Goal: Task Accomplishment & Management: Complete application form

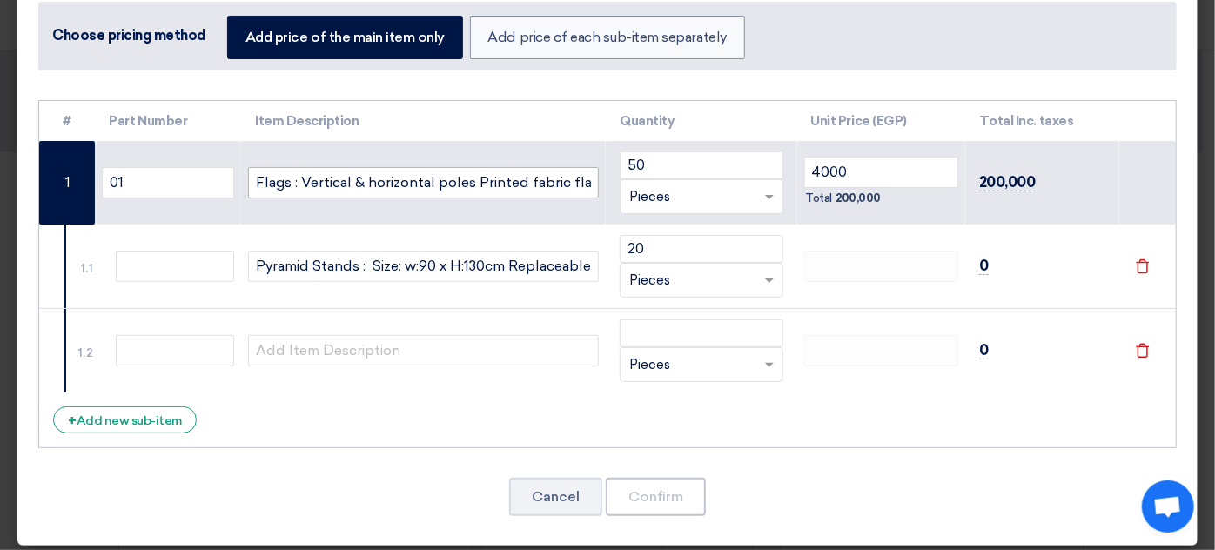
scroll to position [95, 0]
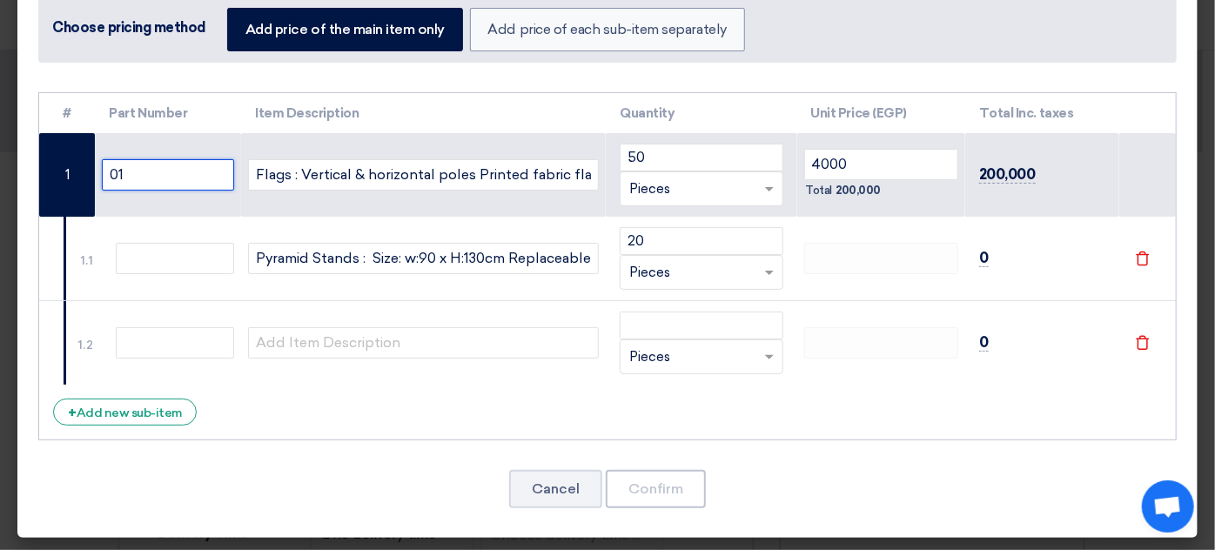
click at [162, 174] on input "01" at bounding box center [168, 174] width 132 height 31
drag, startPoint x: 162, startPoint y: 174, endPoint x: 83, endPoint y: 165, distance: 79.7
click at [83, 165] on tr "1 01 Flags : Vertical & horizontal poles Printed fabric flag two faces Metal ba…" at bounding box center [607, 175] width 1137 height 84
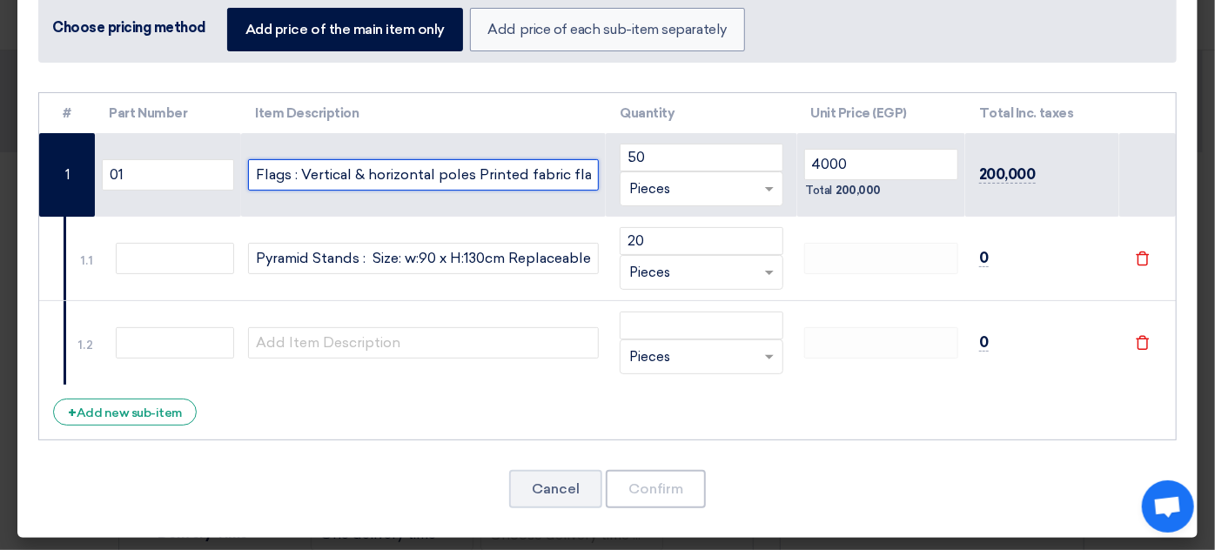
click at [341, 177] on input "Flags : Vertical & horizontal poles Printed fabric flag two faces Metal base su…" at bounding box center [423, 174] width 351 height 31
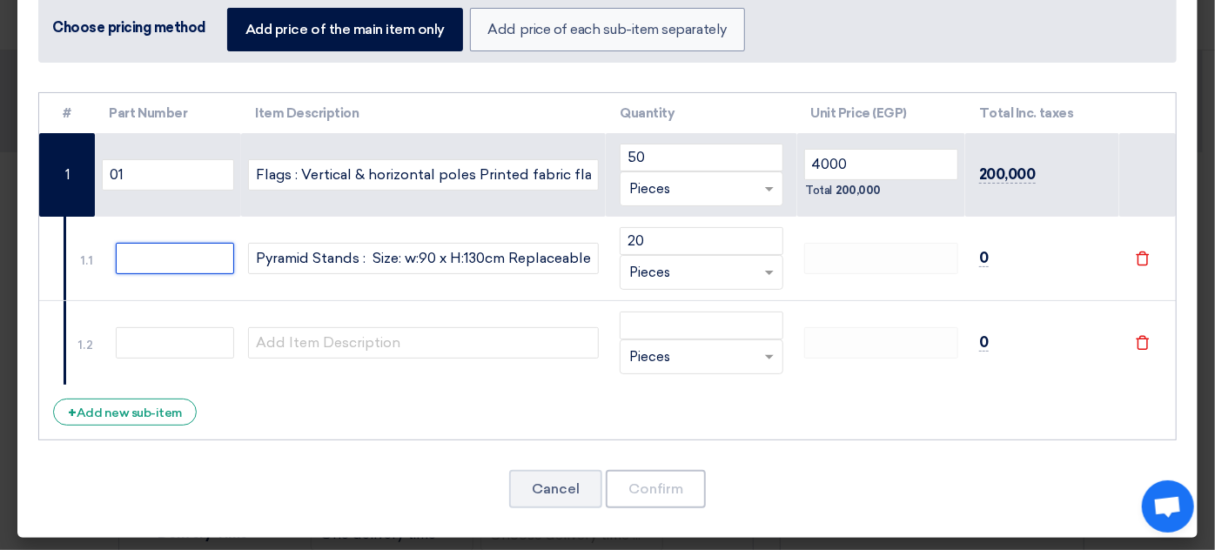
click at [203, 244] on input "text" at bounding box center [175, 258] width 118 height 31
click at [192, 261] on input "text" at bounding box center [175, 258] width 118 height 31
type input "2"
click at [169, 299] on td "2" at bounding box center [168, 259] width 146 height 84
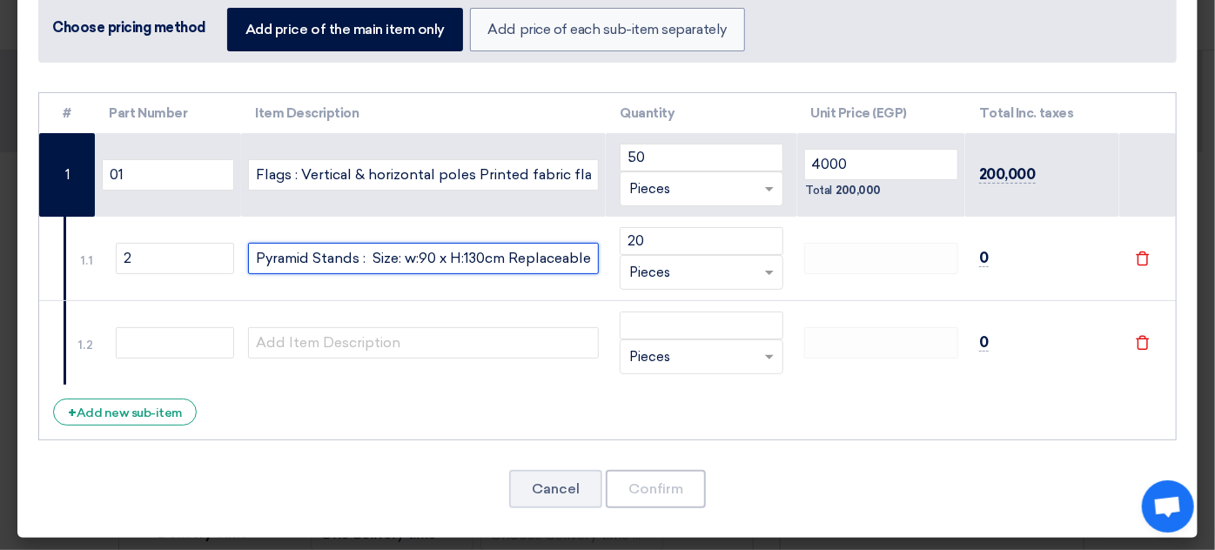
click at [264, 252] on input "Pyramid Stands : Size: w:90 x H:130cm Replaceable two-sided printed message boa…" at bounding box center [423, 258] width 351 height 31
click at [1135, 259] on icon "File" at bounding box center [1143, 259] width 16 height 16
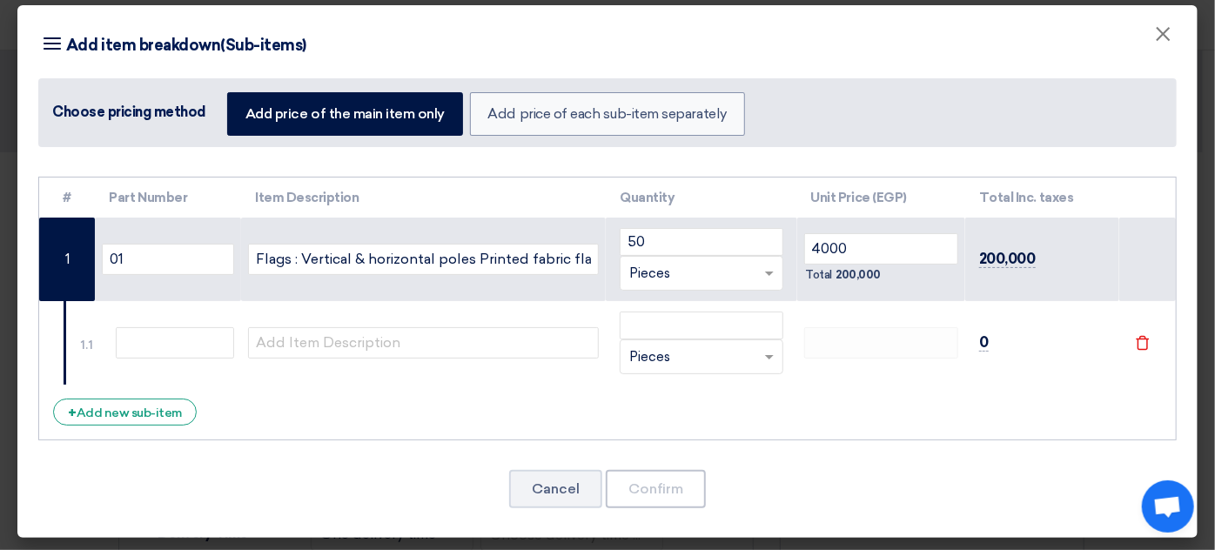
click at [1134, 350] on div "File" at bounding box center [1148, 343] width 29 height 20
click at [1135, 341] on icon "File" at bounding box center [1143, 343] width 16 height 16
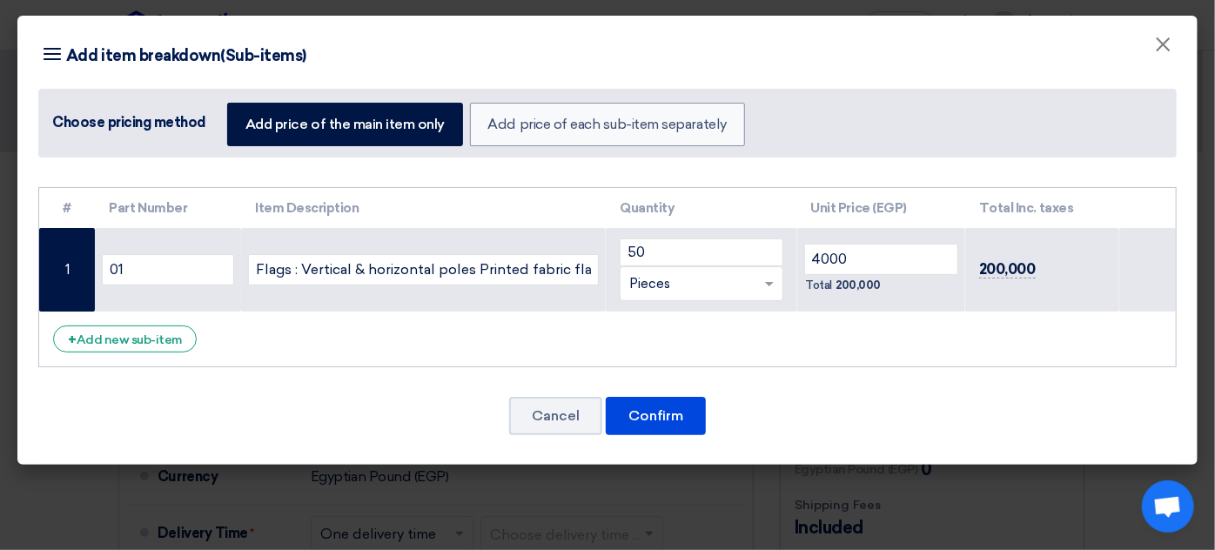
scroll to position [0, 0]
click at [193, 274] on input "01" at bounding box center [168, 269] width 132 height 31
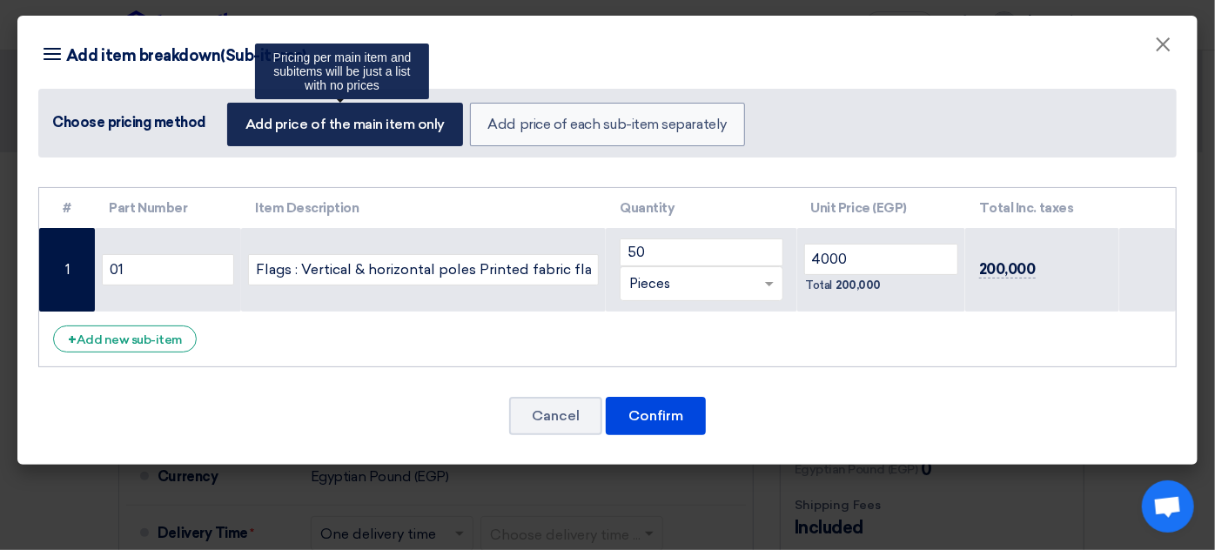
click at [399, 118] on label "Add price of the main item only" at bounding box center [345, 125] width 236 height 44
click at [257, 118] on input "Add price of the main item only" at bounding box center [251, 123] width 11 height 11
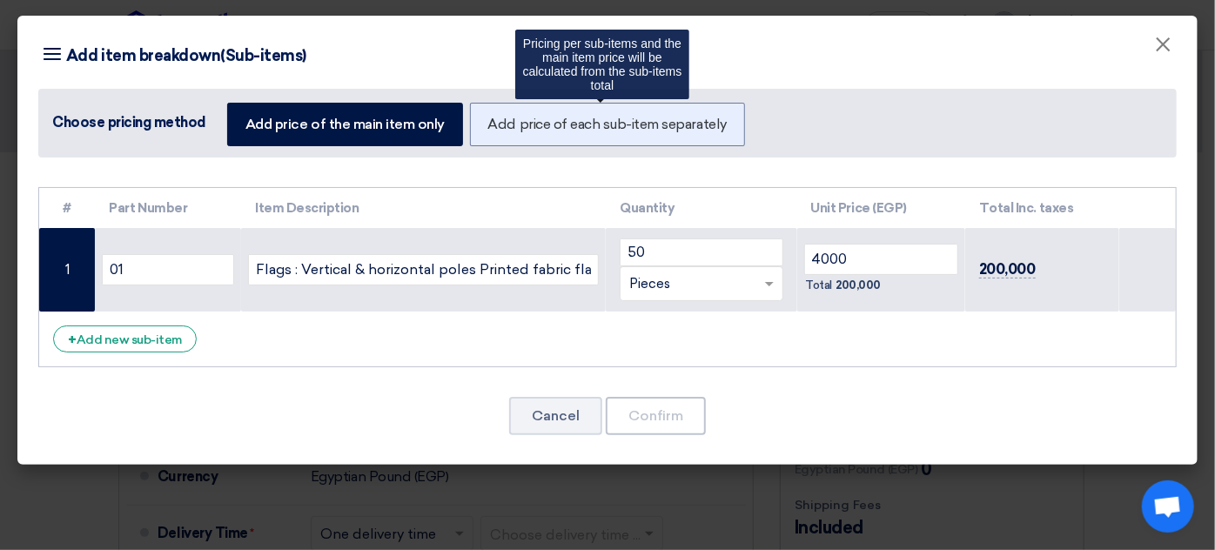
click at [644, 120] on label "Add price of each sub-item separately" at bounding box center [607, 125] width 275 height 44
click at [500, 120] on input "Add price of each sub-item separately" at bounding box center [493, 123] width 11 height 11
radio input "true"
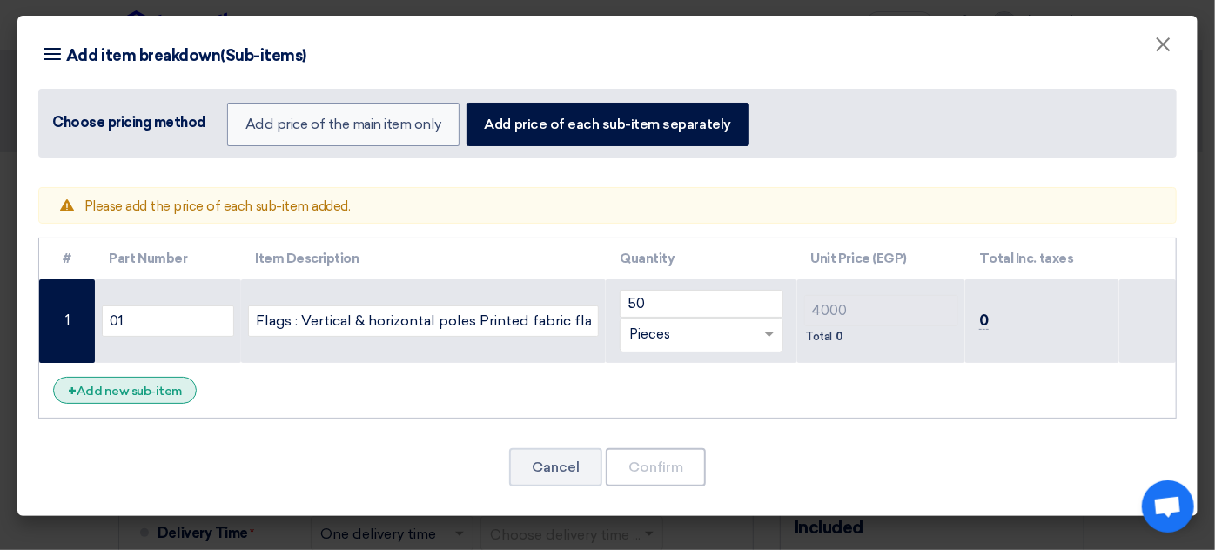
click at [153, 393] on div "+ Add new sub-item" at bounding box center [125, 390] width 144 height 27
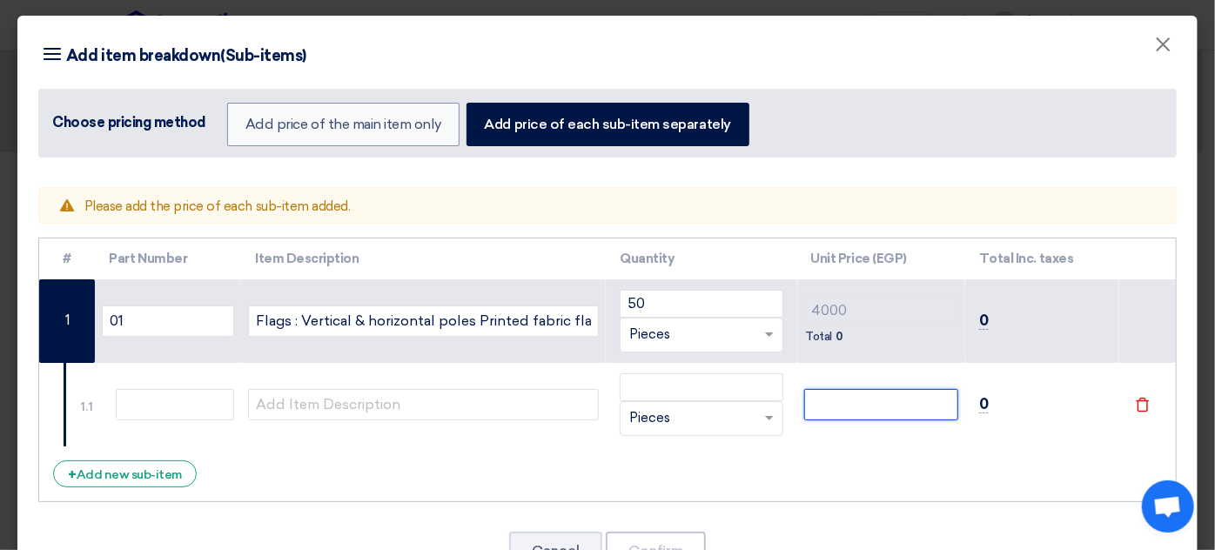
click at [858, 403] on input "number" at bounding box center [881, 404] width 154 height 31
click at [159, 407] on input "text" at bounding box center [175, 404] width 118 height 31
click at [141, 121] on div "Choose pricing method" at bounding box center [129, 122] width 154 height 21
click at [175, 399] on input "text" at bounding box center [175, 404] width 118 height 31
type input "02"
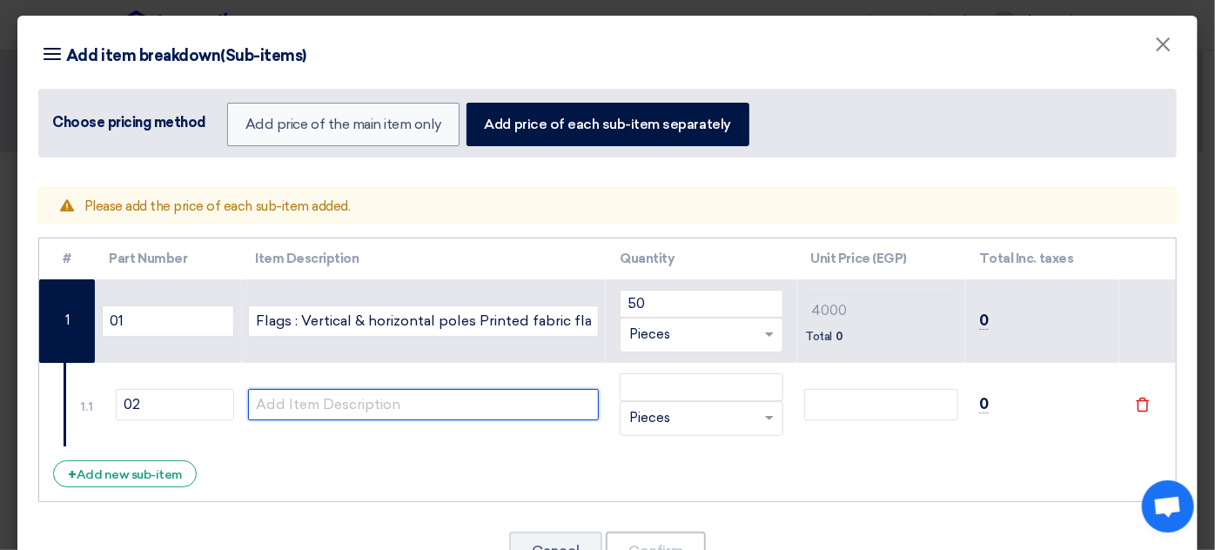
click at [357, 396] on input "text" at bounding box center [423, 404] width 351 height 31
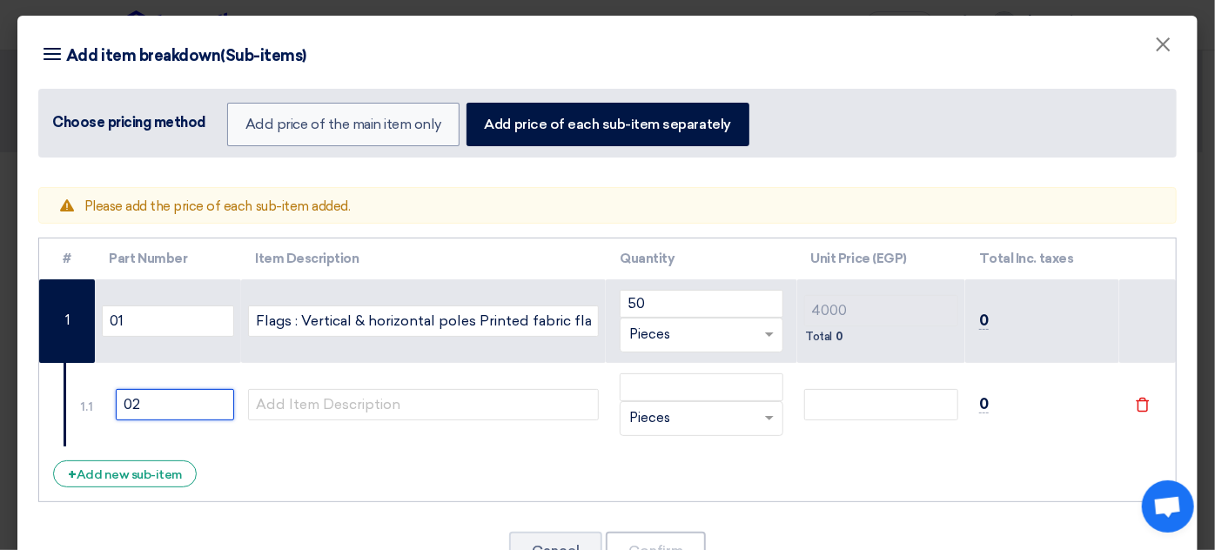
drag, startPoint x: 149, startPoint y: 401, endPoint x: 81, endPoint y: 403, distance: 67.9
click at [81, 403] on tr "1.1 02 RFQ_STEP1.ITEMS.2.TYPE_PLACEHOLDER ×" at bounding box center [607, 405] width 1137 height 84
click at [142, 414] on input "text" at bounding box center [175, 404] width 118 height 31
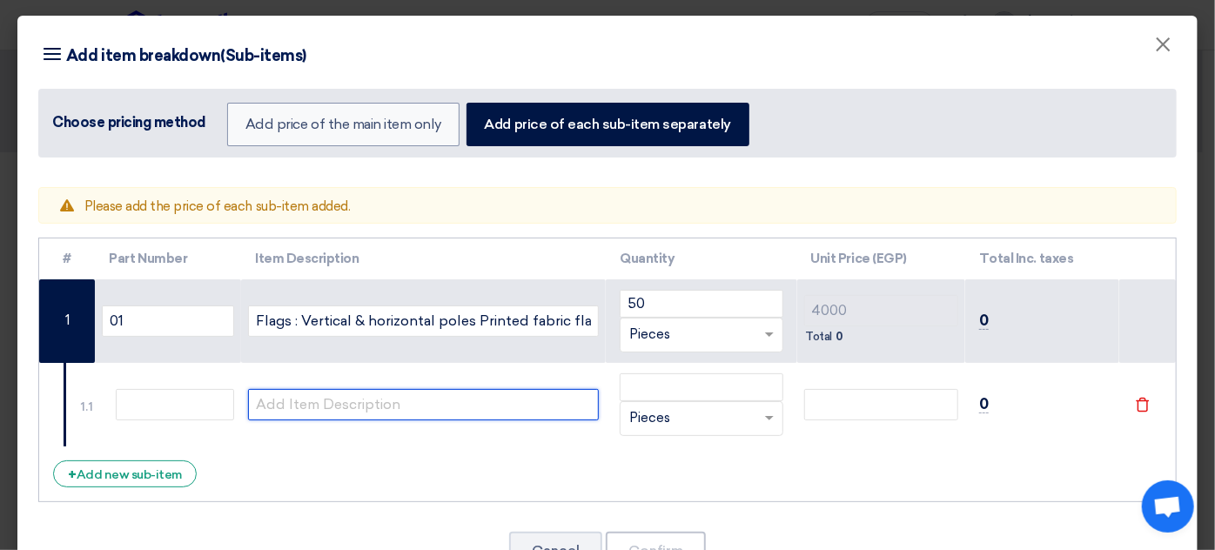
click at [272, 396] on input "text" at bounding box center [423, 404] width 351 height 31
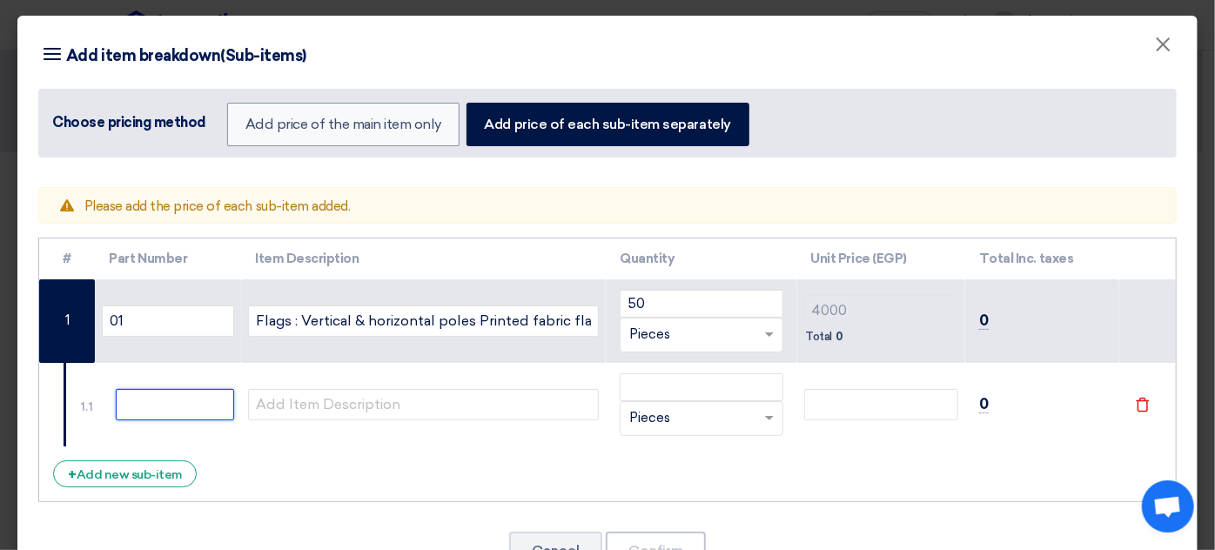
click at [146, 396] on input "text" at bounding box center [175, 404] width 118 height 31
type input "2"
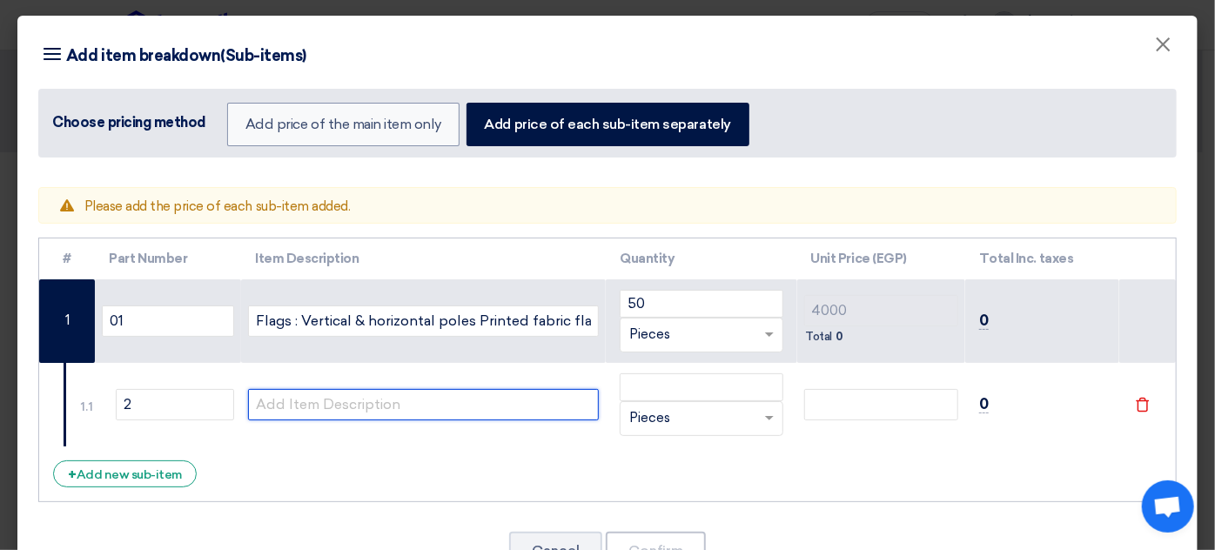
click at [273, 394] on input "text" at bounding box center [423, 404] width 351 height 31
click at [362, 404] on input "text" at bounding box center [423, 404] width 351 height 31
paste input "Pyramid Stands : Size: w:90 x H:130cm Replaceable two-sided printed message boa…"
type input "Pyramid Stands : Size: w:90 x H:130cm Replaceable two-sided printed message boa…"
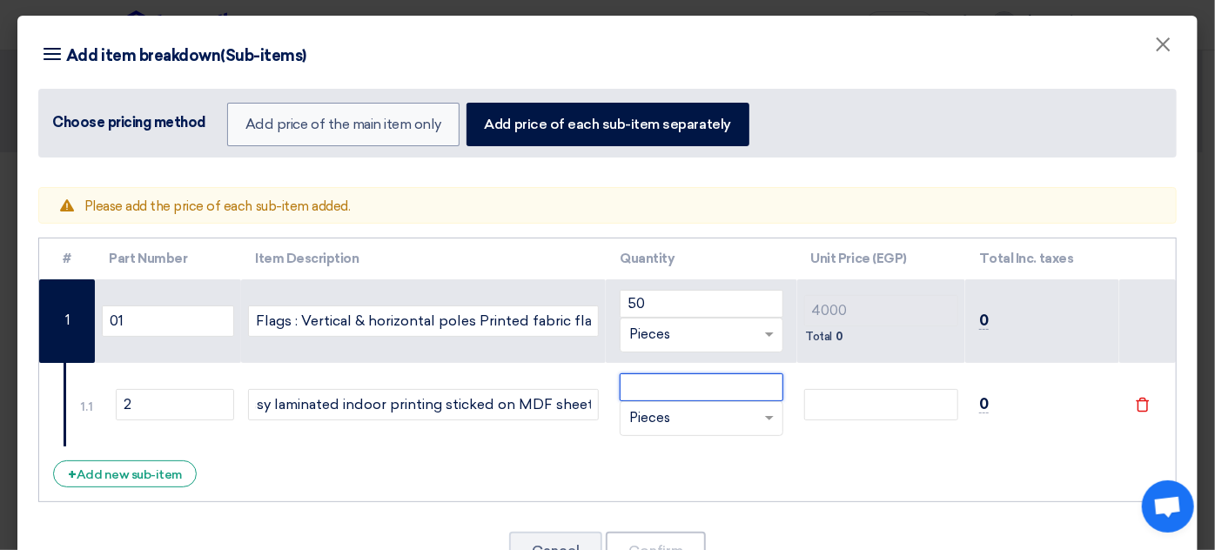
scroll to position [0, 0]
click at [678, 387] on input "number" at bounding box center [701, 387] width 163 height 28
type input "2"
type input "0"
type input "20"
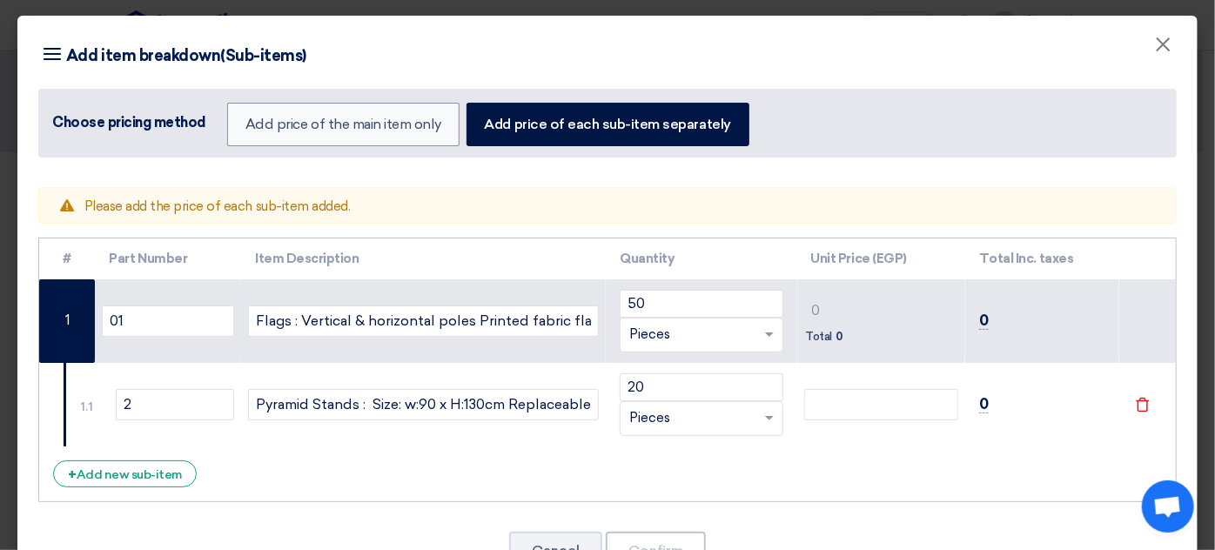
click at [797, 306] on td "0 Total 0" at bounding box center [881, 321] width 168 height 84
click at [835, 326] on div "Total 0" at bounding box center [881, 336] width 154 height 21
click at [826, 407] on input "number" at bounding box center [881, 404] width 154 height 31
type input "4"
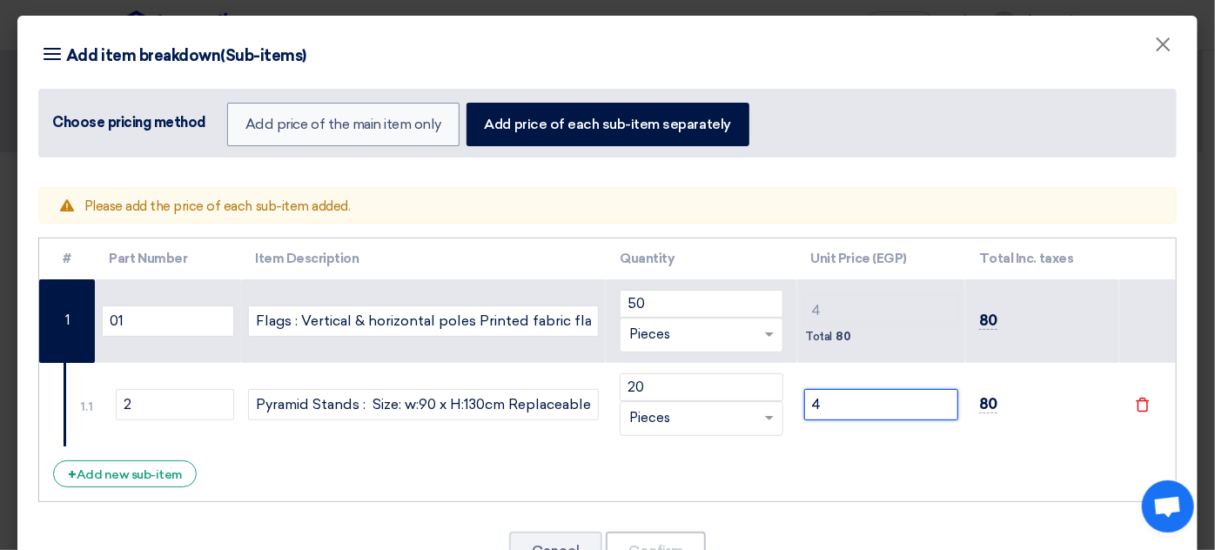
type input "45"
type input "450"
type input "4500"
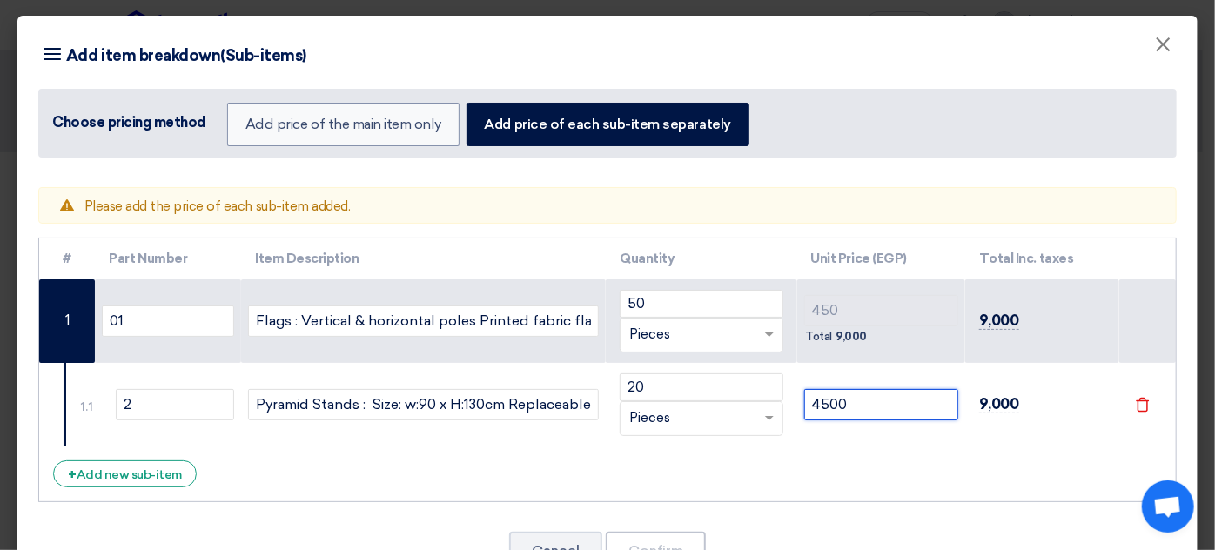
type input "4500"
click at [685, 299] on input "50" at bounding box center [701, 304] width 163 height 28
click at [109, 116] on div "Choose pricing method" at bounding box center [129, 122] width 154 height 21
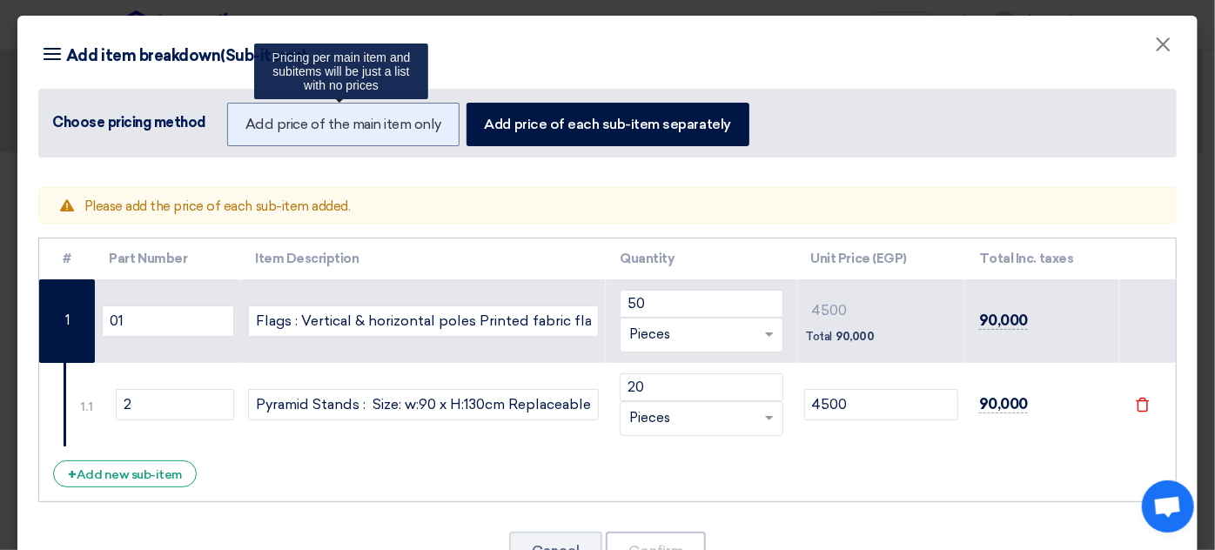
click at [367, 120] on label "Add price of the main item only" at bounding box center [343, 125] width 232 height 44
click at [257, 120] on input "Add price of the main item only" at bounding box center [251, 123] width 11 height 11
radio input "true"
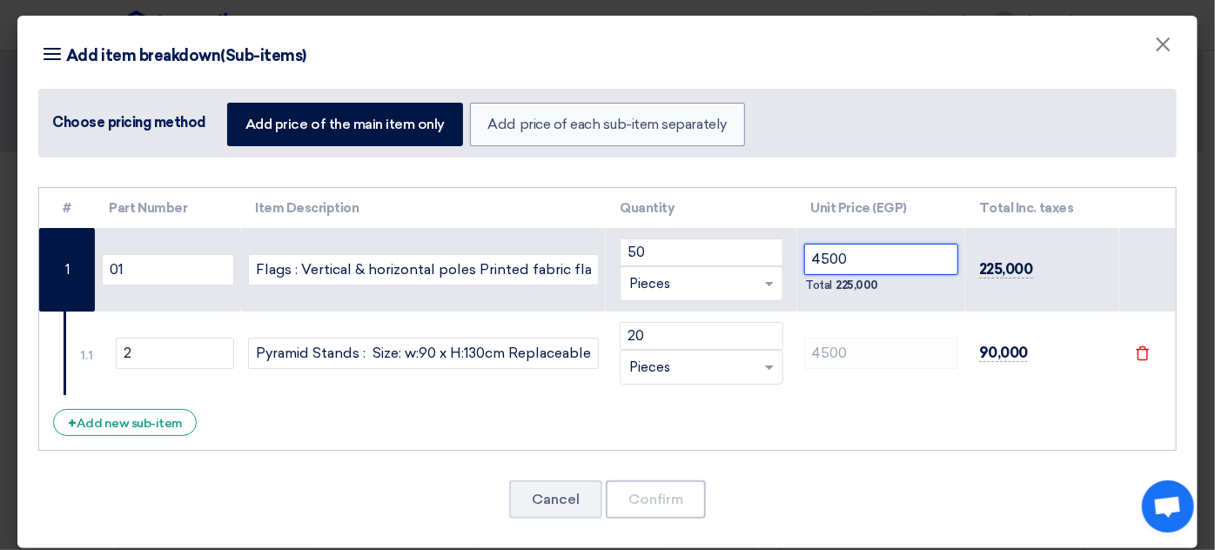
drag, startPoint x: 840, startPoint y: 259, endPoint x: 797, endPoint y: 252, distance: 44.2
click at [804, 252] on input "4500" at bounding box center [881, 259] width 154 height 31
click at [813, 252] on input "4500" at bounding box center [881, 259] width 154 height 31
click at [822, 252] on input "4500" at bounding box center [881, 259] width 154 height 31
type input "4000"
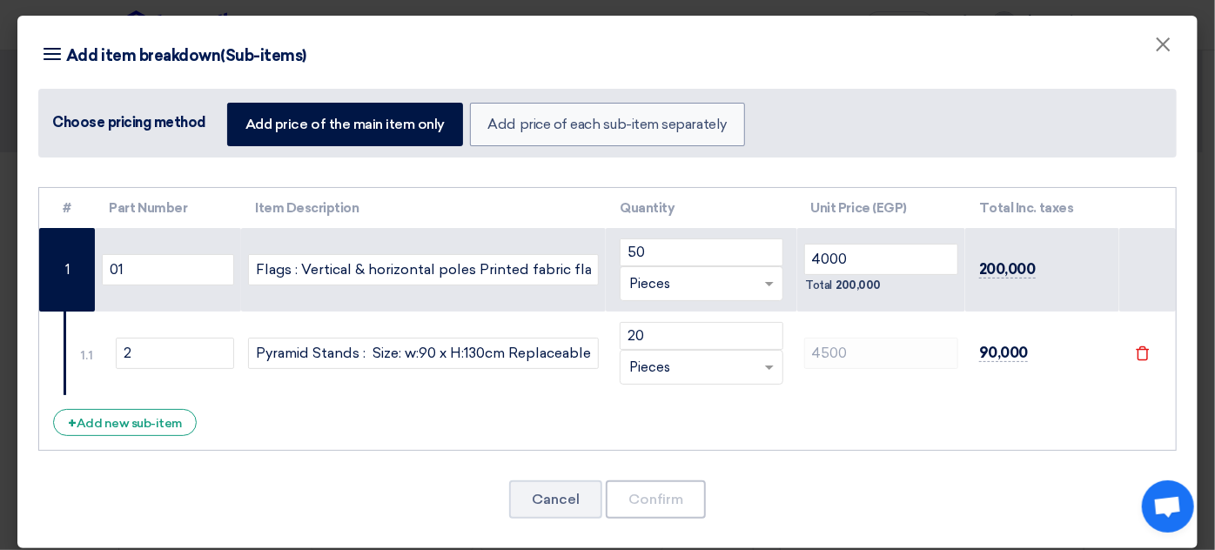
click at [856, 372] on td "4500" at bounding box center [881, 354] width 168 height 84
click at [341, 361] on input "Pyramid Stands : Size: w:90 x H:130cm Replaceable two-sided printed message boa…" at bounding box center [423, 353] width 351 height 31
click at [121, 428] on div "+ Add new sub-item" at bounding box center [125, 422] width 144 height 27
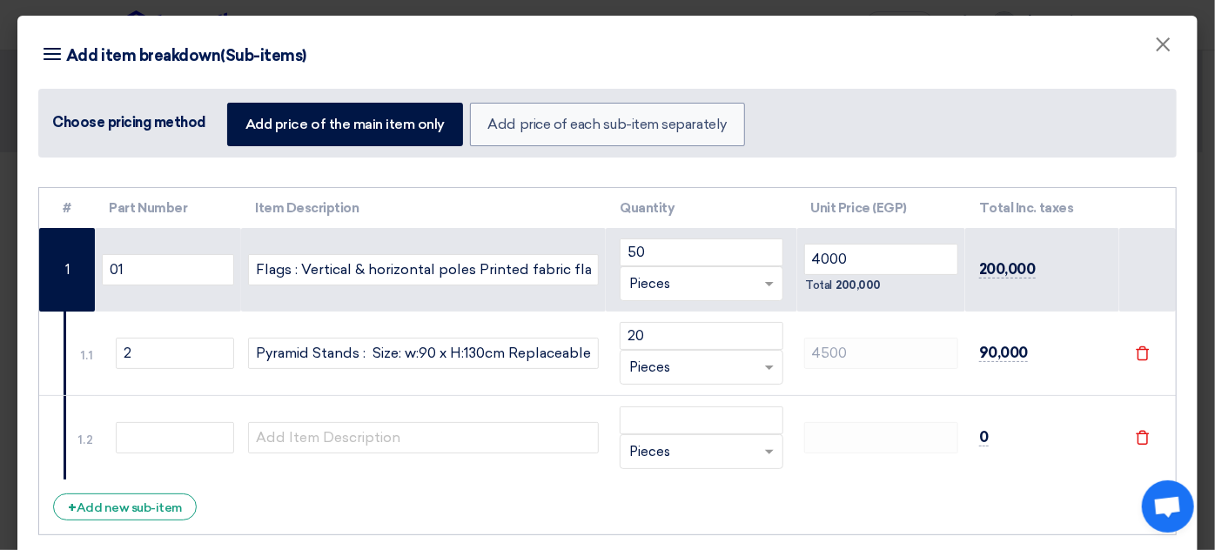
click at [1047, 411] on td "0" at bounding box center [1043, 438] width 154 height 84
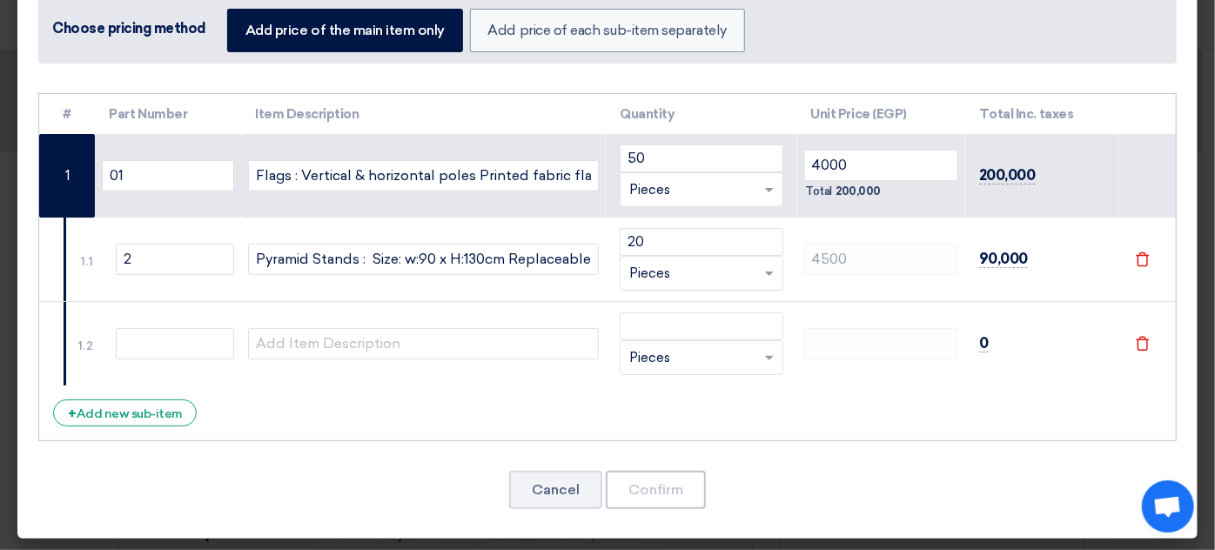
scroll to position [95, 0]
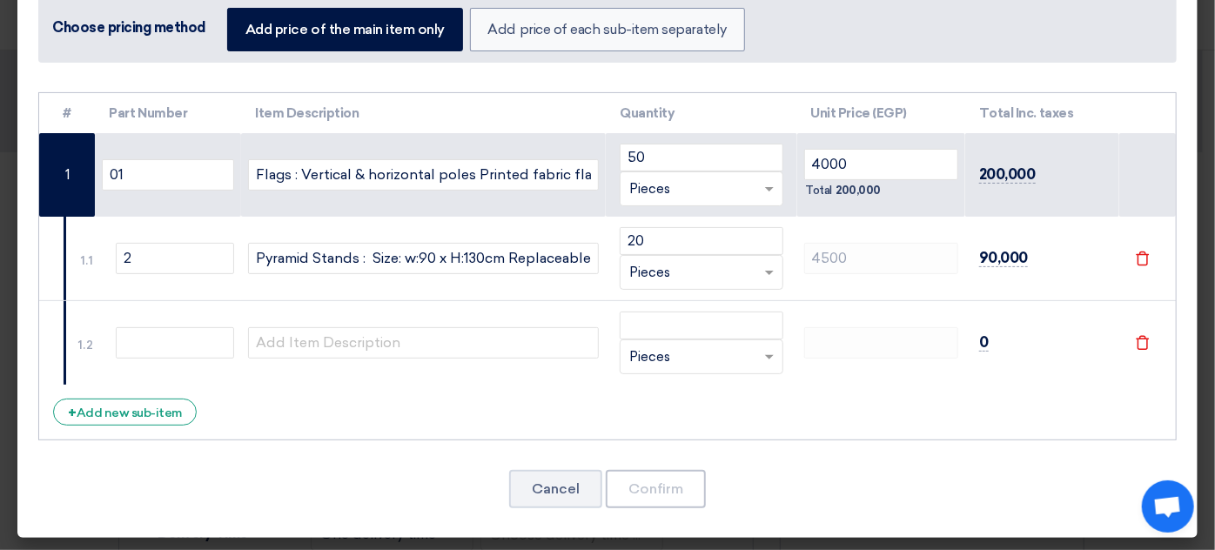
click at [1137, 347] on use at bounding box center [1143, 343] width 13 height 15
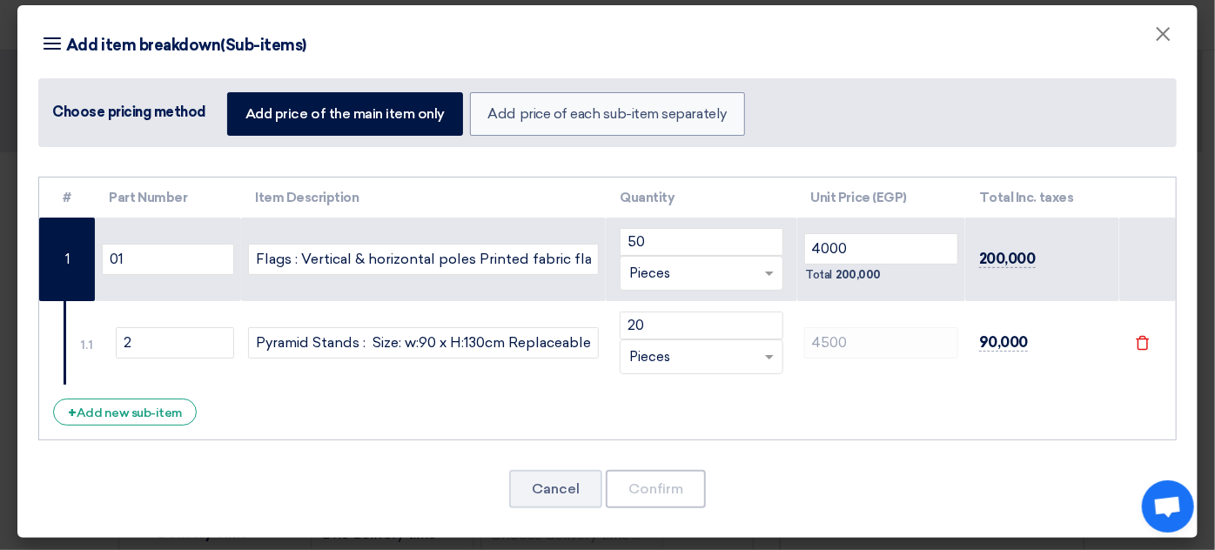
click at [682, 352] on div "RFQ_STEP1.ITEMS.2.TYPE_PLACEHOLDER × Pieces" at bounding box center [690, 357] width 139 height 20
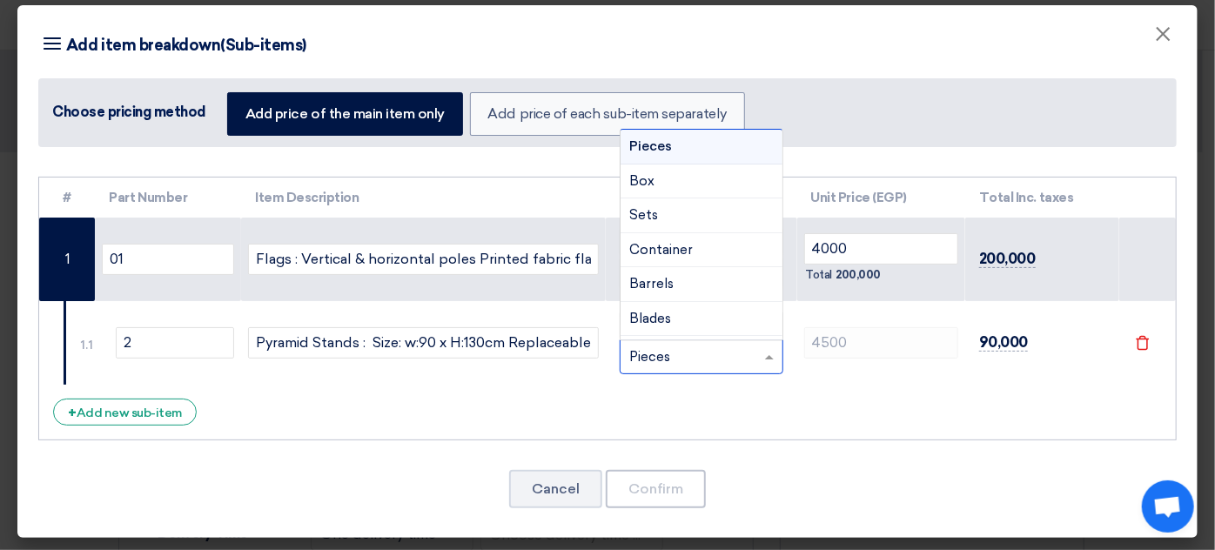
click at [726, 161] on div "Pieces" at bounding box center [701, 147] width 161 height 35
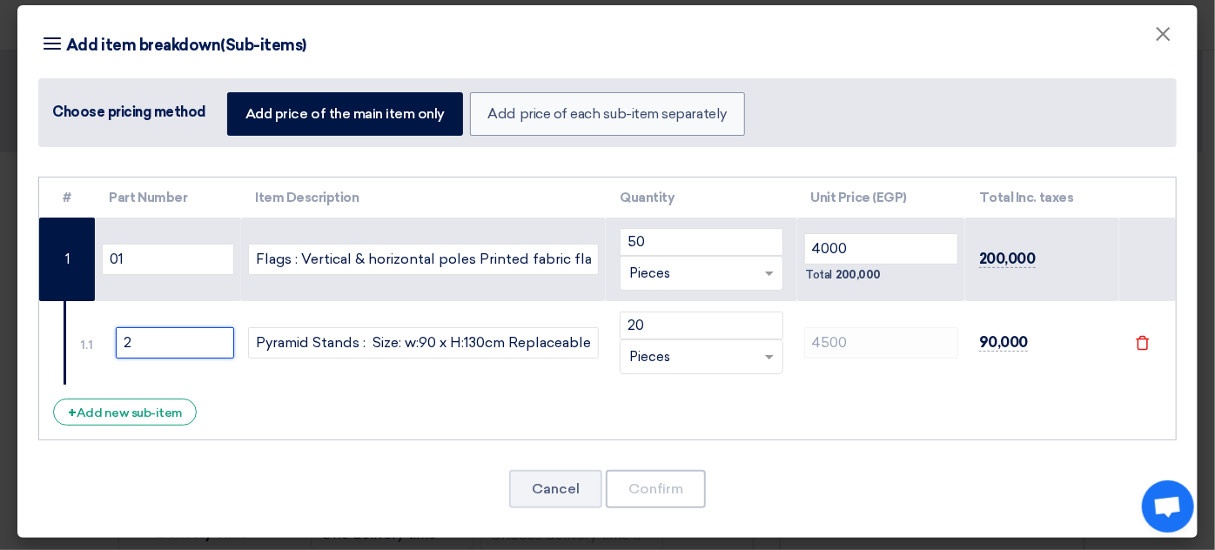
drag, startPoint x: 131, startPoint y: 348, endPoint x: 113, endPoint y: 340, distance: 19.5
click at [113, 340] on td "2" at bounding box center [168, 343] width 146 height 84
click at [327, 382] on td "Pyramid Stands : Size: w:90 x H:130cm Replaceable two-sided printed message boa…" at bounding box center [423, 343] width 365 height 84
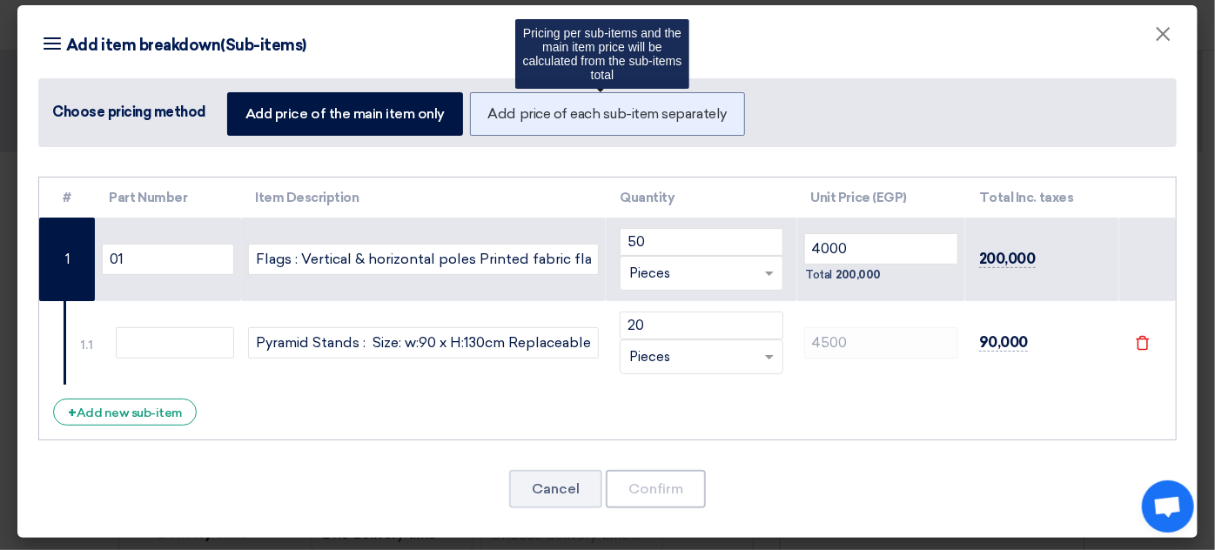
click at [548, 114] on label "Add price of each sub-item separately" at bounding box center [607, 114] width 275 height 44
click at [500, 114] on input "Add price of each sub-item separately" at bounding box center [493, 112] width 11 height 11
radio input "true"
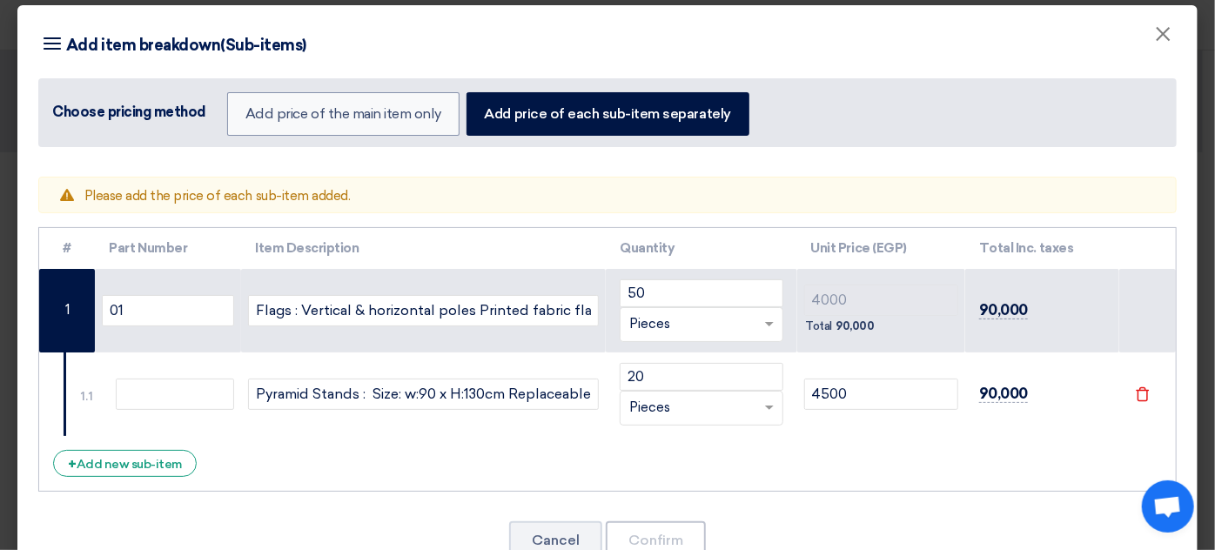
click at [787, 295] on td "50 RFQ_STEP1.ITEMS.2.TYPE_PLACEHOLDER × Pieces" at bounding box center [701, 311] width 191 height 84
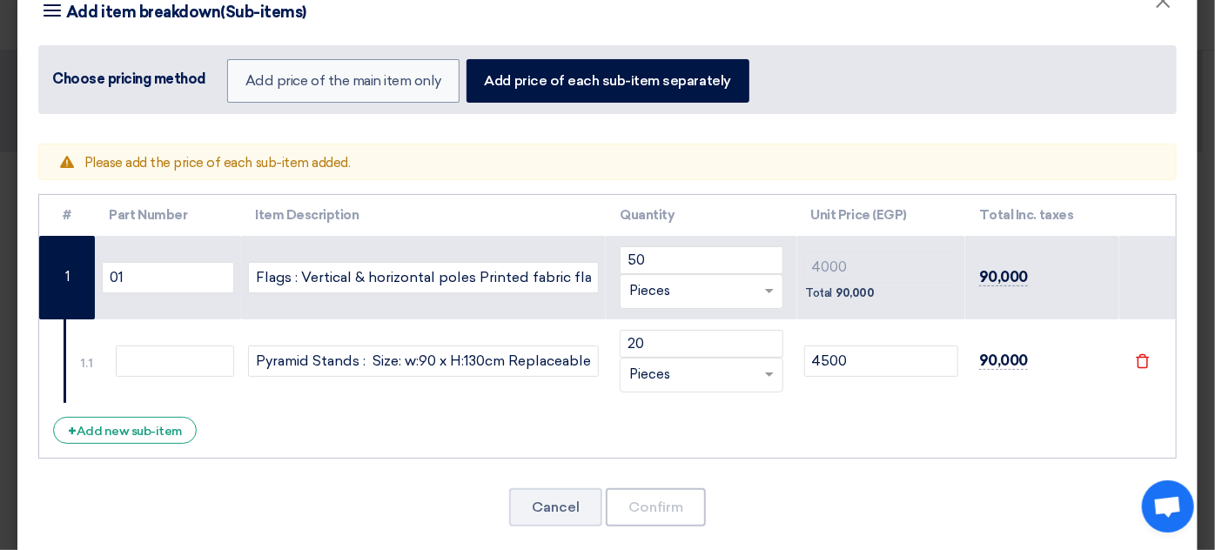
scroll to position [61, 0]
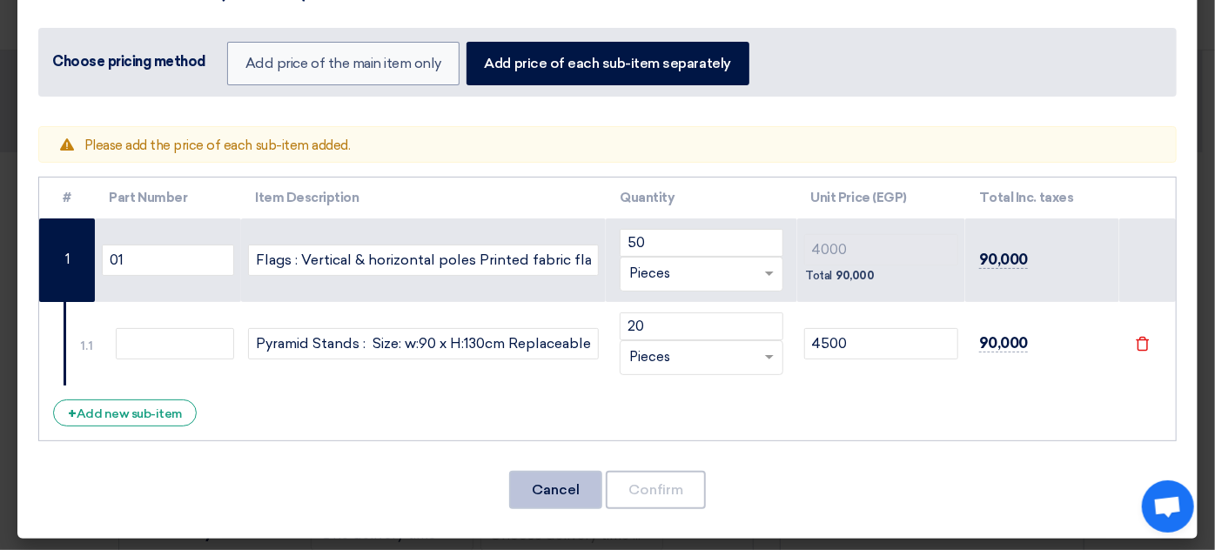
click at [525, 472] on button "Cancel" at bounding box center [555, 490] width 93 height 38
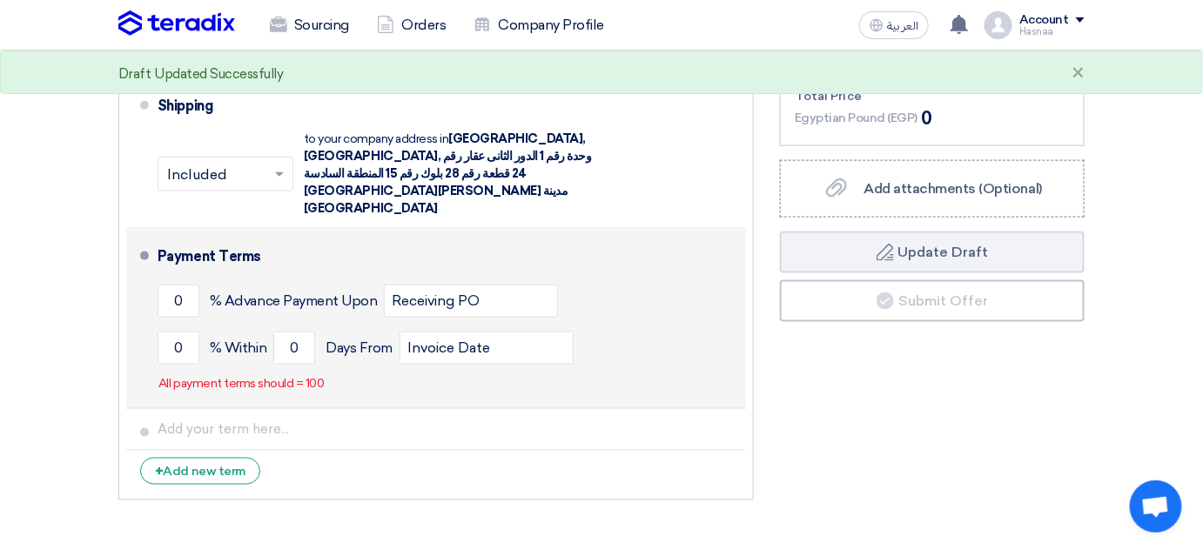
scroll to position [554, 0]
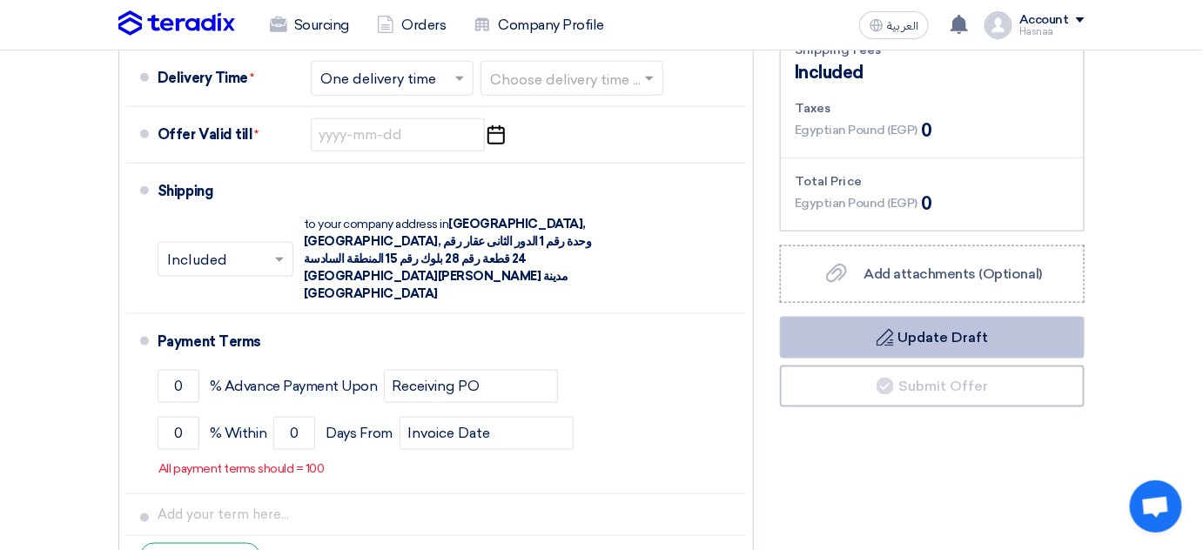
click at [941, 338] on button "Draft Update Draft" at bounding box center [932, 338] width 305 height 42
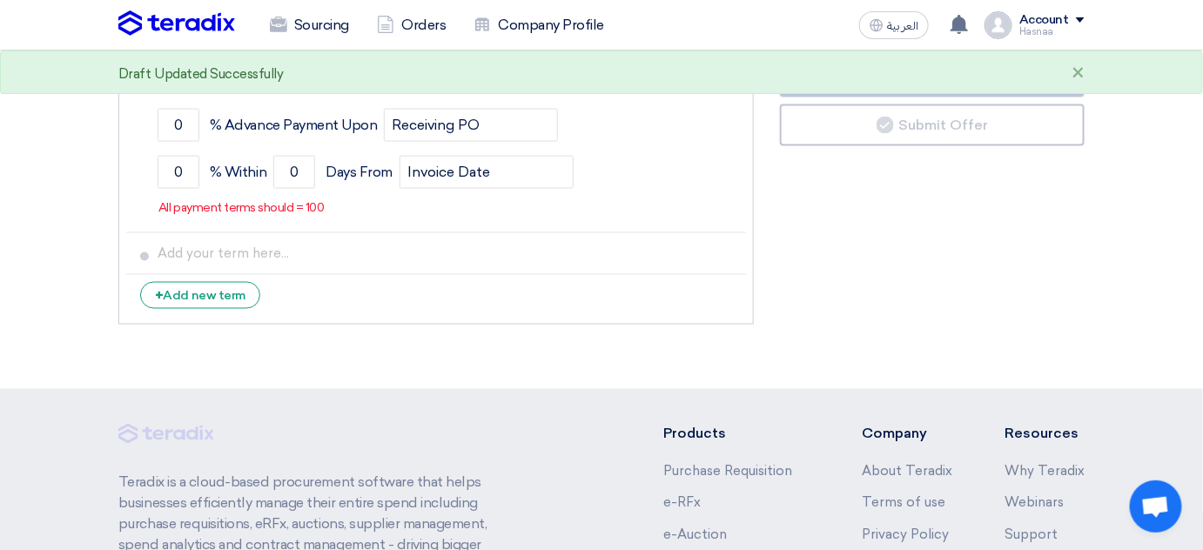
scroll to position [377, 0]
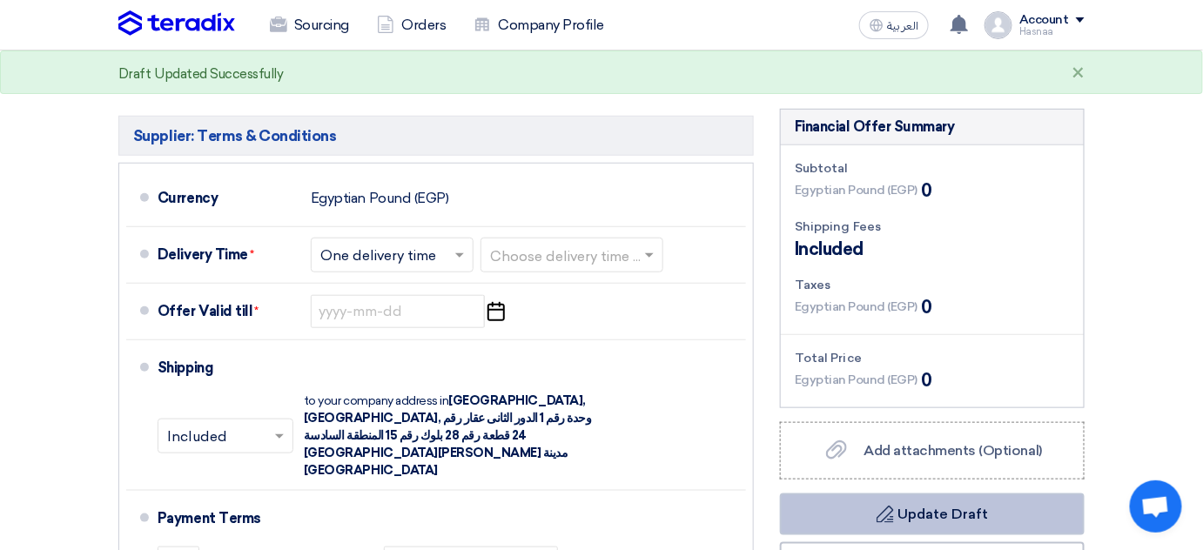
click at [951, 508] on button "Draft Update Draft" at bounding box center [932, 515] width 305 height 42
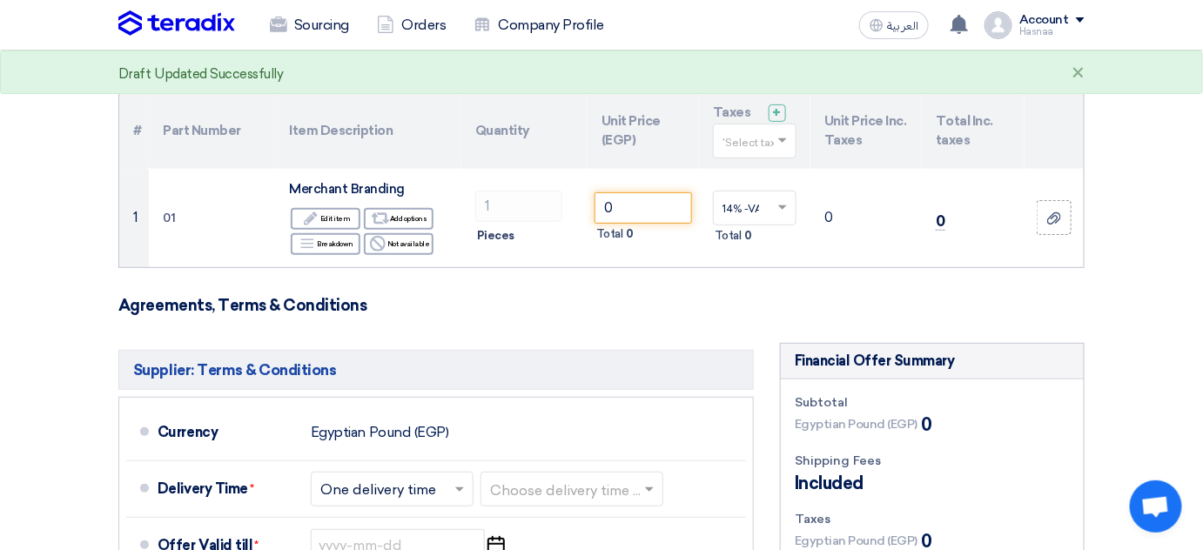
scroll to position [0, 0]
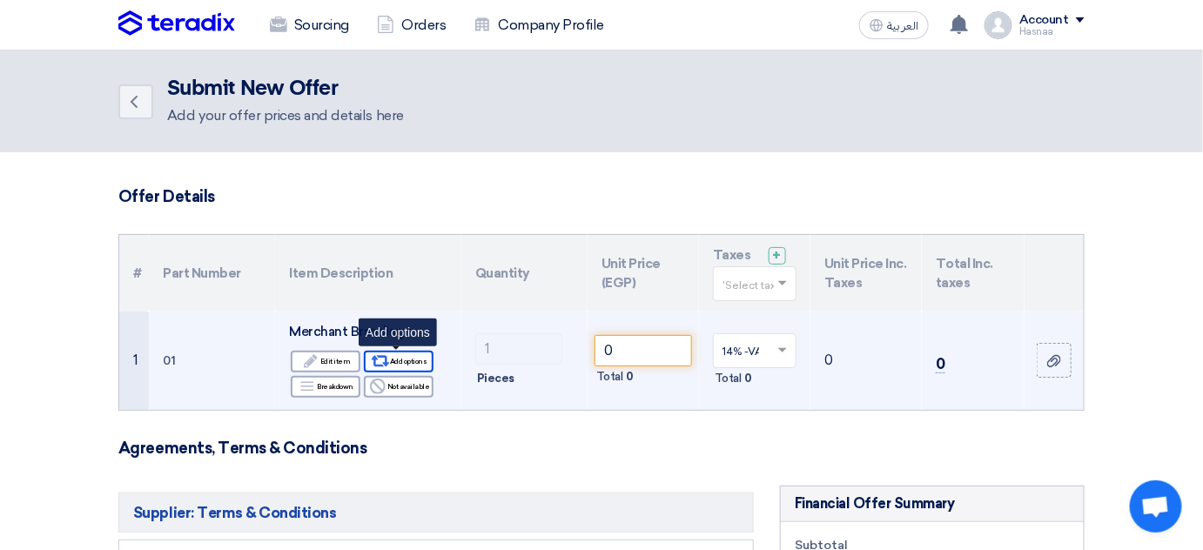
click at [380, 360] on icon "Alternative" at bounding box center [381, 362] width 18 height 18
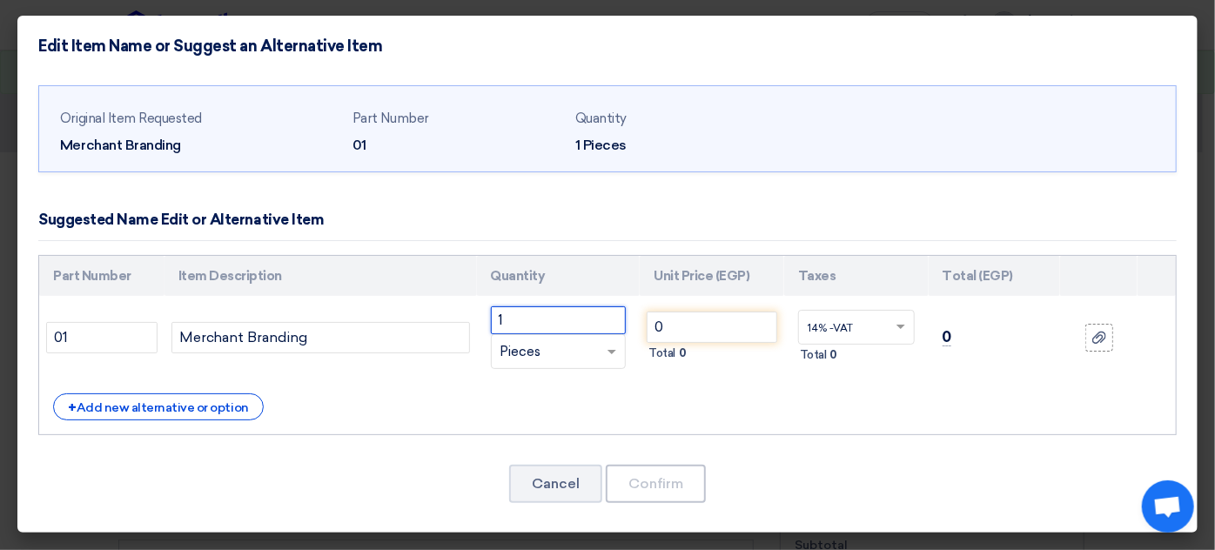
click at [570, 318] on input "1" at bounding box center [559, 320] width 136 height 28
click at [710, 322] on input "0" at bounding box center [712, 327] width 131 height 31
click at [937, 335] on td "0" at bounding box center [995, 338] width 132 height 84
click at [954, 330] on td "0" at bounding box center [995, 338] width 132 height 84
drag, startPoint x: 710, startPoint y: 327, endPoint x: 601, endPoint y: 318, distance: 110.1
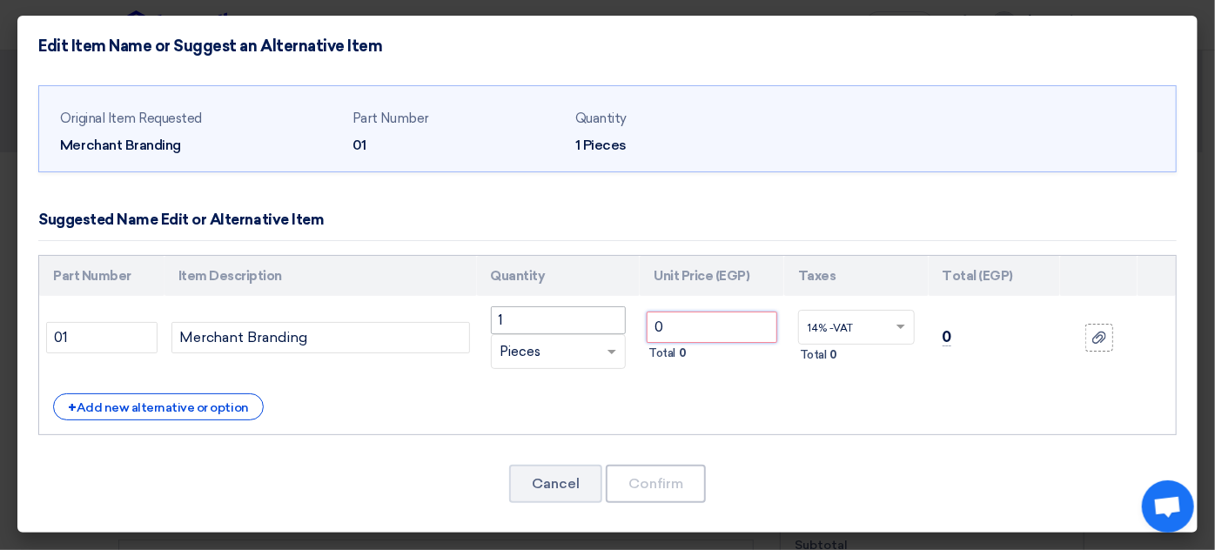
click at [601, 318] on tr "01 Merchant Branding 1 RFQ_STEP1.ITEMS.2.TYPE_PLACEHOLDER × Pieces" at bounding box center [607, 338] width 1137 height 84
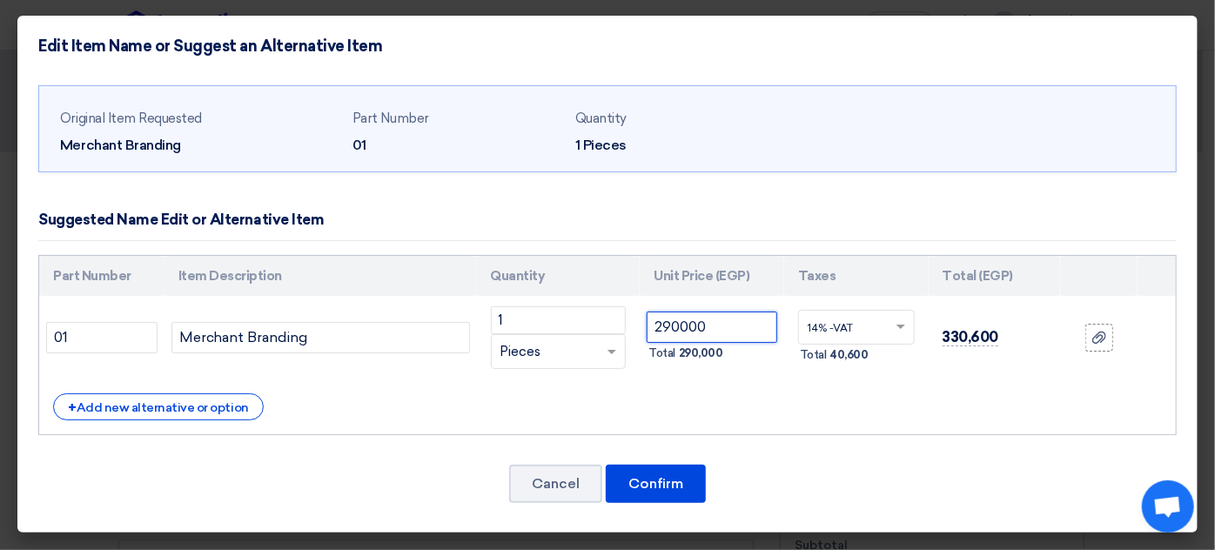
type input "290000"
click at [831, 399] on div "+ Add new alternative or option" at bounding box center [607, 407] width 1109 height 27
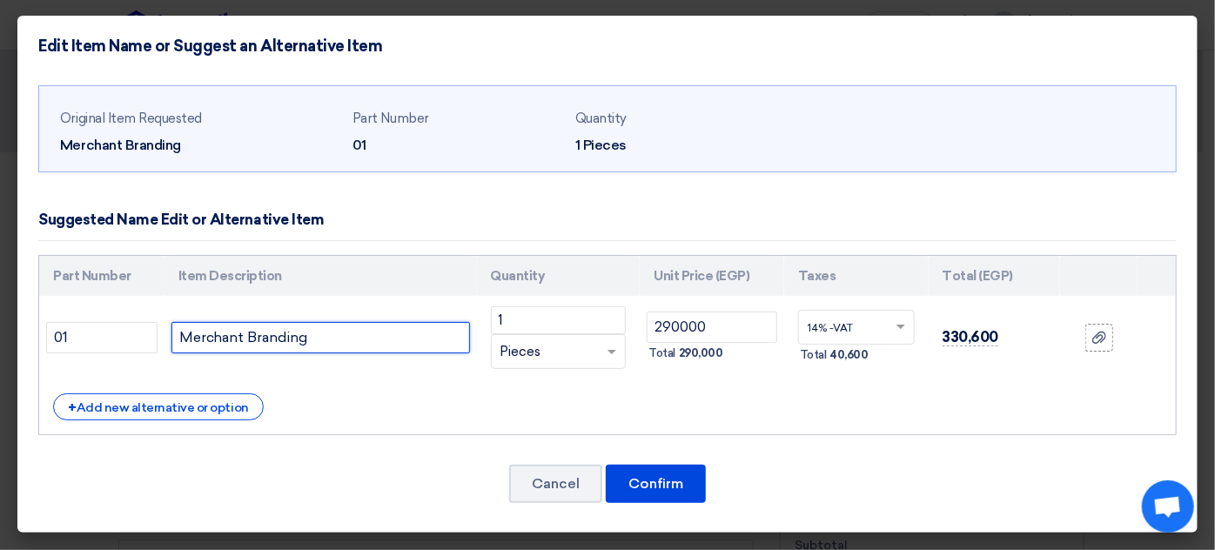
click at [350, 339] on input "Merchant Branding" at bounding box center [321, 337] width 299 height 31
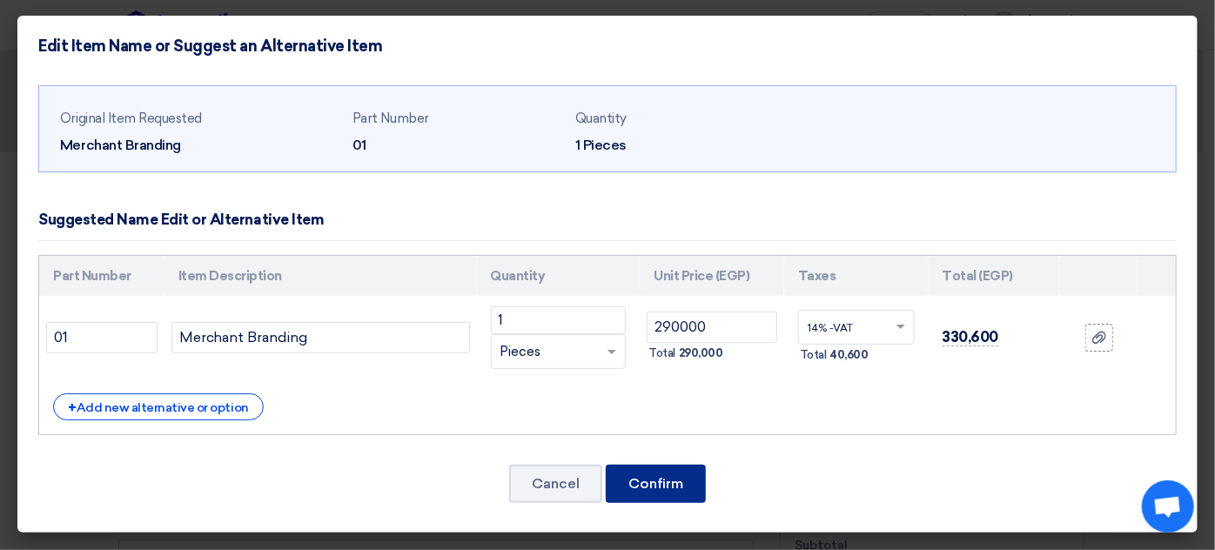
click at [677, 475] on button "Confirm" at bounding box center [656, 484] width 100 height 38
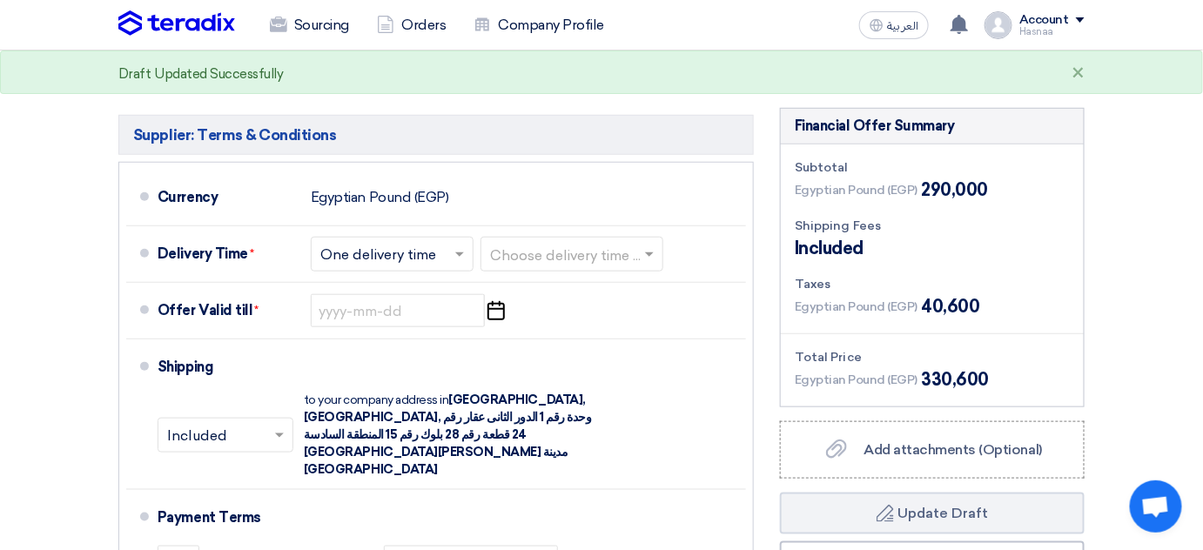
scroll to position [474, 0]
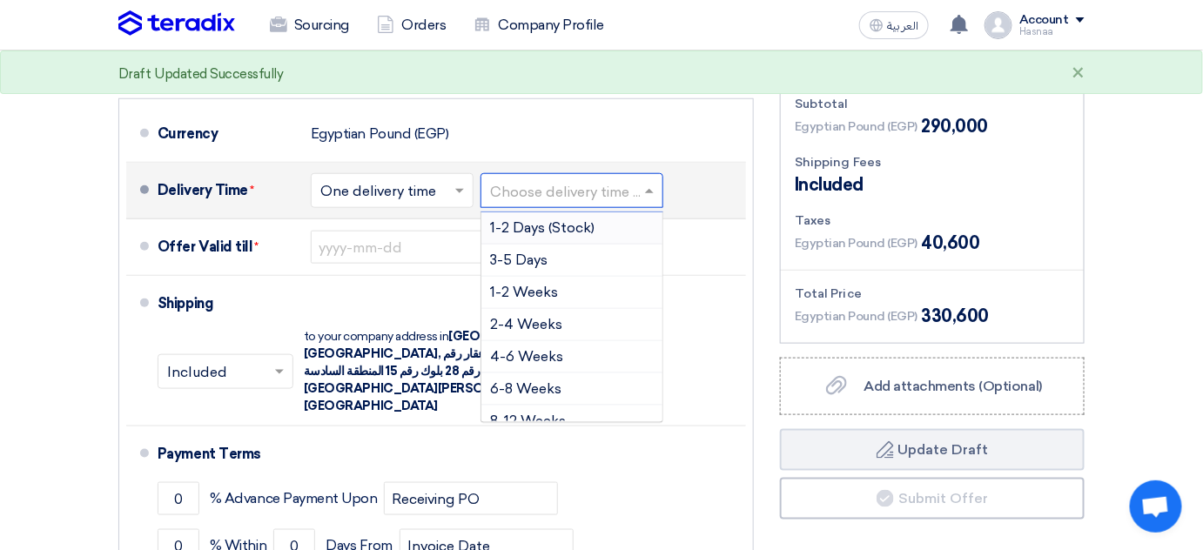
click at [598, 190] on input "text" at bounding box center [572, 192] width 165 height 25
click at [530, 293] on span "1-2 Weeks" at bounding box center [524, 292] width 68 height 17
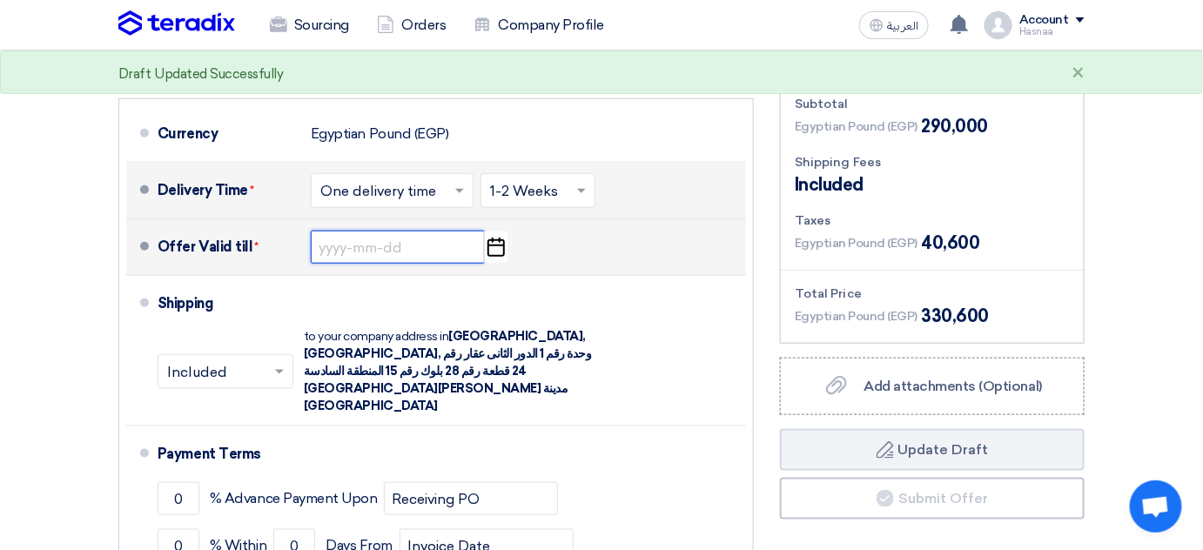
click at [419, 246] on input at bounding box center [398, 247] width 174 height 33
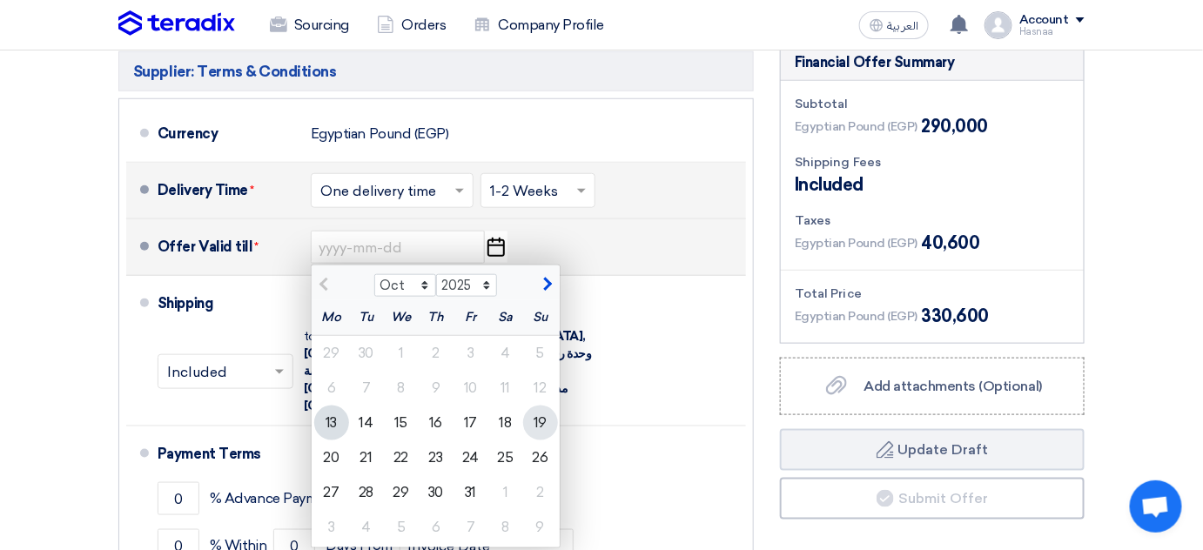
click at [544, 420] on div "19" at bounding box center [540, 423] width 35 height 35
type input "[DATE]"
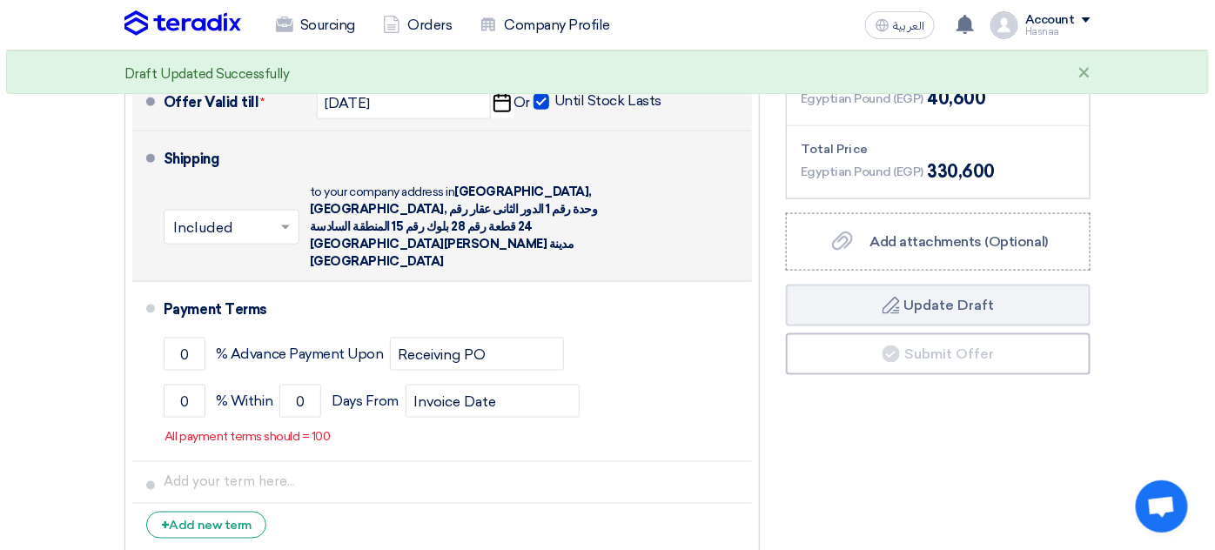
scroll to position [633, 0]
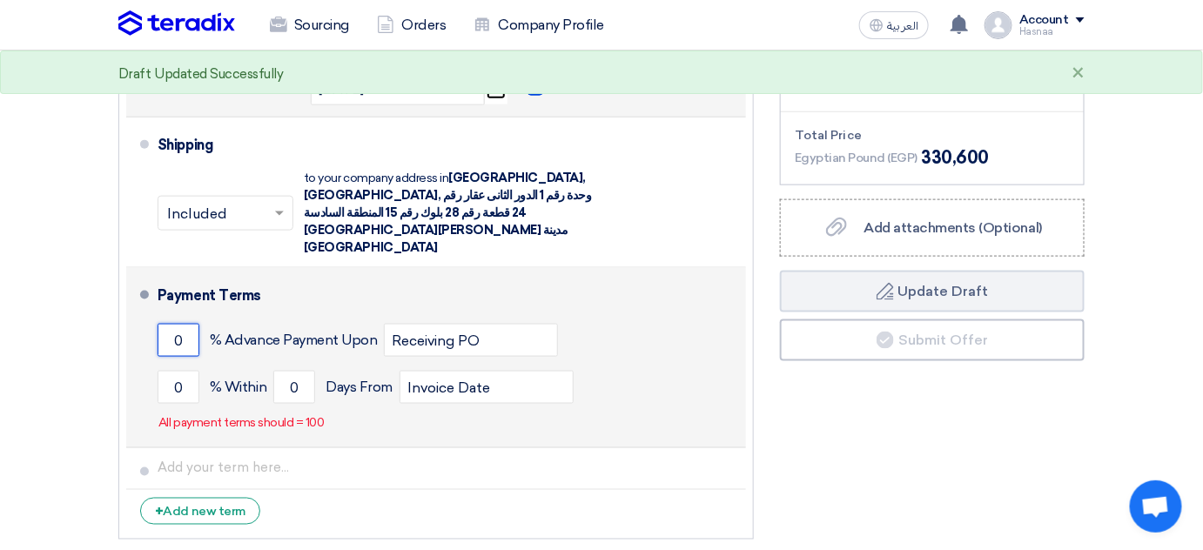
drag, startPoint x: 187, startPoint y: 304, endPoint x: 141, endPoint y: 296, distance: 46.8
click at [141, 296] on li "Payment Terms 0 % Advance Payment Upon Receiving PO 0 % Within 0" at bounding box center [436, 358] width 620 height 180
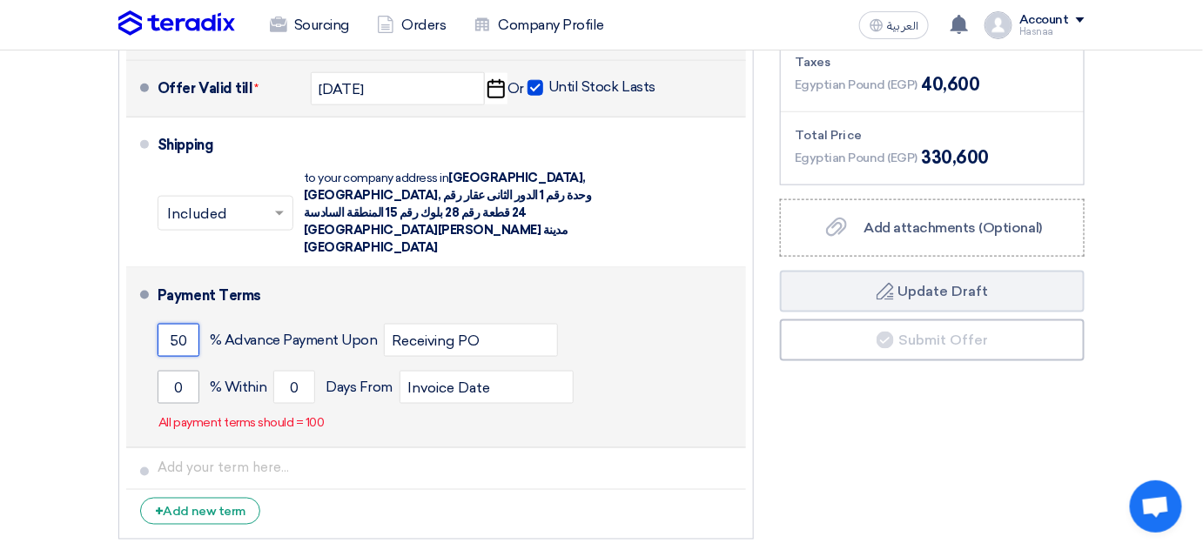
type input "50"
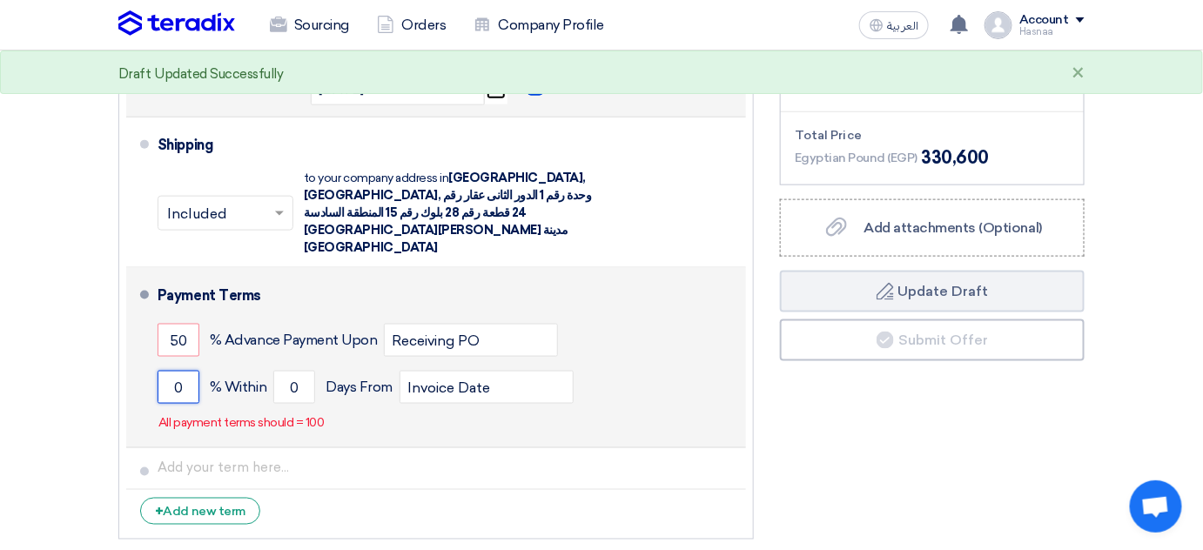
drag, startPoint x: 188, startPoint y: 347, endPoint x: 159, endPoint y: 343, distance: 28.9
click at [159, 371] on input "0" at bounding box center [179, 387] width 42 height 33
type input "50"
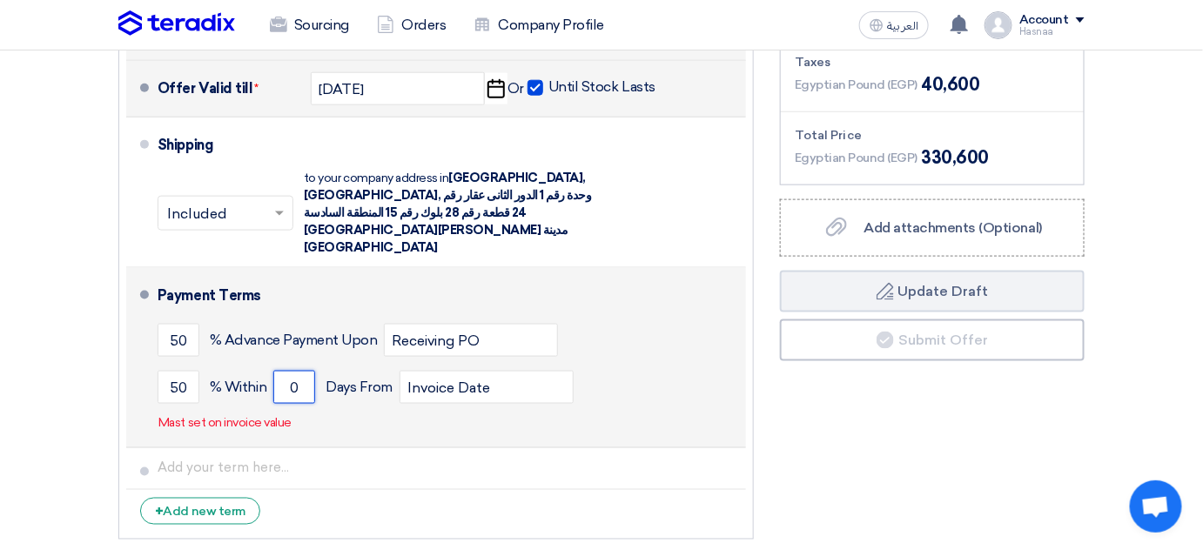
drag, startPoint x: 299, startPoint y: 353, endPoint x: 282, endPoint y: 352, distance: 16.6
click at [282, 371] on input "0" at bounding box center [294, 387] width 42 height 33
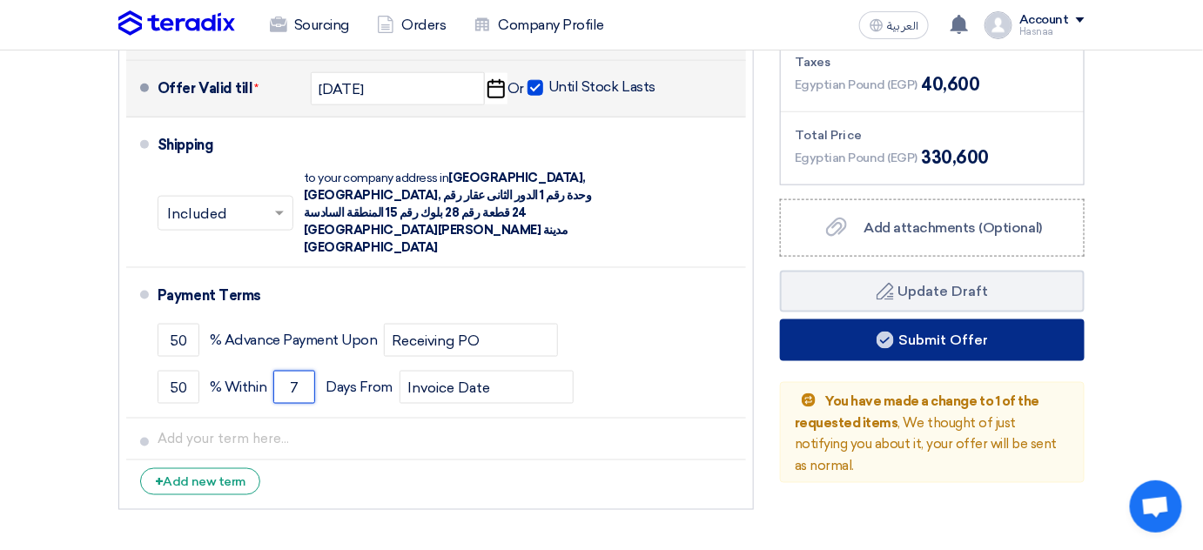
type input "7"
click at [872, 337] on button "Submit Offer" at bounding box center [932, 341] width 305 height 42
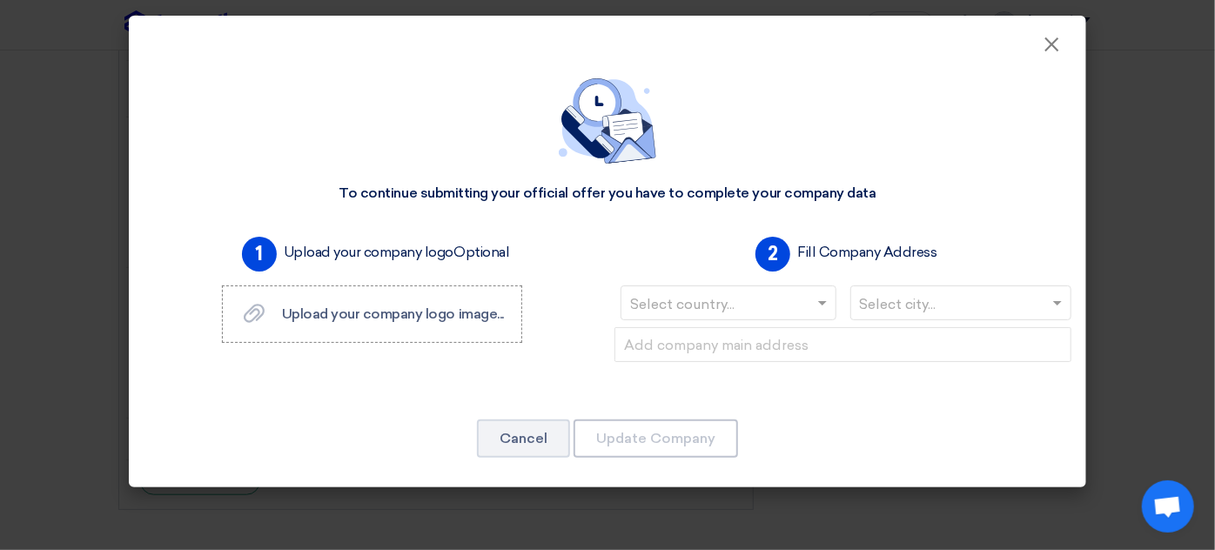
click at [713, 308] on input "text" at bounding box center [719, 305] width 179 height 29
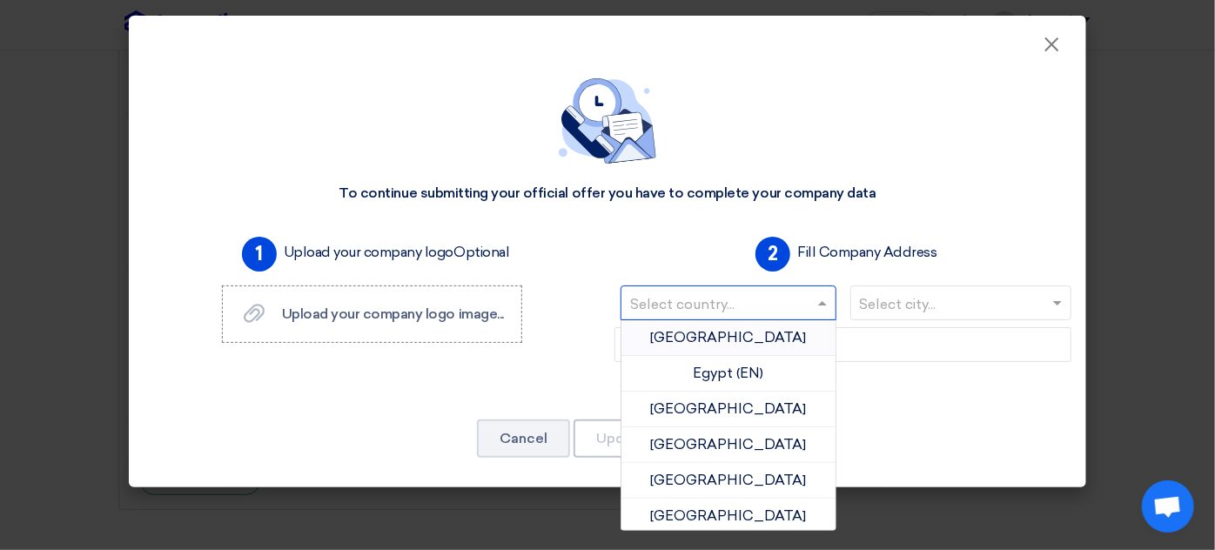
click at [741, 337] on span "[GEOGRAPHIC_DATA]" at bounding box center [728, 337] width 156 height 17
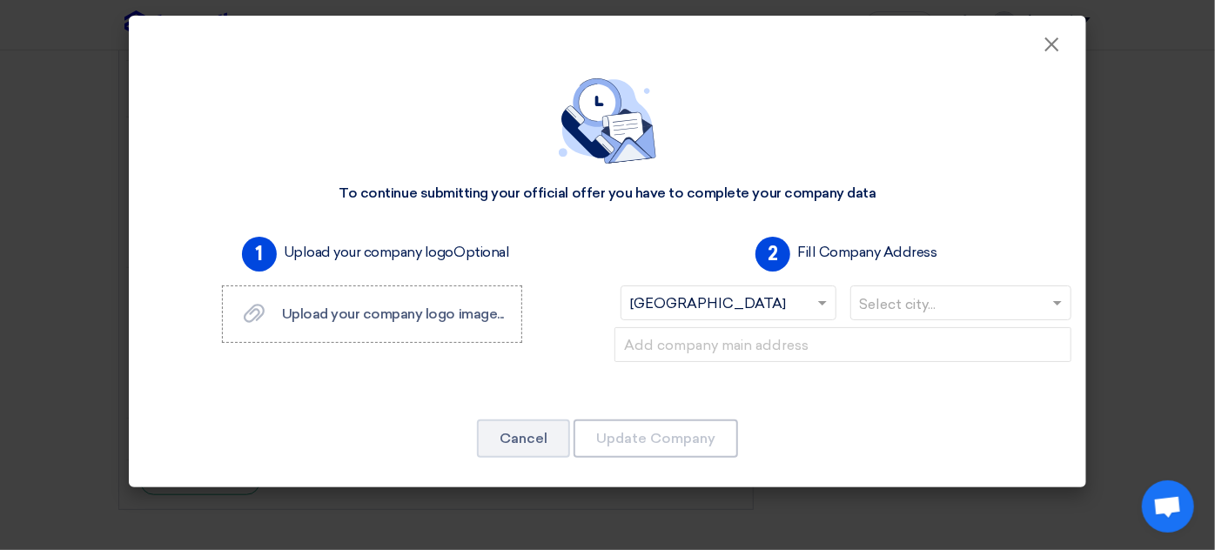
click at [912, 299] on input "text" at bounding box center [952, 305] width 185 height 29
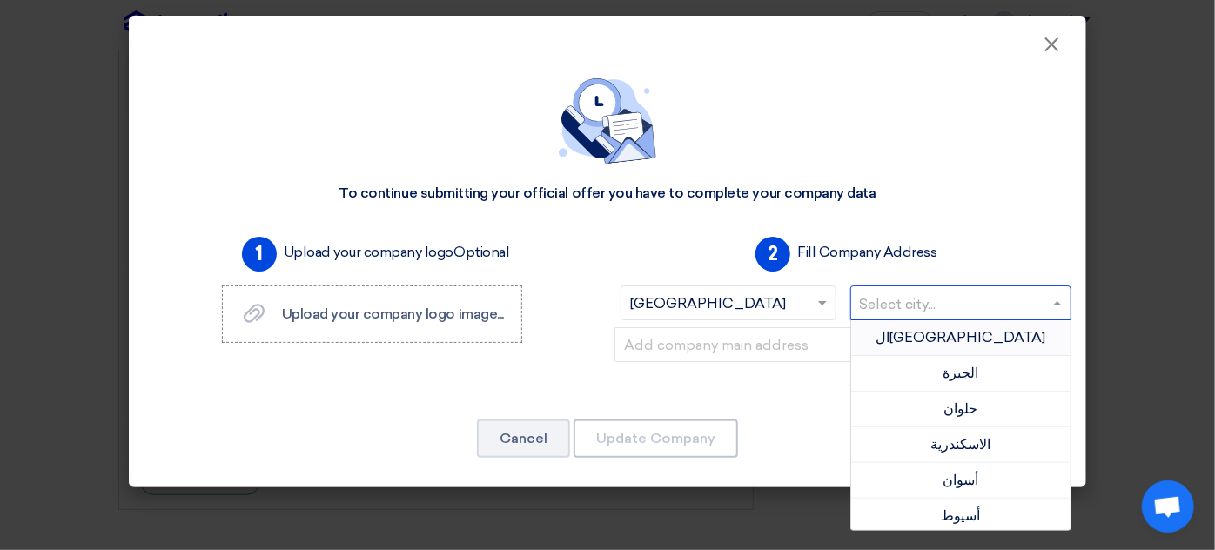
click at [914, 333] on div "ال[GEOGRAPHIC_DATA]" at bounding box center [961, 338] width 220 height 36
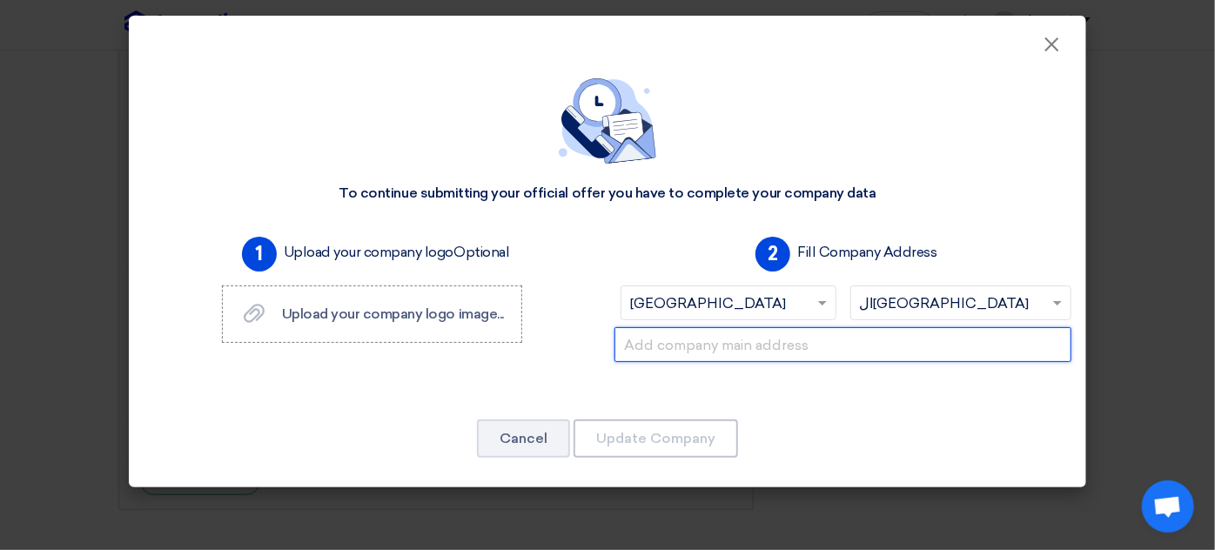
click at [819, 350] on input "text" at bounding box center [843, 344] width 457 height 35
type input "97 Emtedad El Amal, Autostrad, Ma'adi"
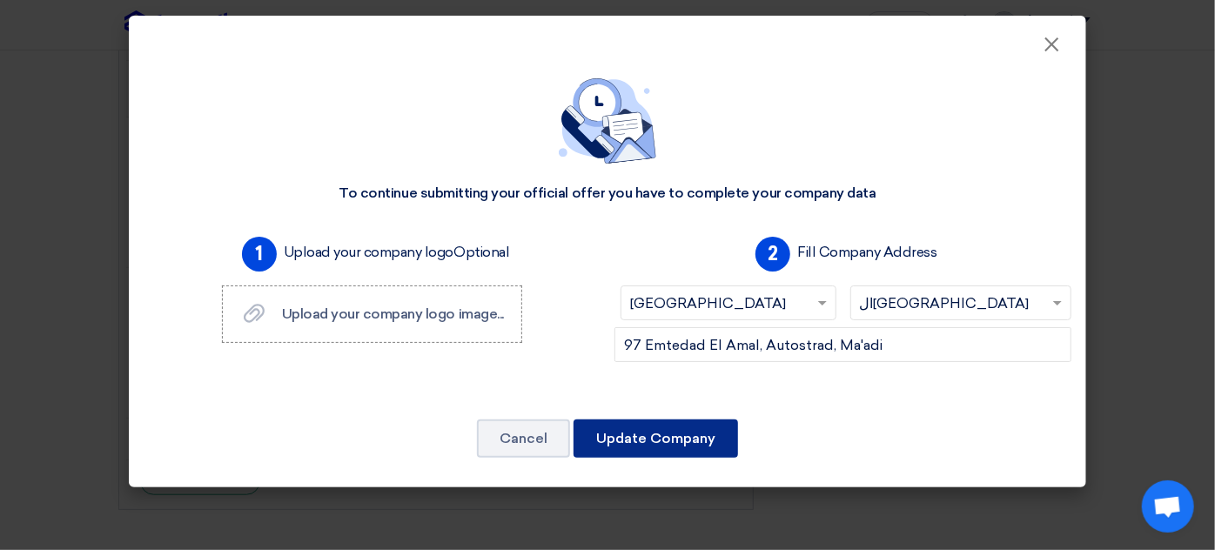
click at [621, 438] on button "Update Company" at bounding box center [656, 439] width 165 height 38
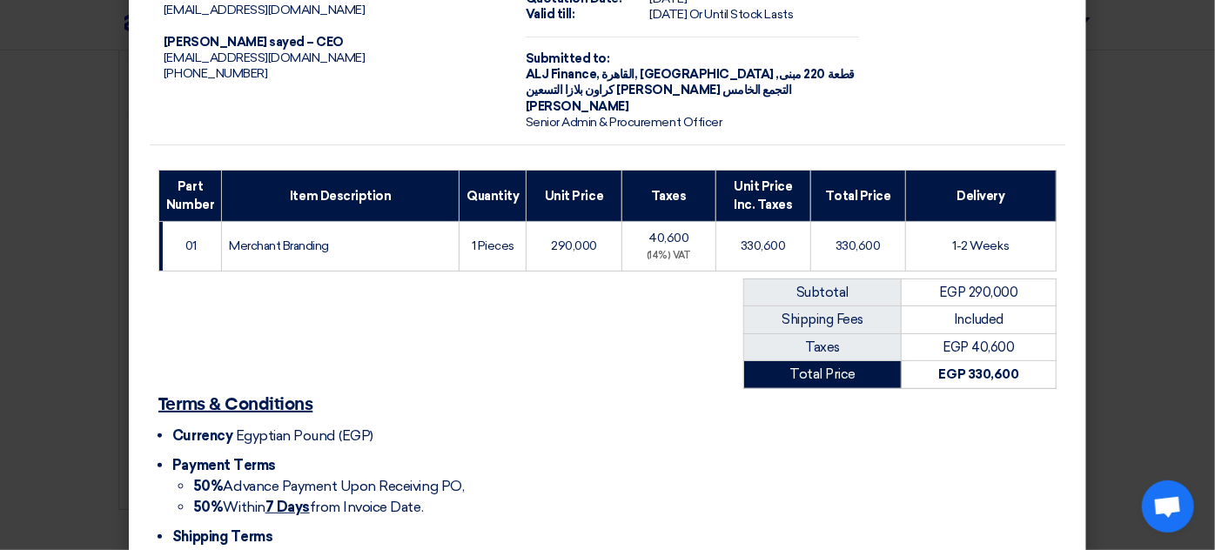
scroll to position [223, 0]
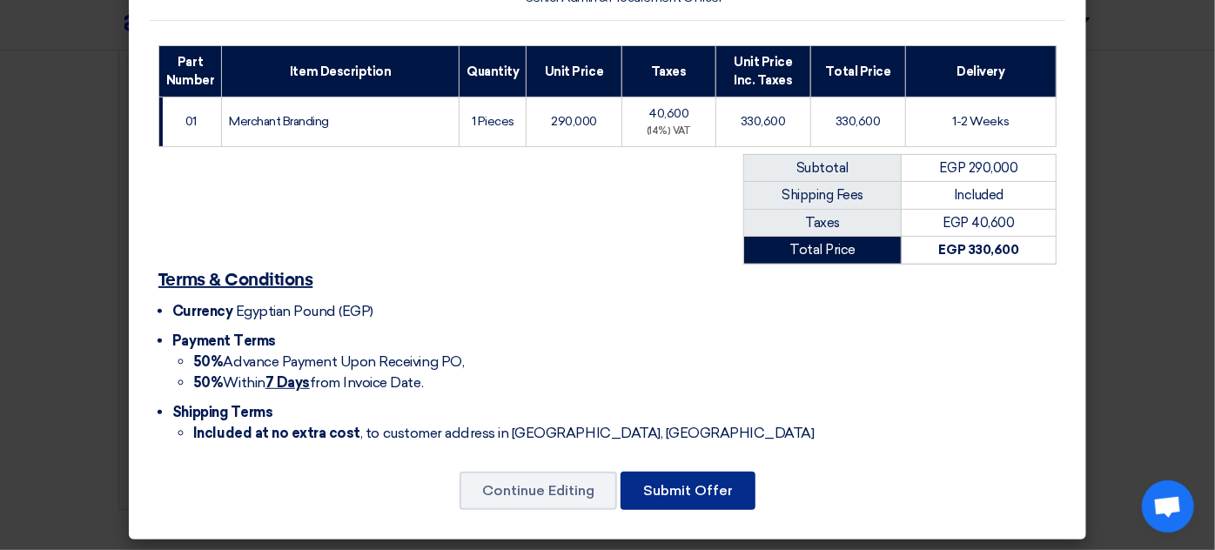
click at [668, 485] on button "Submit Offer" at bounding box center [688, 491] width 135 height 38
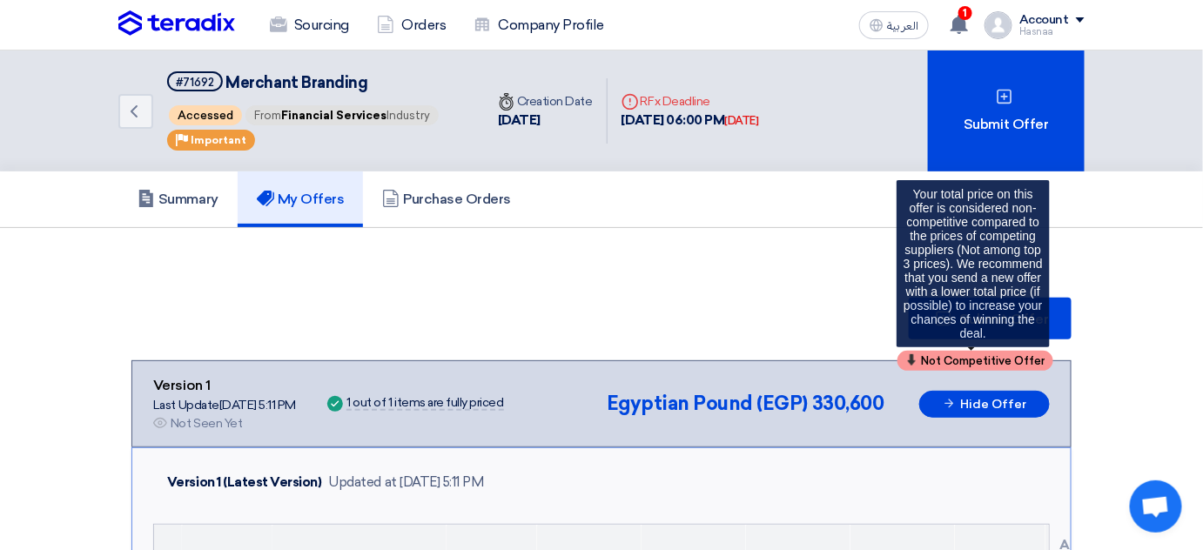
click at [939, 355] on span "Not Competitive Offer" at bounding box center [983, 360] width 124 height 11
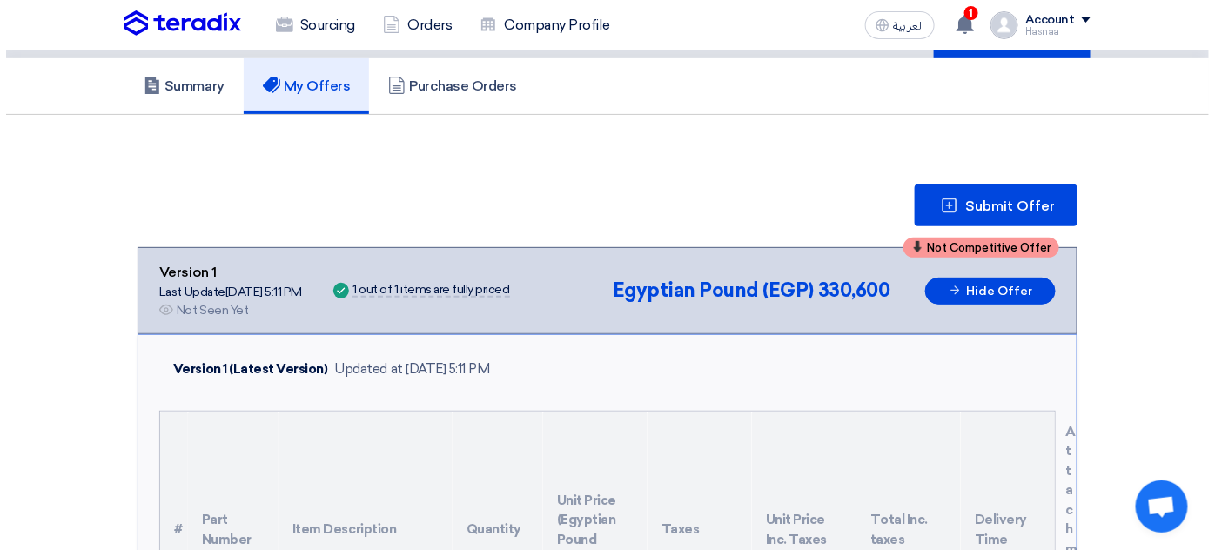
scroll to position [78, 0]
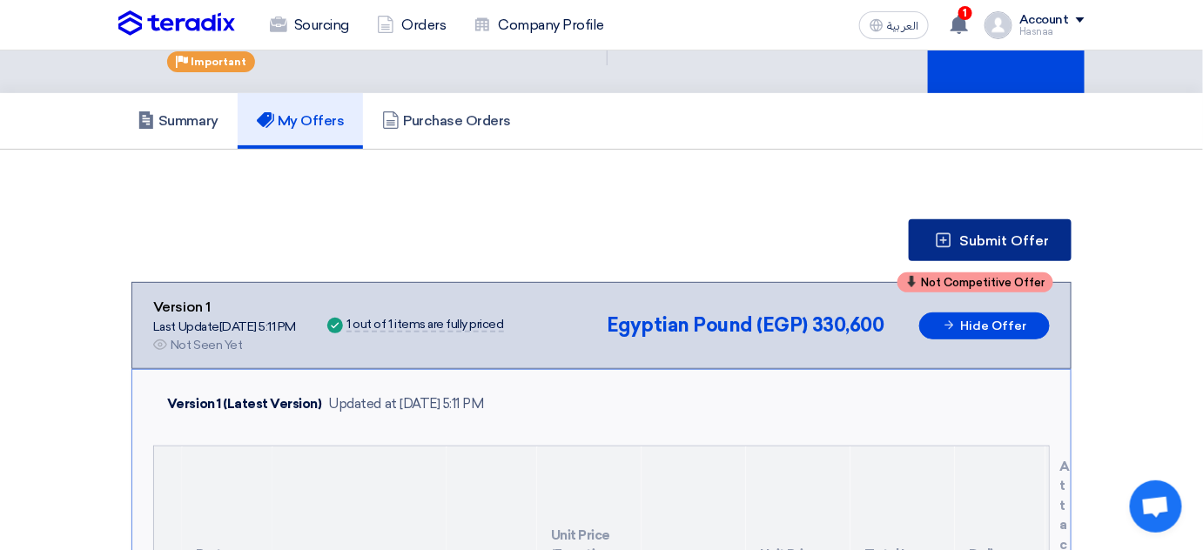
click at [985, 234] on span "Submit Offer" at bounding box center [1004, 241] width 90 height 14
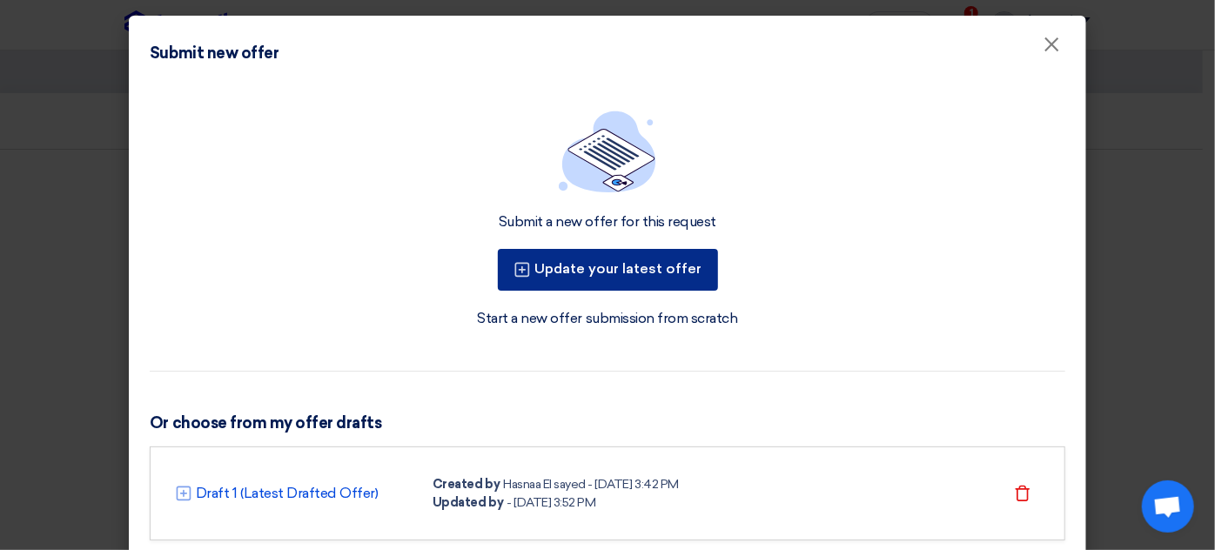
click at [590, 268] on button "Update your latest offer" at bounding box center [608, 270] width 220 height 42
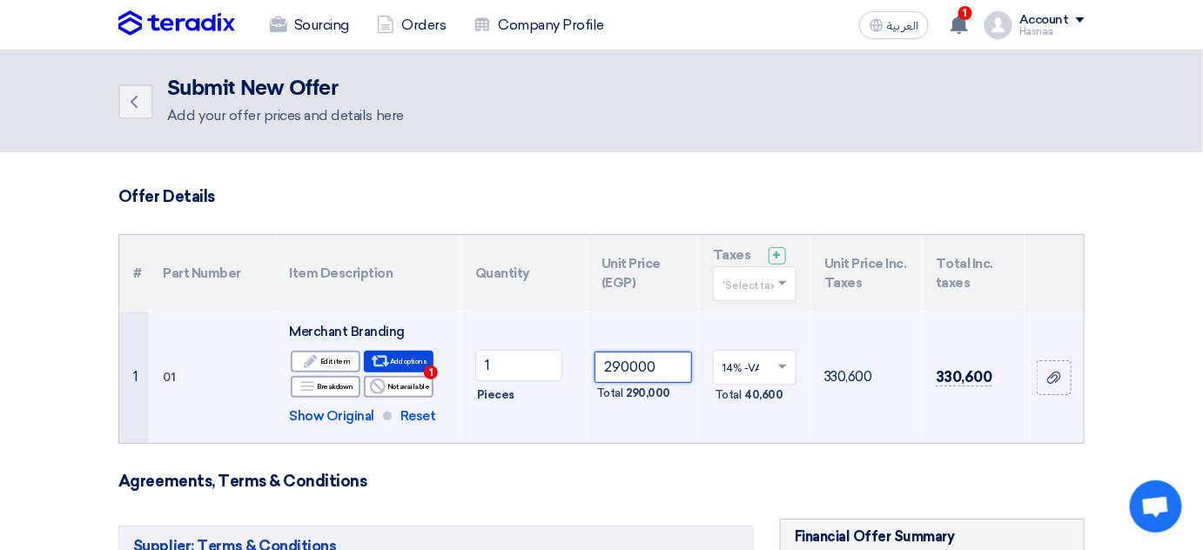
drag, startPoint x: 629, startPoint y: 366, endPoint x: 617, endPoint y: 366, distance: 12.2
click at [617, 366] on input "290000" at bounding box center [644, 367] width 98 height 31
drag, startPoint x: 613, startPoint y: 368, endPoint x: 625, endPoint y: 366, distance: 12.5
click at [625, 366] on input "290000" at bounding box center [644, 367] width 98 height 31
type input "280000"
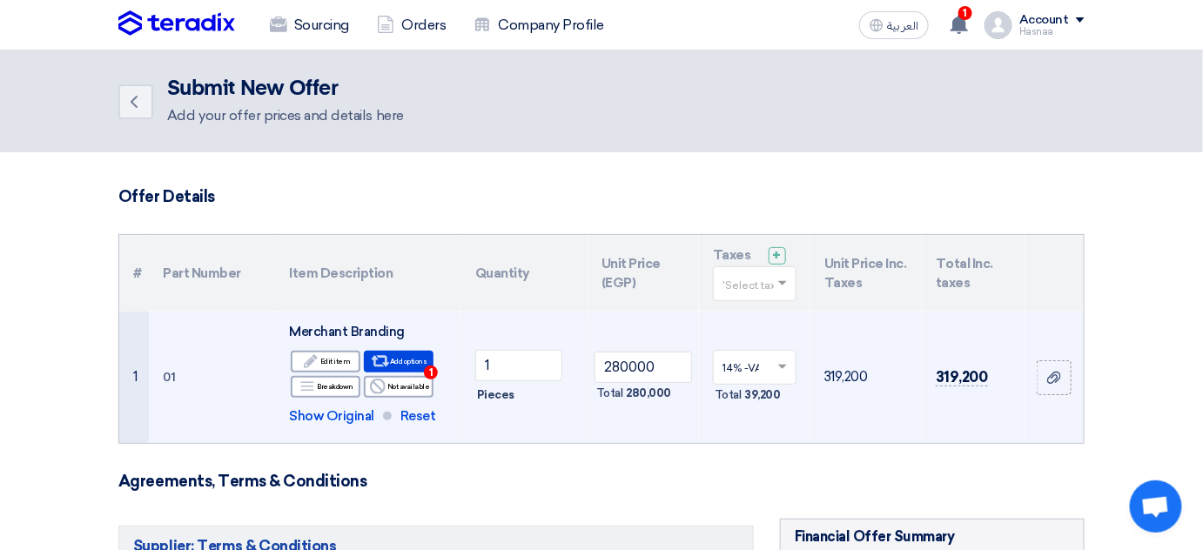
click at [794, 409] on td "14% -VAT × Total 39,200" at bounding box center [754, 377] width 111 height 131
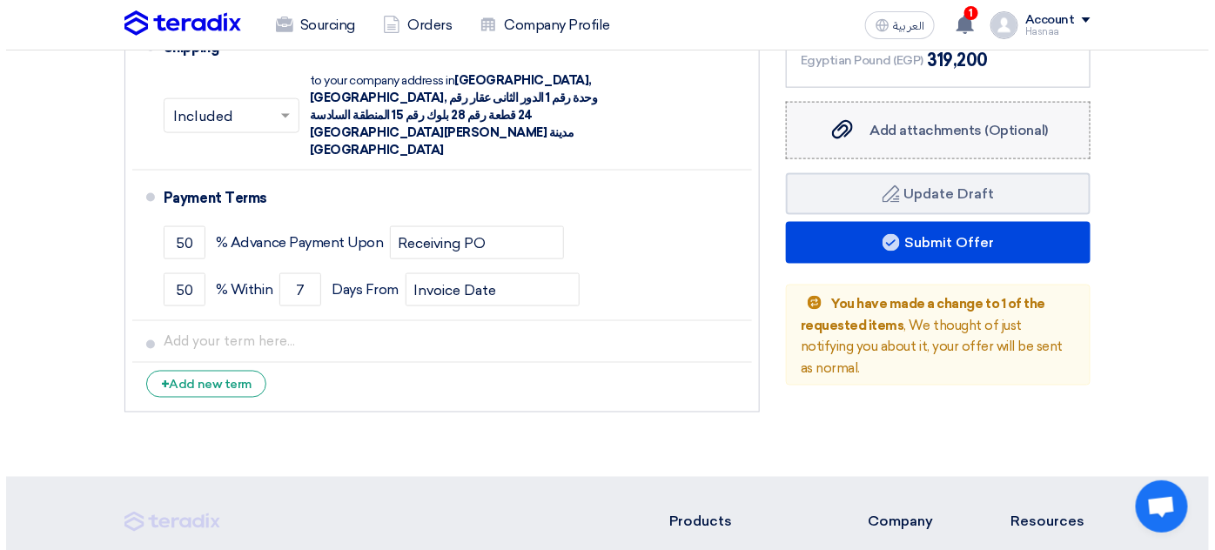
scroll to position [633, 0]
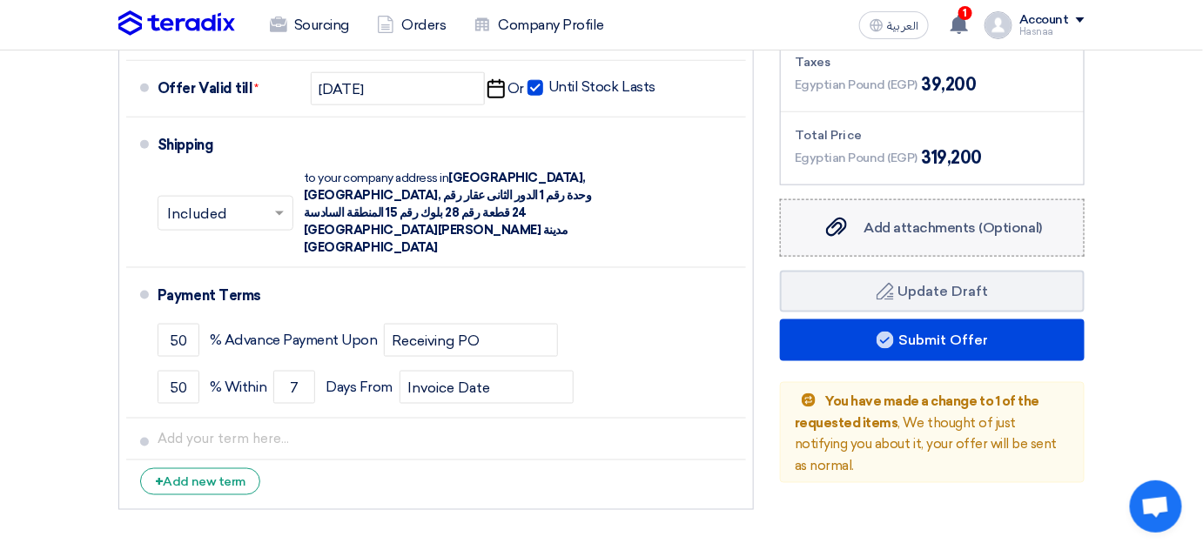
click at [915, 211] on label "Add attachments (Optional) Add attachments (Optional)" at bounding box center [932, 227] width 305 height 57
click at [0, 0] on input "Add attachments (Optional) Add attachments (Optional)" at bounding box center [0, 0] width 0 height 0
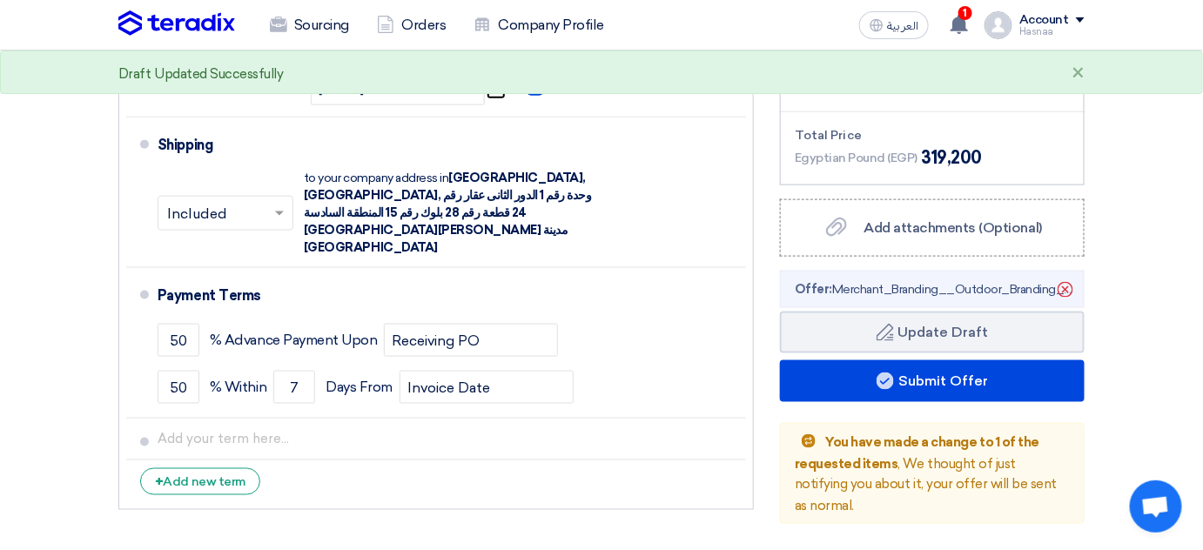
click at [767, 290] on div "Financial Offer Summary Subtotal Egyptian Pound (EGP) 280,000 Shipping Fees" at bounding box center [932, 205] width 331 height 638
click at [1070, 291] on icon "Delete" at bounding box center [1066, 290] width 30 height 30
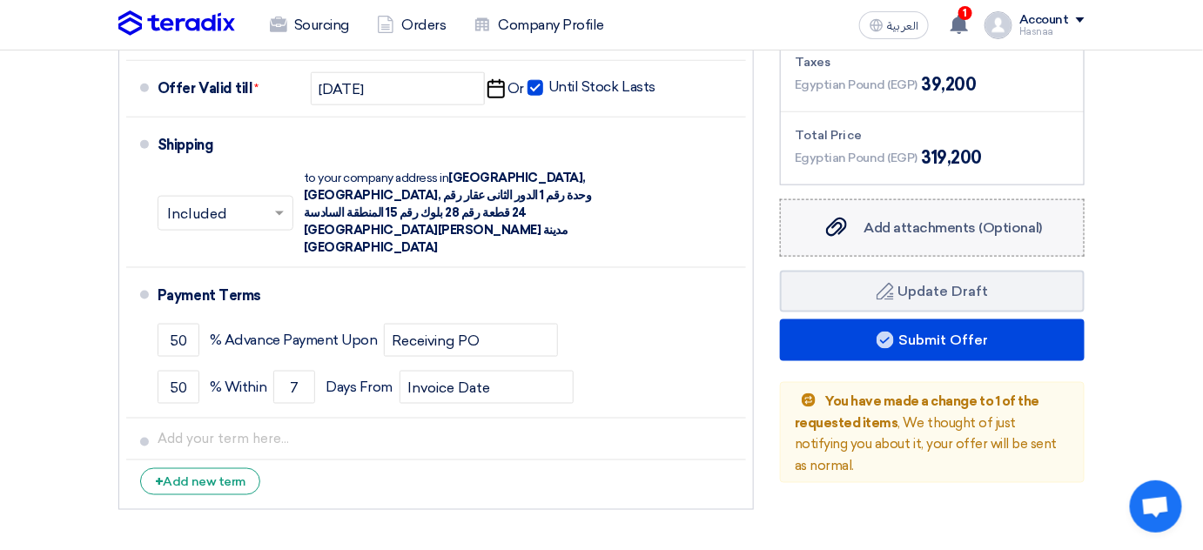
click at [968, 228] on span "Add attachments (Optional)" at bounding box center [954, 227] width 178 height 17
click at [0, 0] on input "Add attachments (Optional) Add attachments (Optional)" at bounding box center [0, 0] width 0 height 0
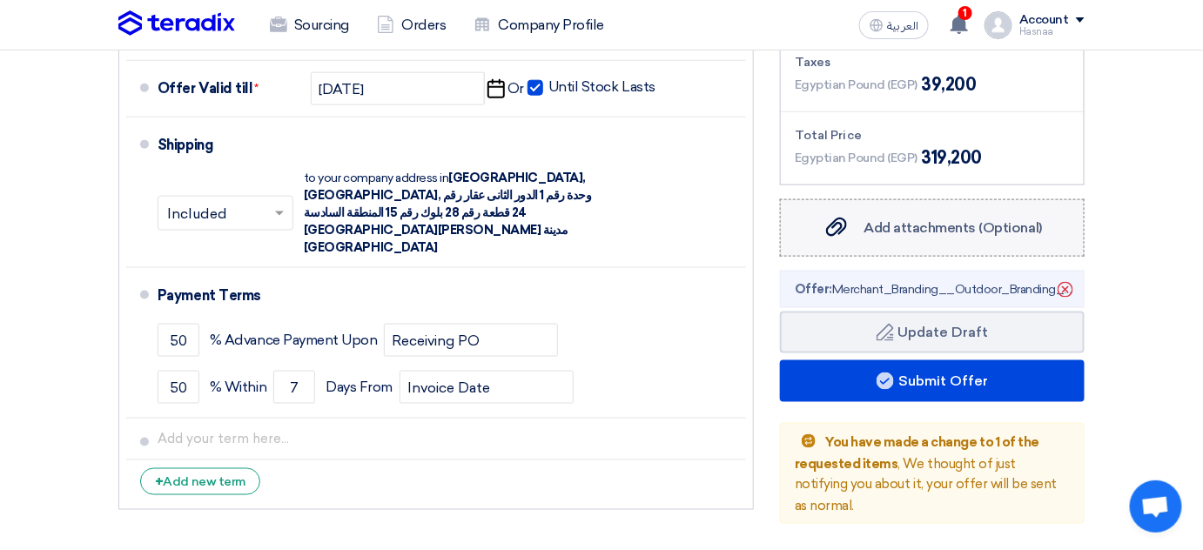
click at [917, 218] on div "Add attachments (Optional) Add attachments (Optional)" at bounding box center [932, 228] width 219 height 21
click at [0, 0] on input "Add attachments (Optional) Add attachments (Optional)" at bounding box center [0, 0] width 0 height 0
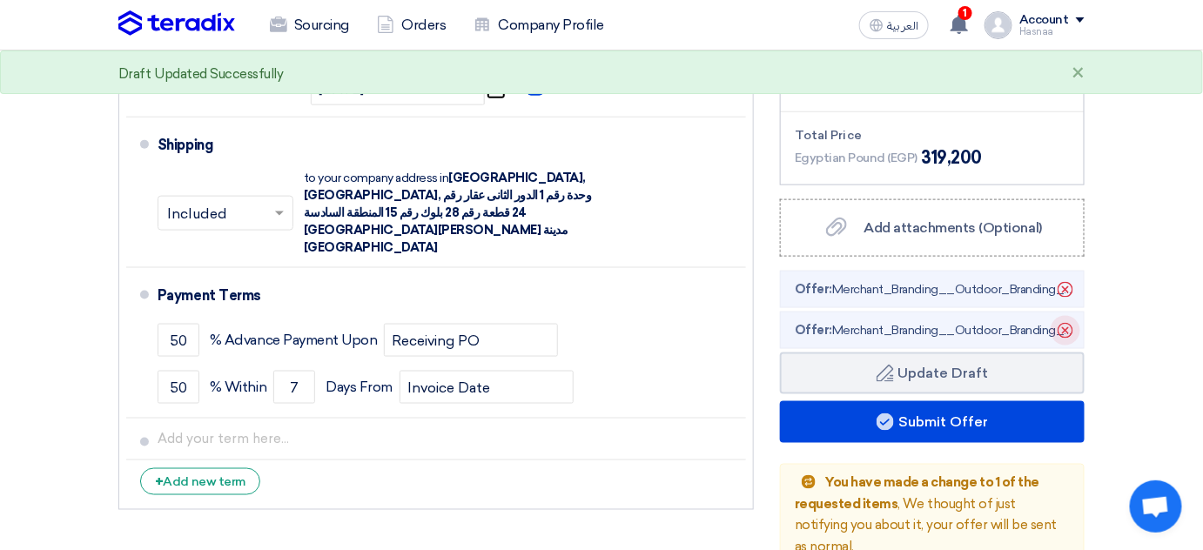
click at [1060, 329] on icon "Delete" at bounding box center [1066, 331] width 30 height 30
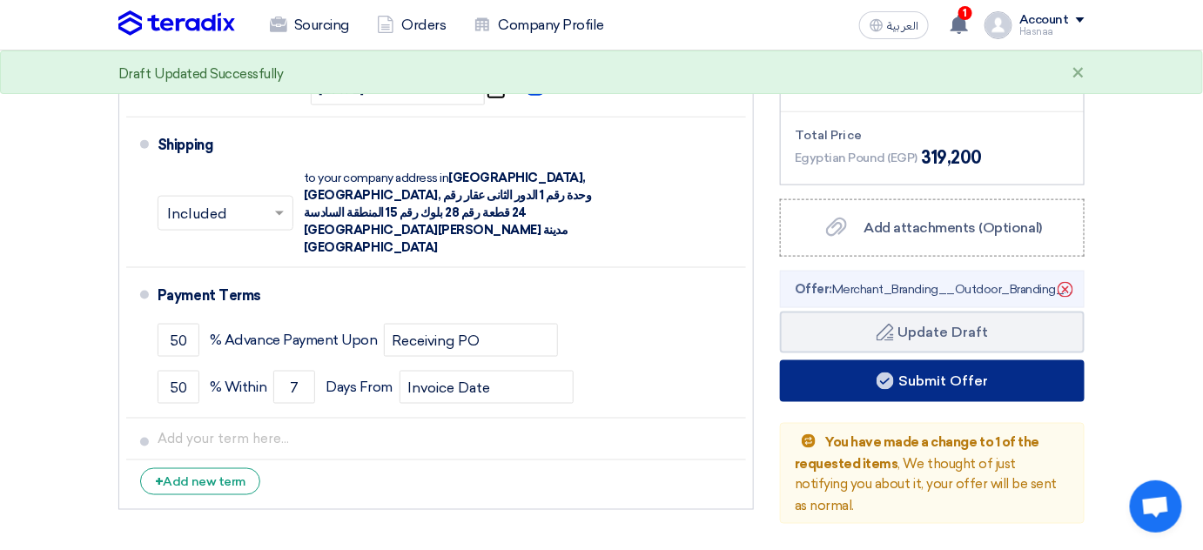
click at [969, 382] on button "Submit Offer" at bounding box center [932, 381] width 305 height 42
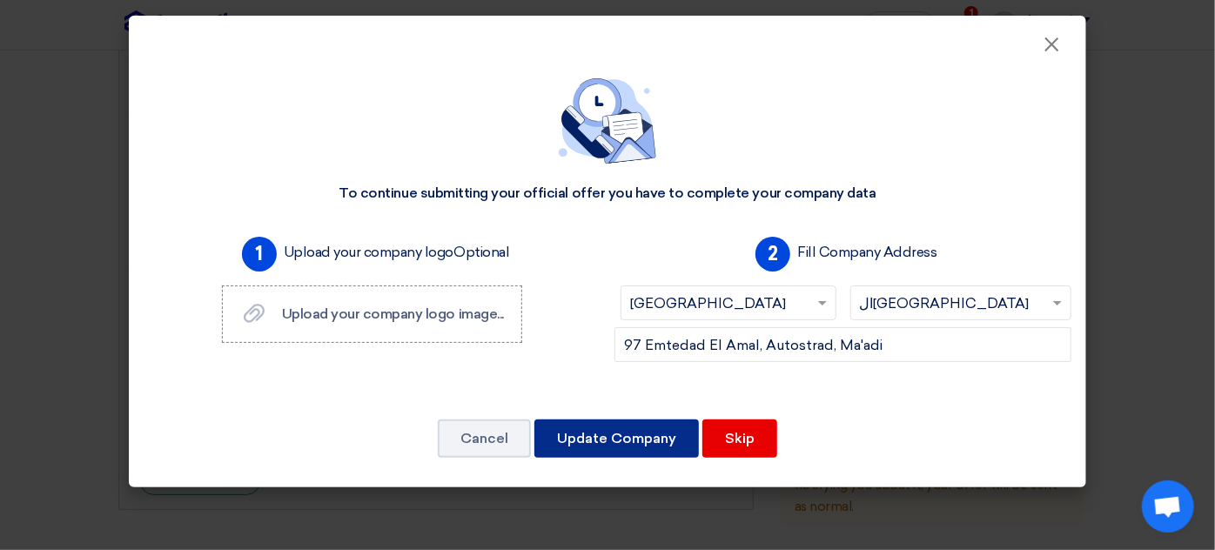
click at [657, 438] on button "Update Company" at bounding box center [617, 439] width 165 height 38
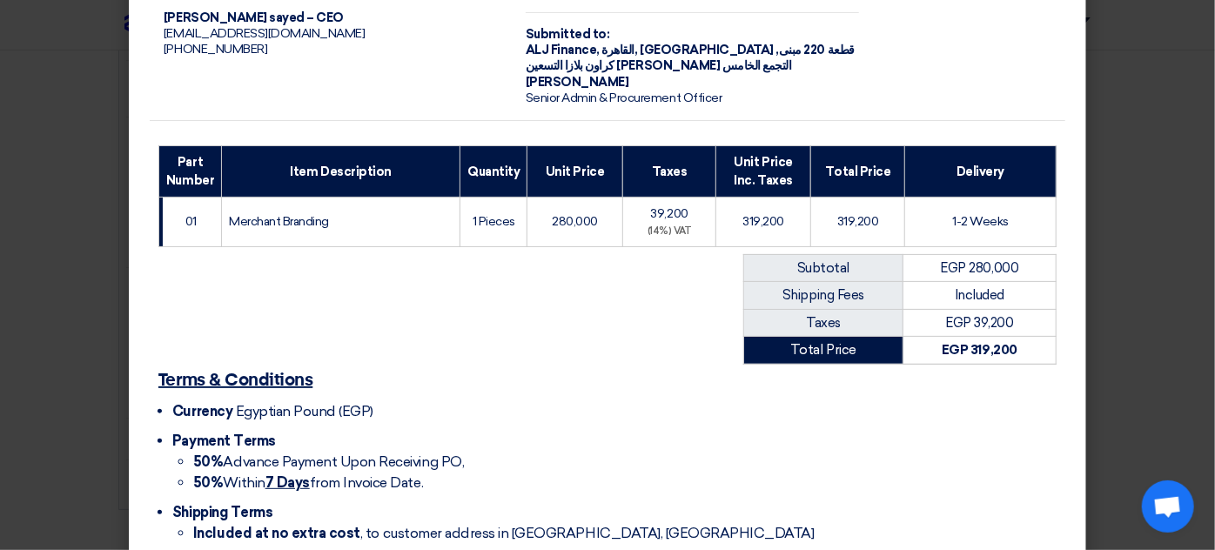
scroll to position [286, 0]
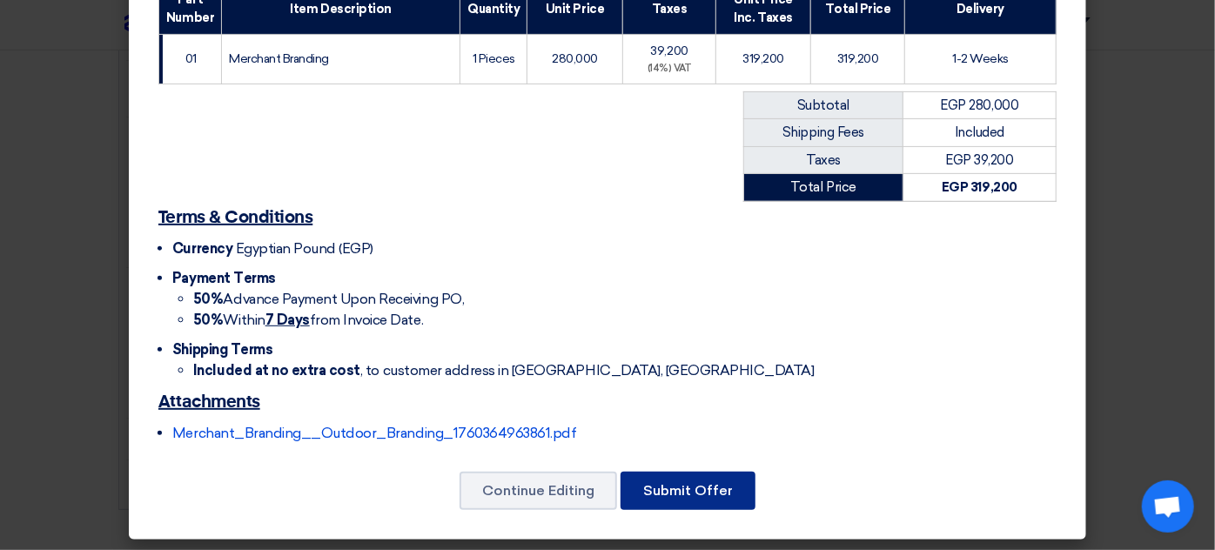
click at [692, 479] on button "Submit Offer" at bounding box center [688, 491] width 135 height 38
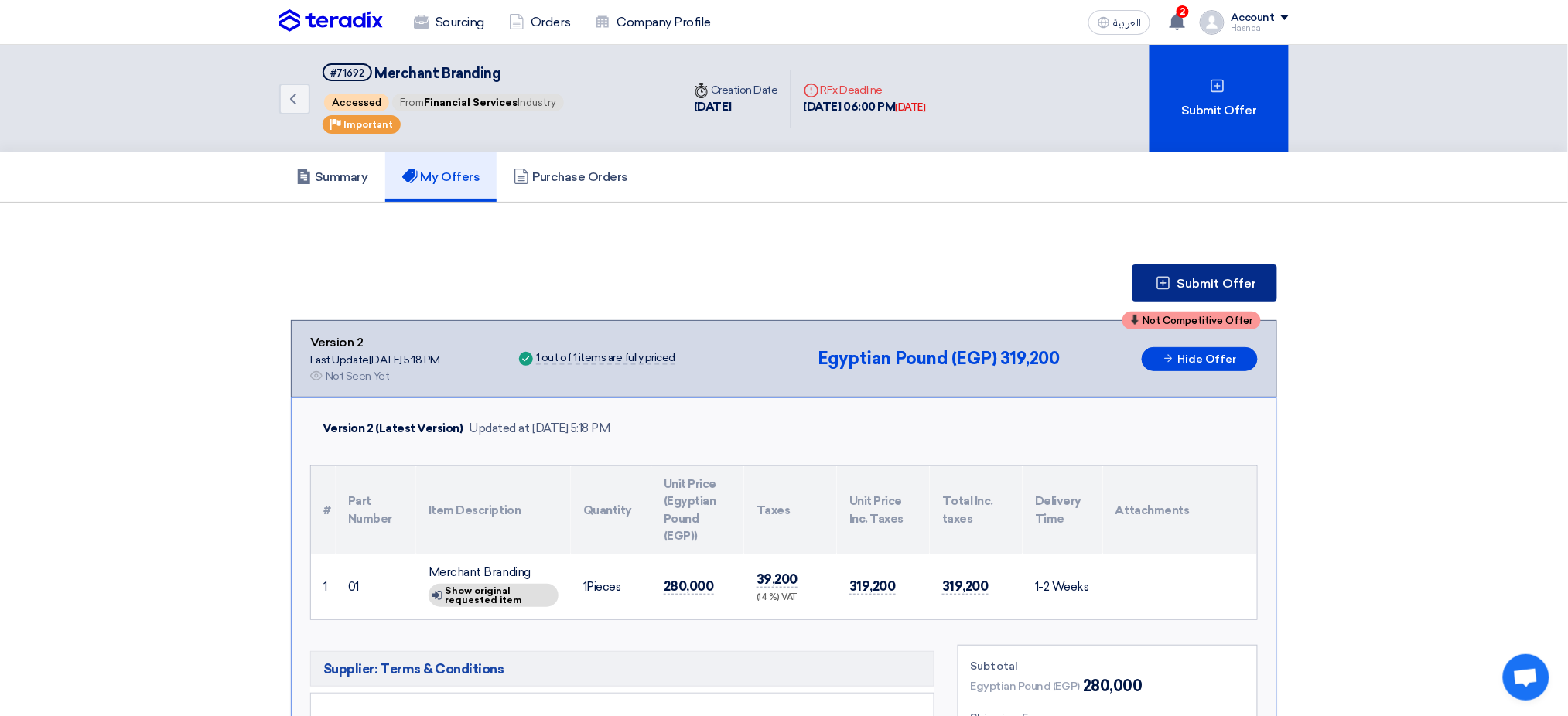
click at [1079, 278] on span "Submit Offer" at bounding box center [1217, 284] width 80 height 12
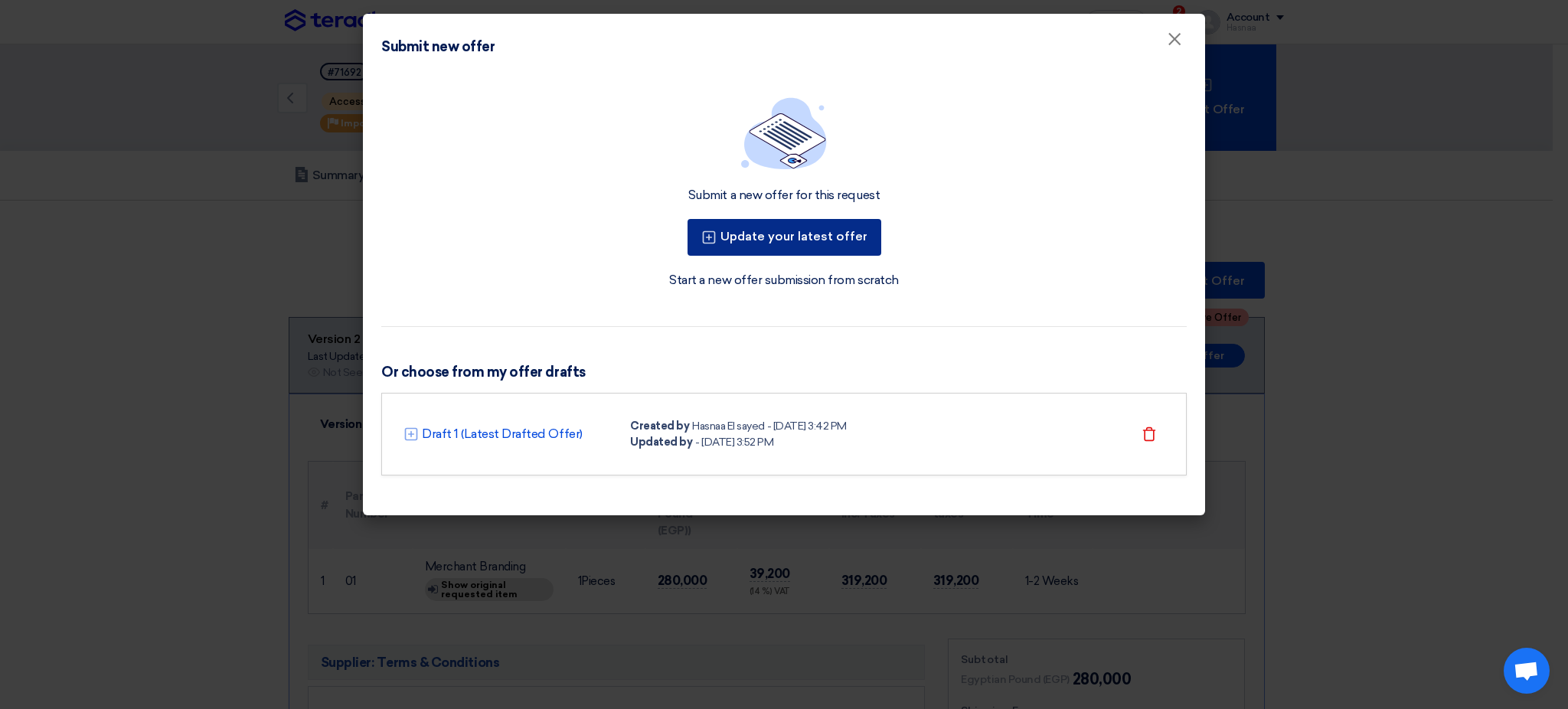
click at [762, 229] on button "Update your latest offer" at bounding box center [784, 238] width 193 height 37
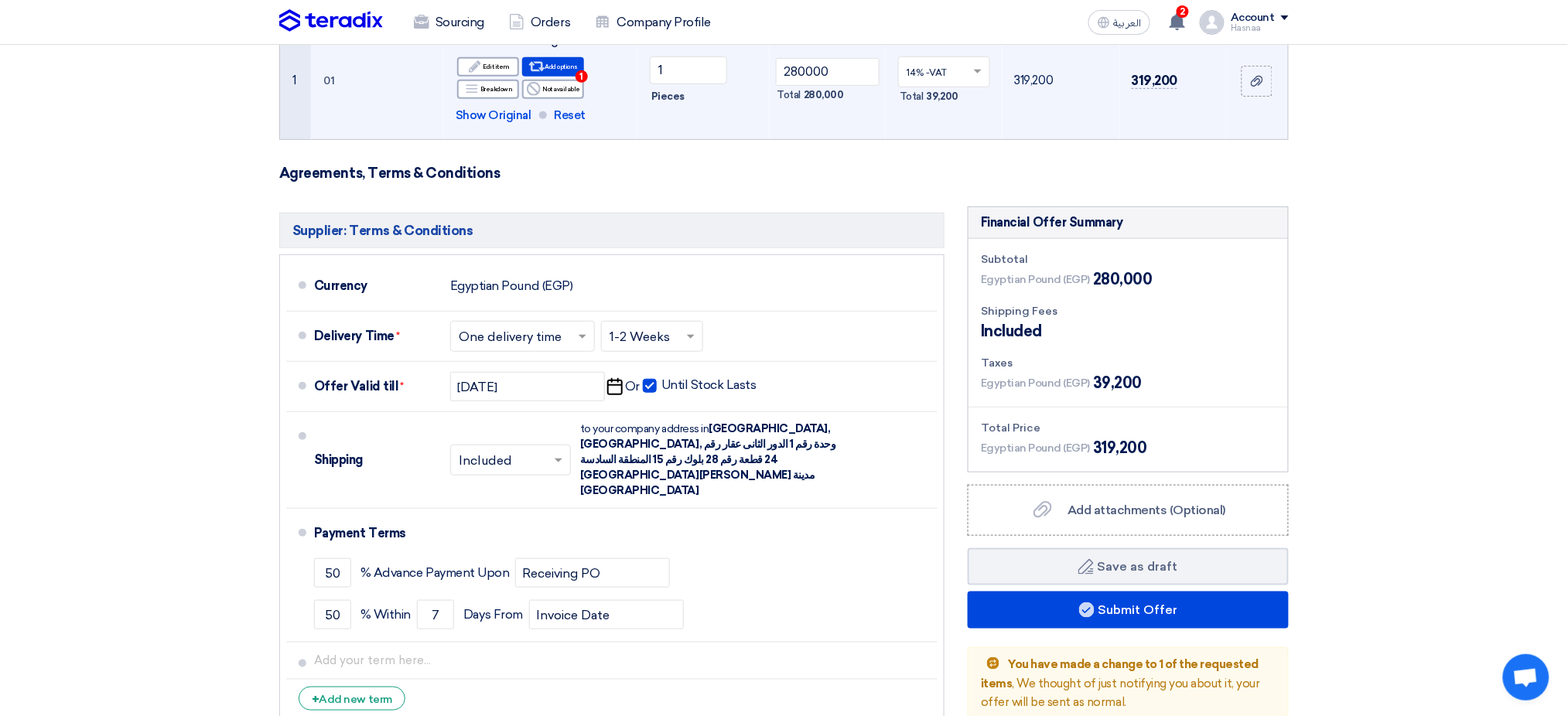
scroll to position [515, 0]
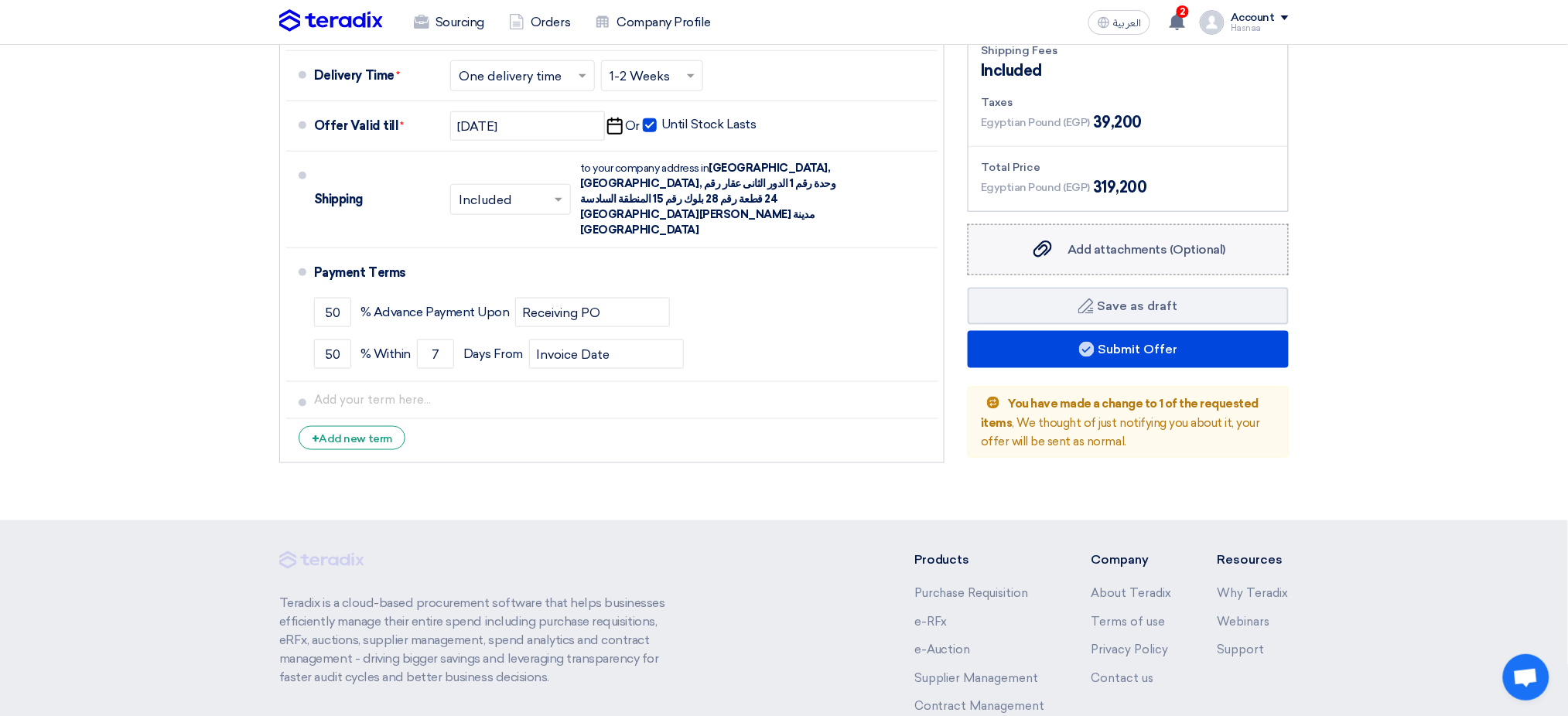
click at [1079, 248] on span "Add attachments (Optional)" at bounding box center [1146, 250] width 158 height 15
click at [0, 0] on input "Add attachments (Optional) Add attachments (Optional)" at bounding box center [0, 0] width 0 height 0
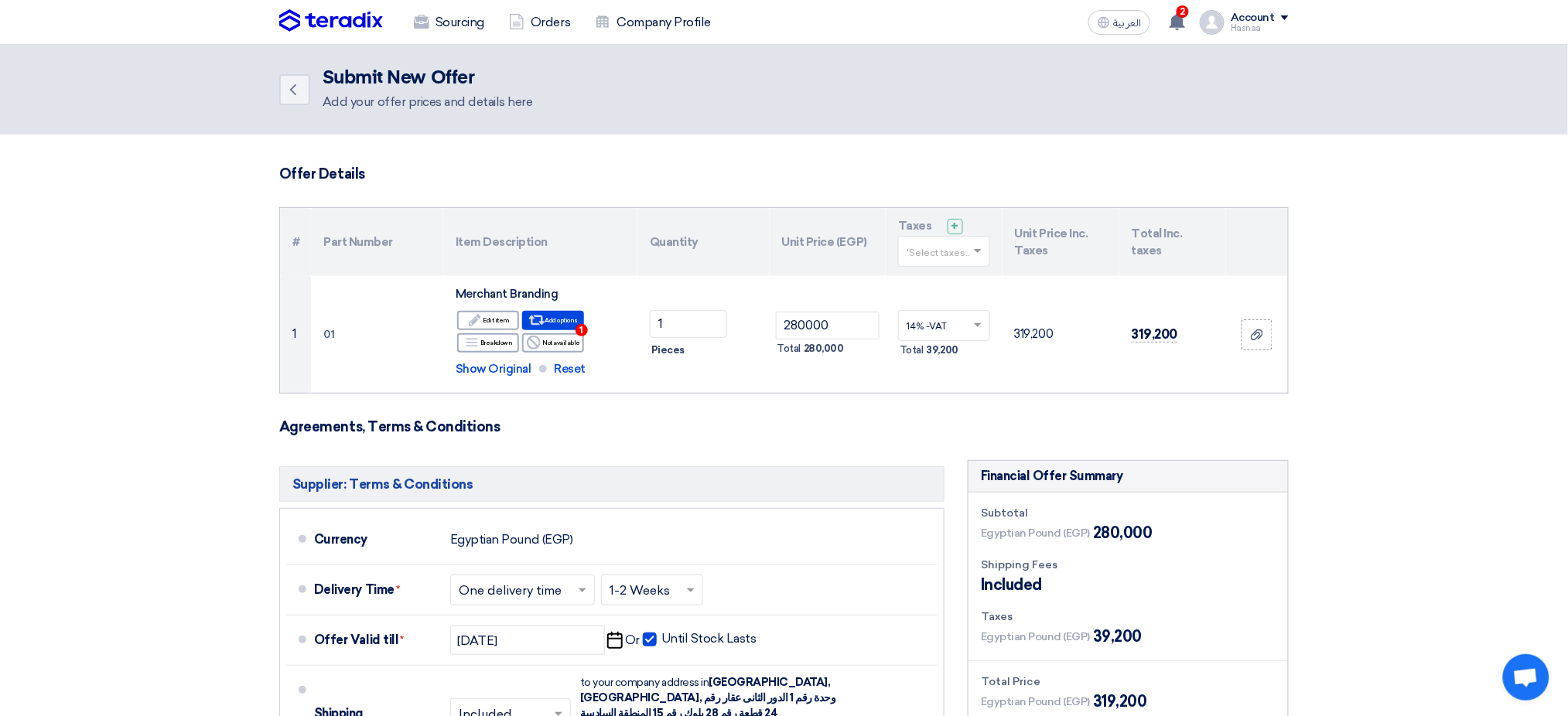
scroll to position [0, 0]
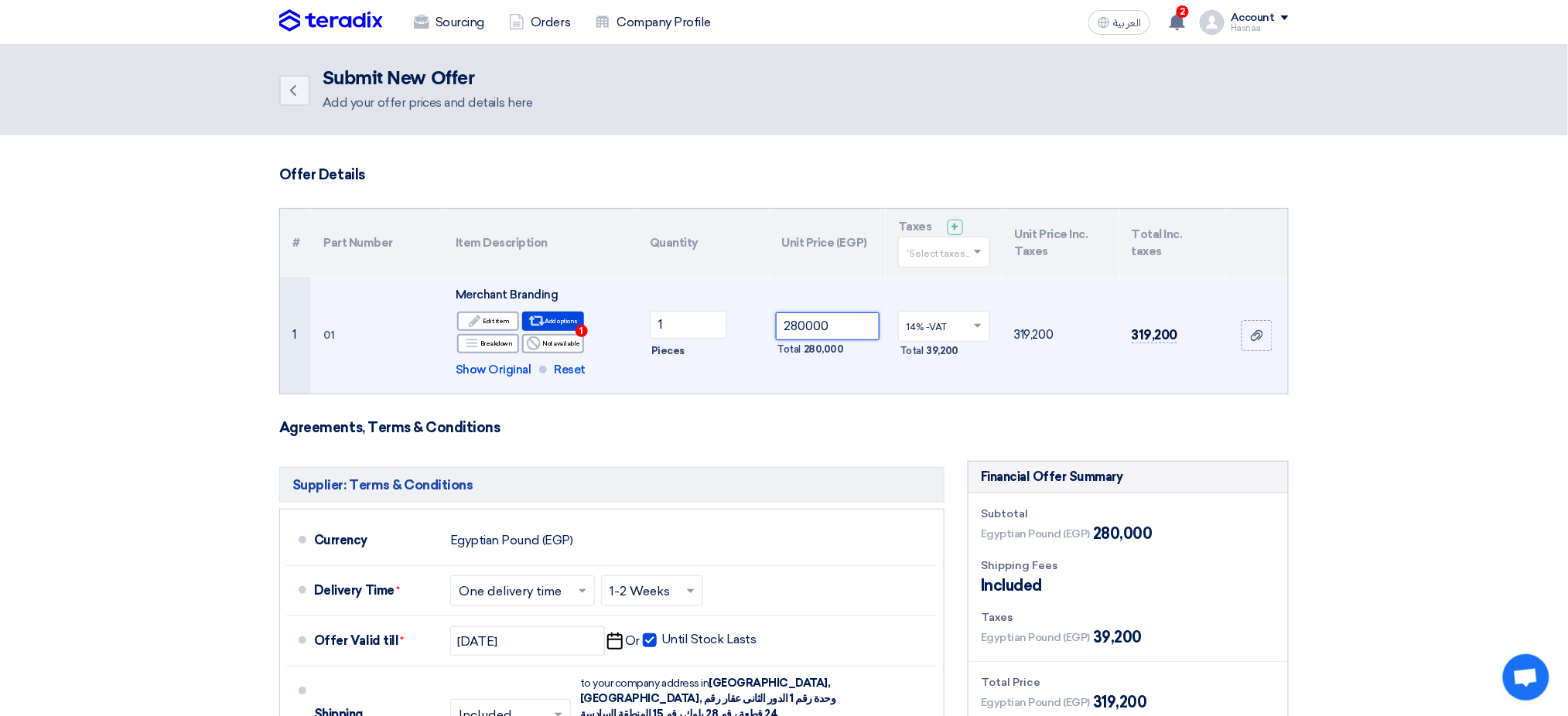
click at [792, 322] on input "280000" at bounding box center [828, 326] width 105 height 28
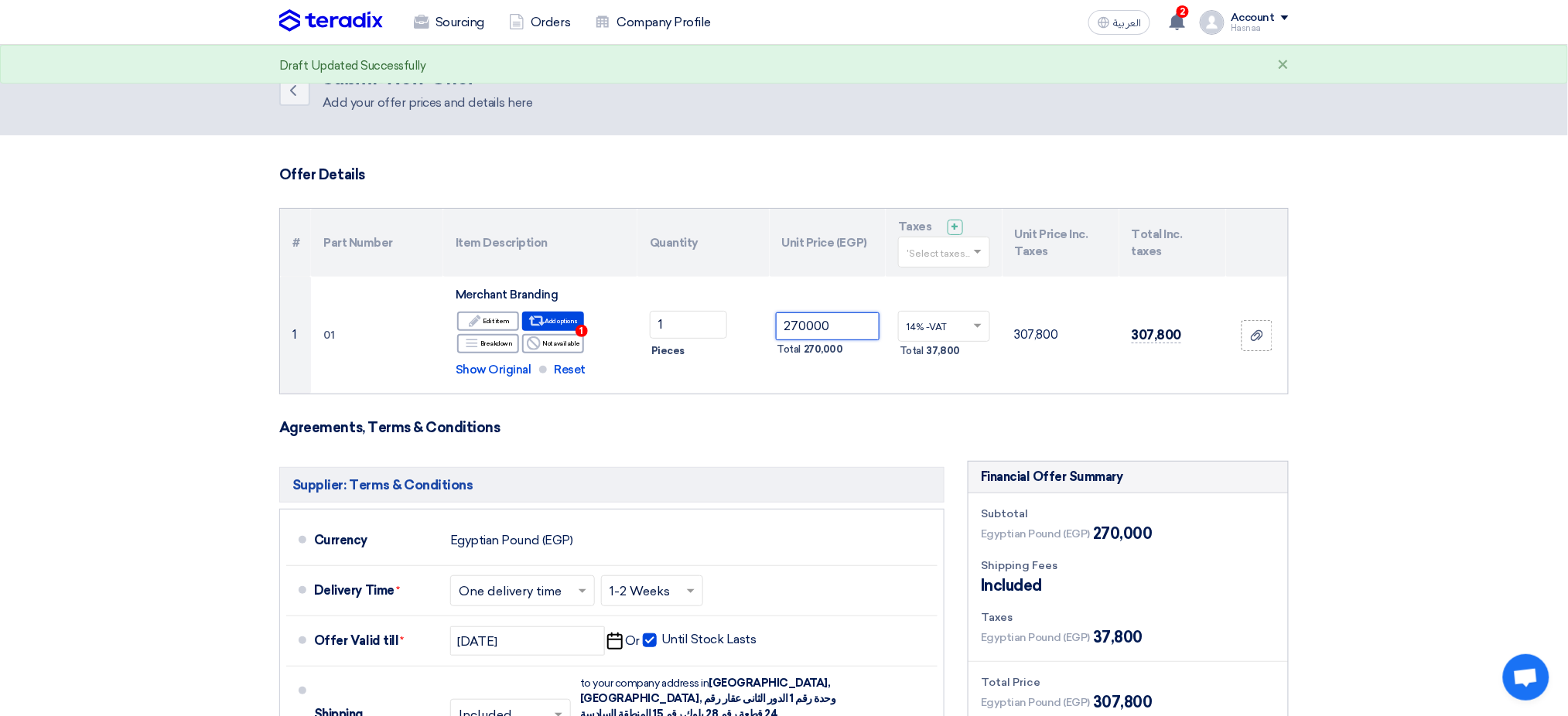
type input "270000"
click at [1079, 399] on form "Offer Details # Part Number Item Description Quantity Unit Price (EGP) Taxes + …" at bounding box center [784, 587] width 1009 height 843
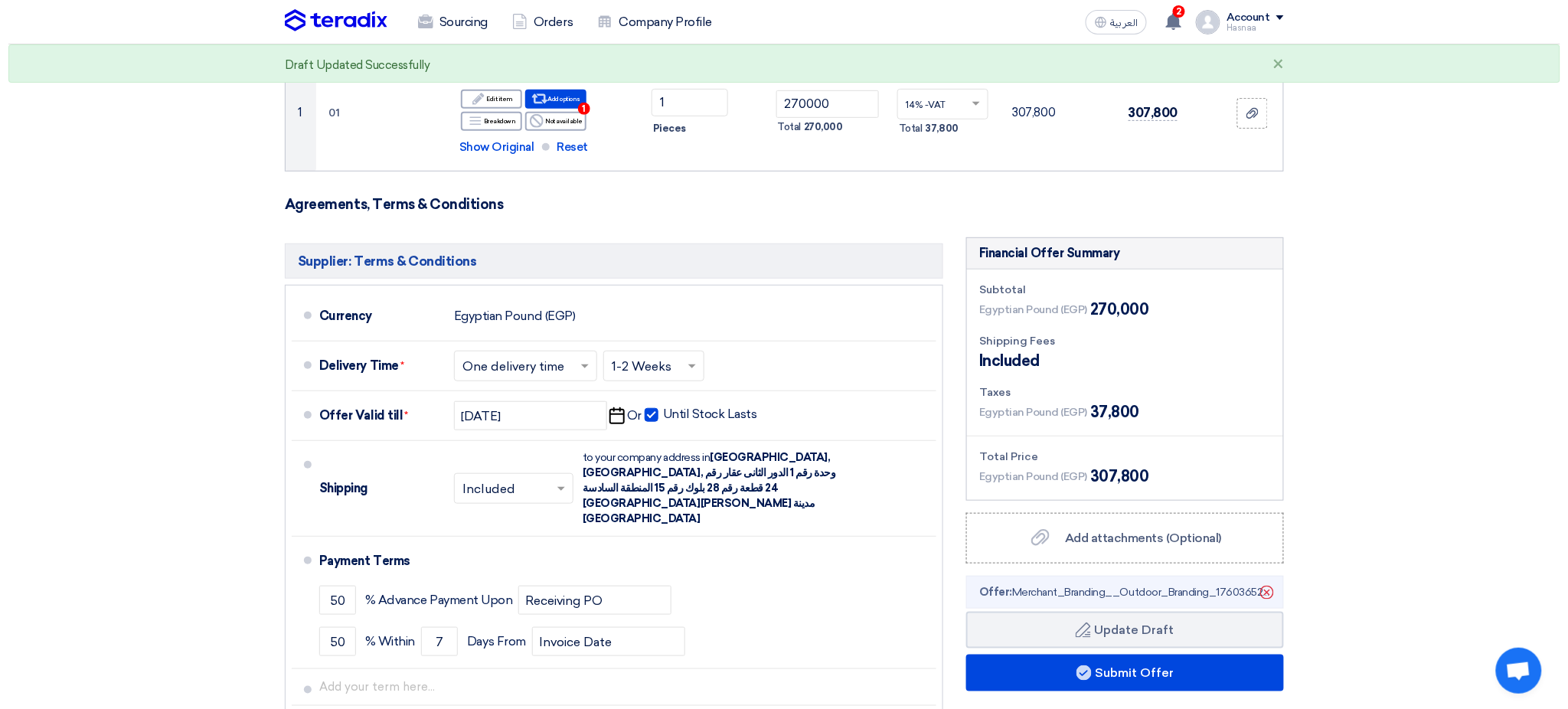
scroll to position [510, 0]
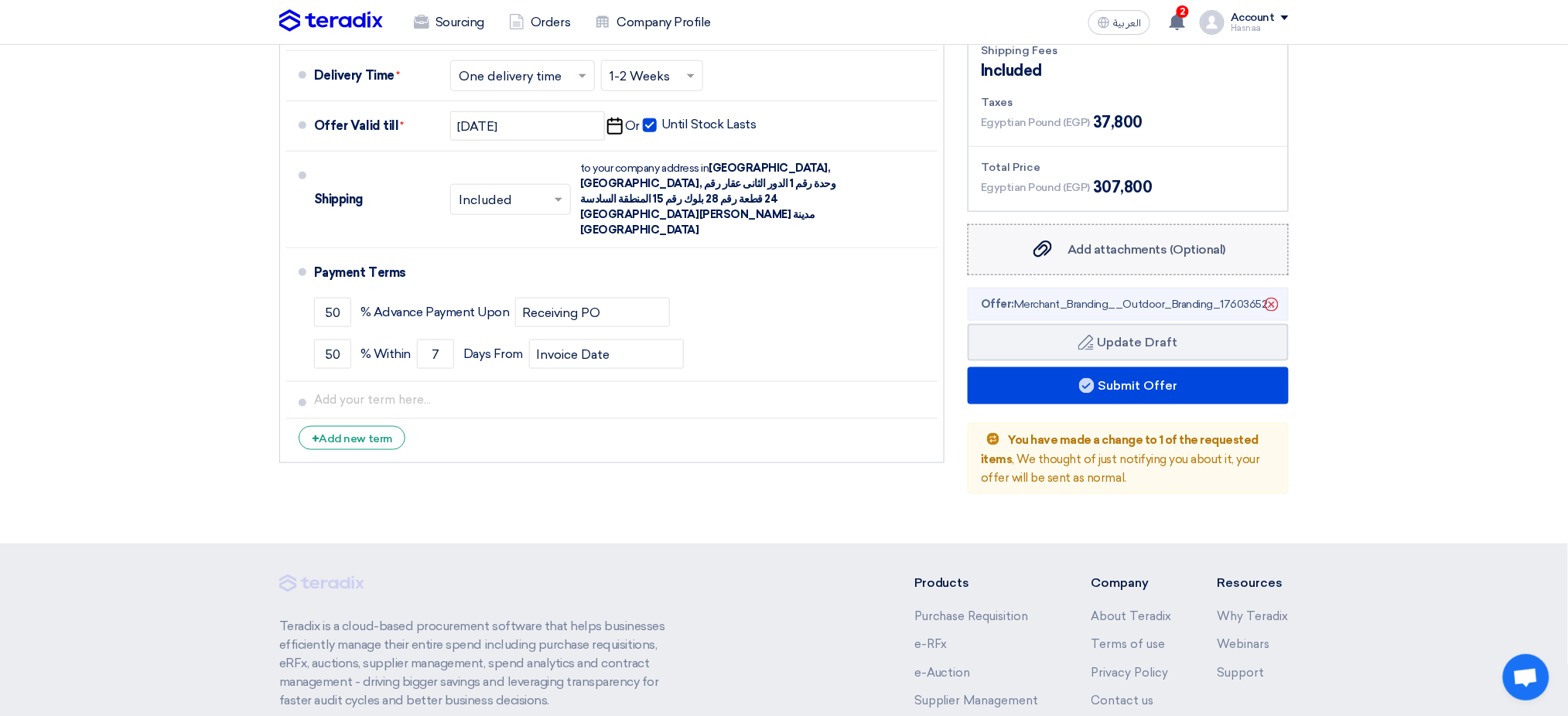
click at [1079, 246] on span "Add attachments (Optional)" at bounding box center [1146, 250] width 158 height 15
click at [0, 0] on input "Add attachments (Optional) Add attachments (Optional)" at bounding box center [0, 0] width 0 height 0
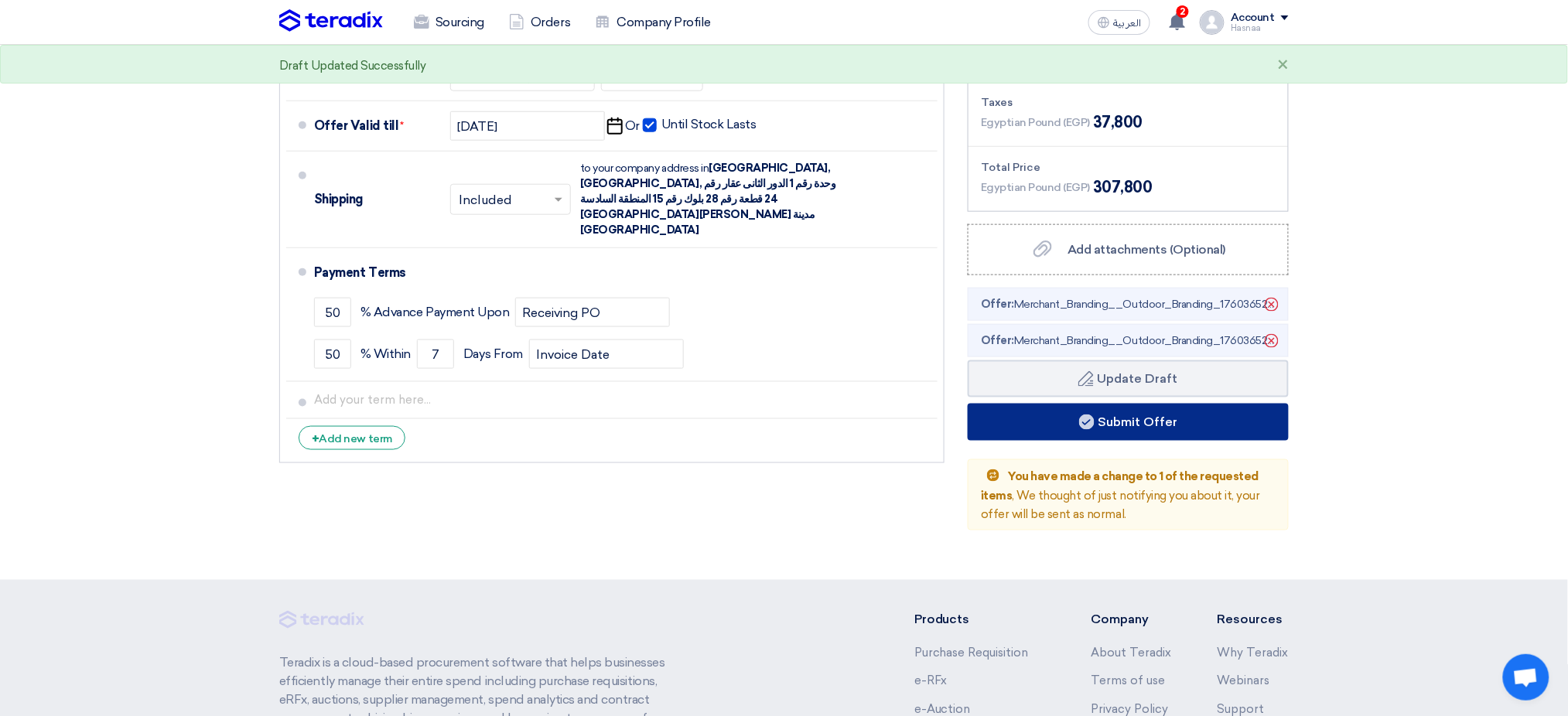
click at [1079, 418] on button "Submit Offer" at bounding box center [1127, 422] width 321 height 37
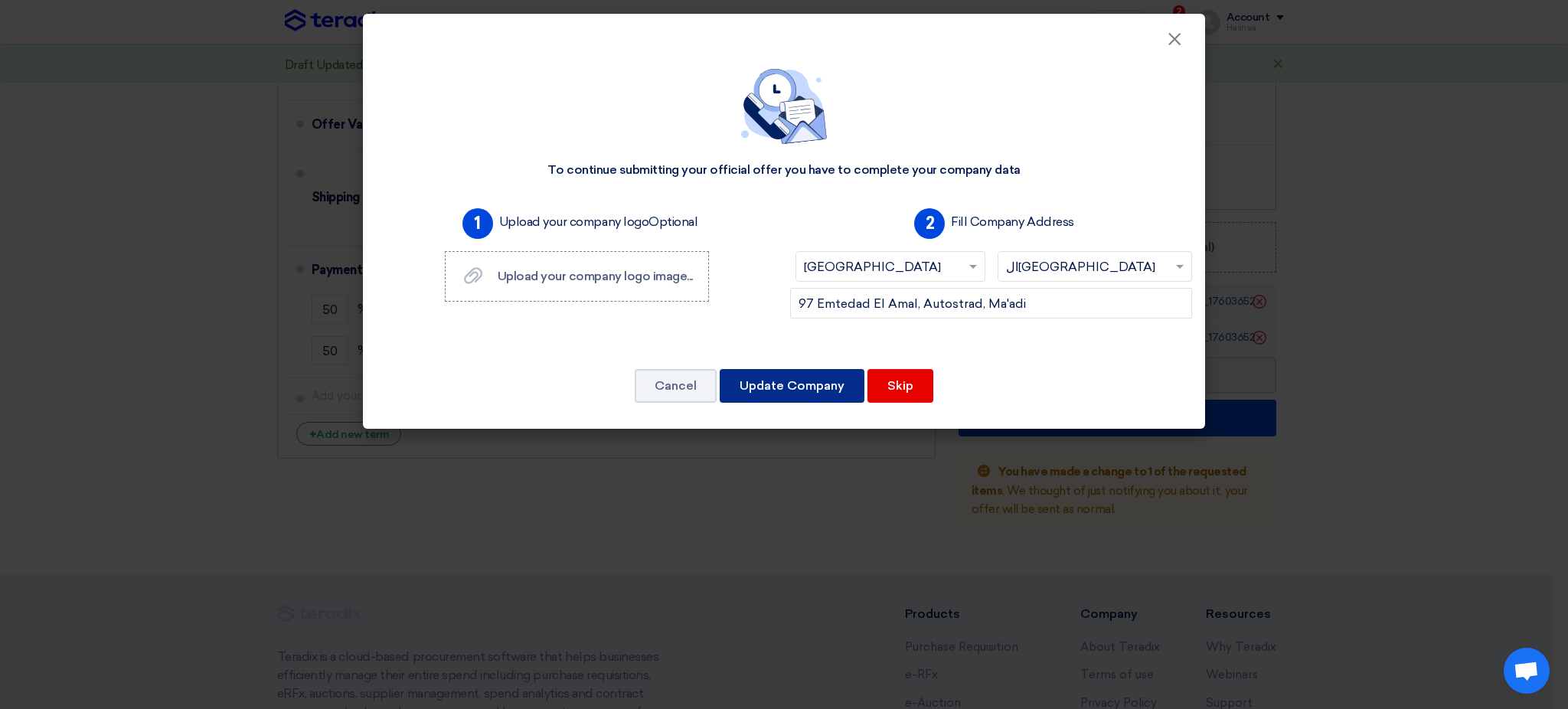
click at [780, 397] on button "Update Company" at bounding box center [791, 386] width 145 height 33
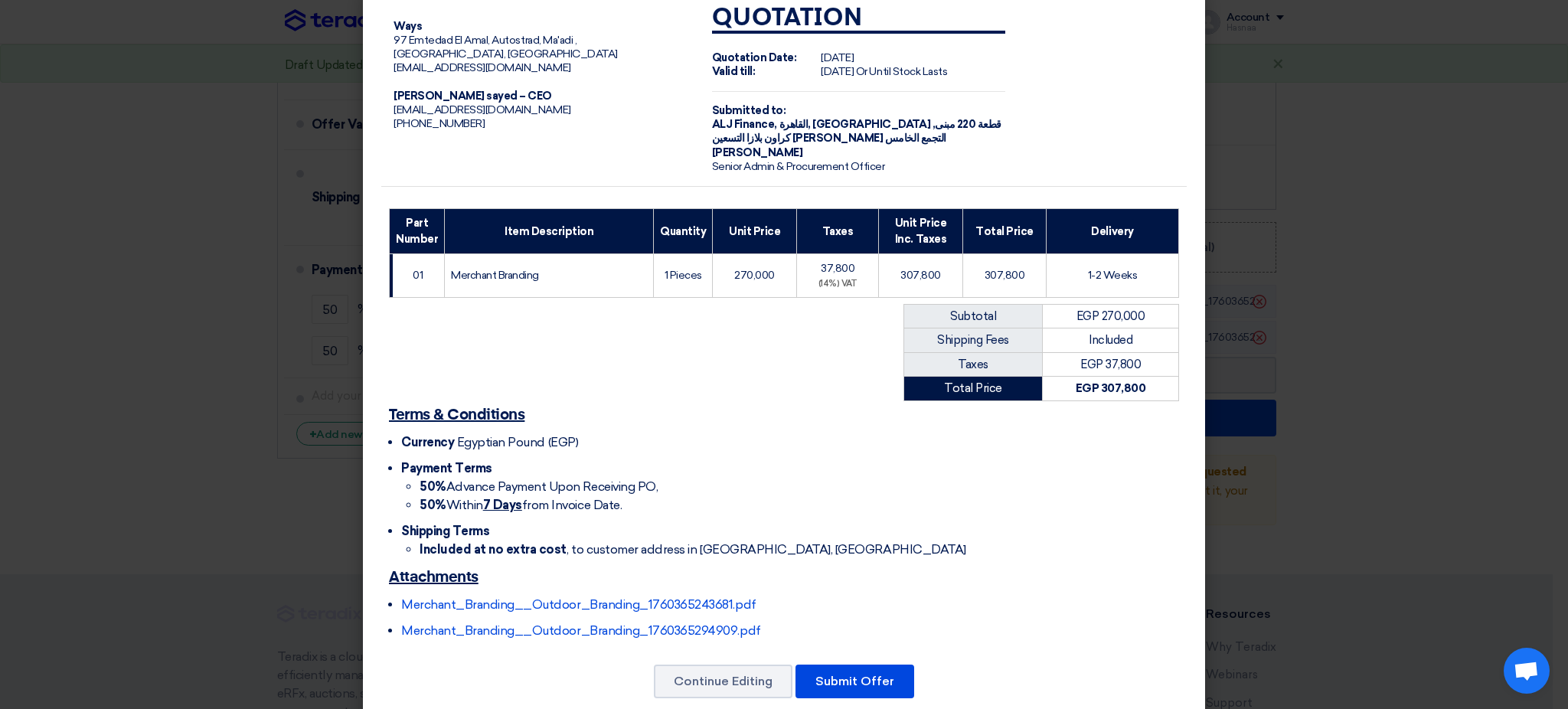
scroll to position [54, 0]
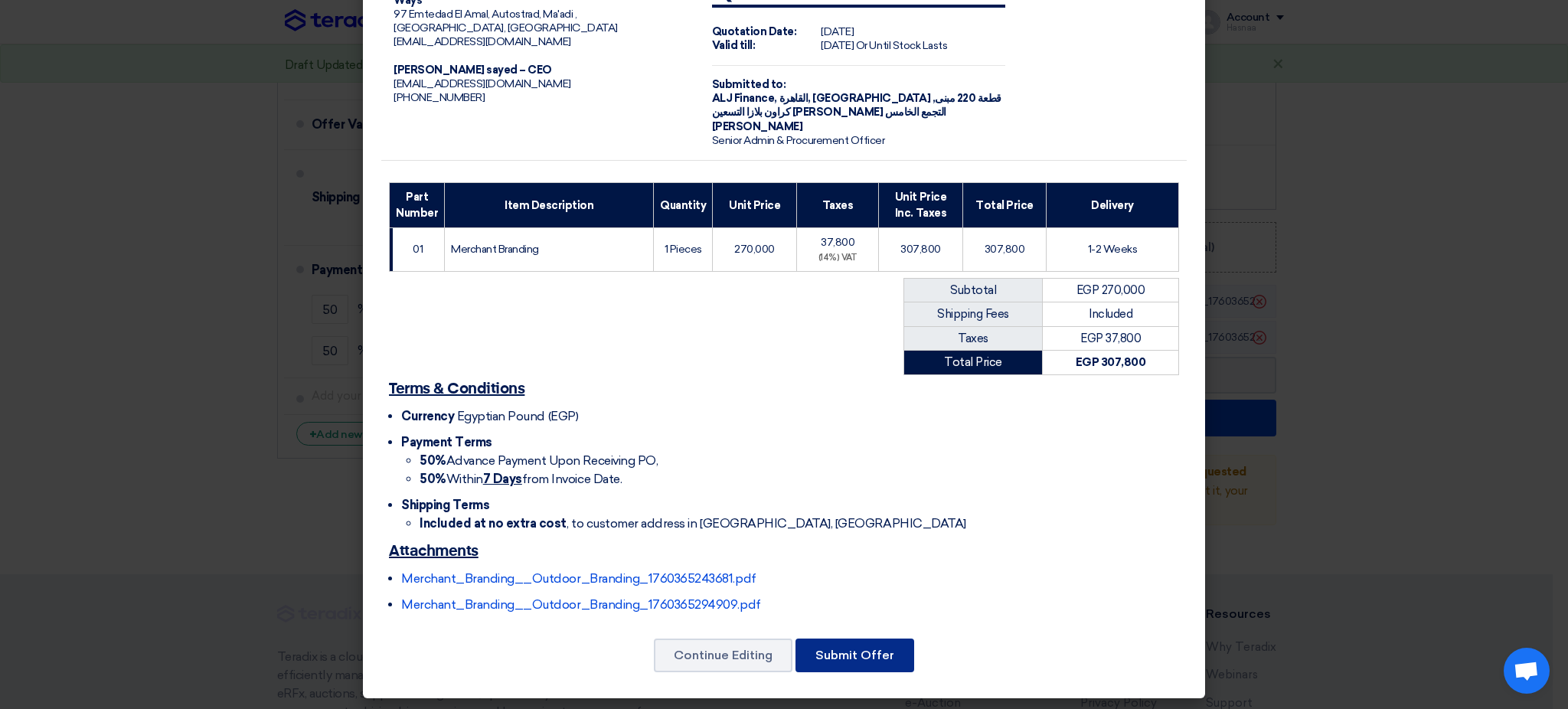
click at [859, 483] on button "Submit Offer" at bounding box center [855, 655] width 119 height 33
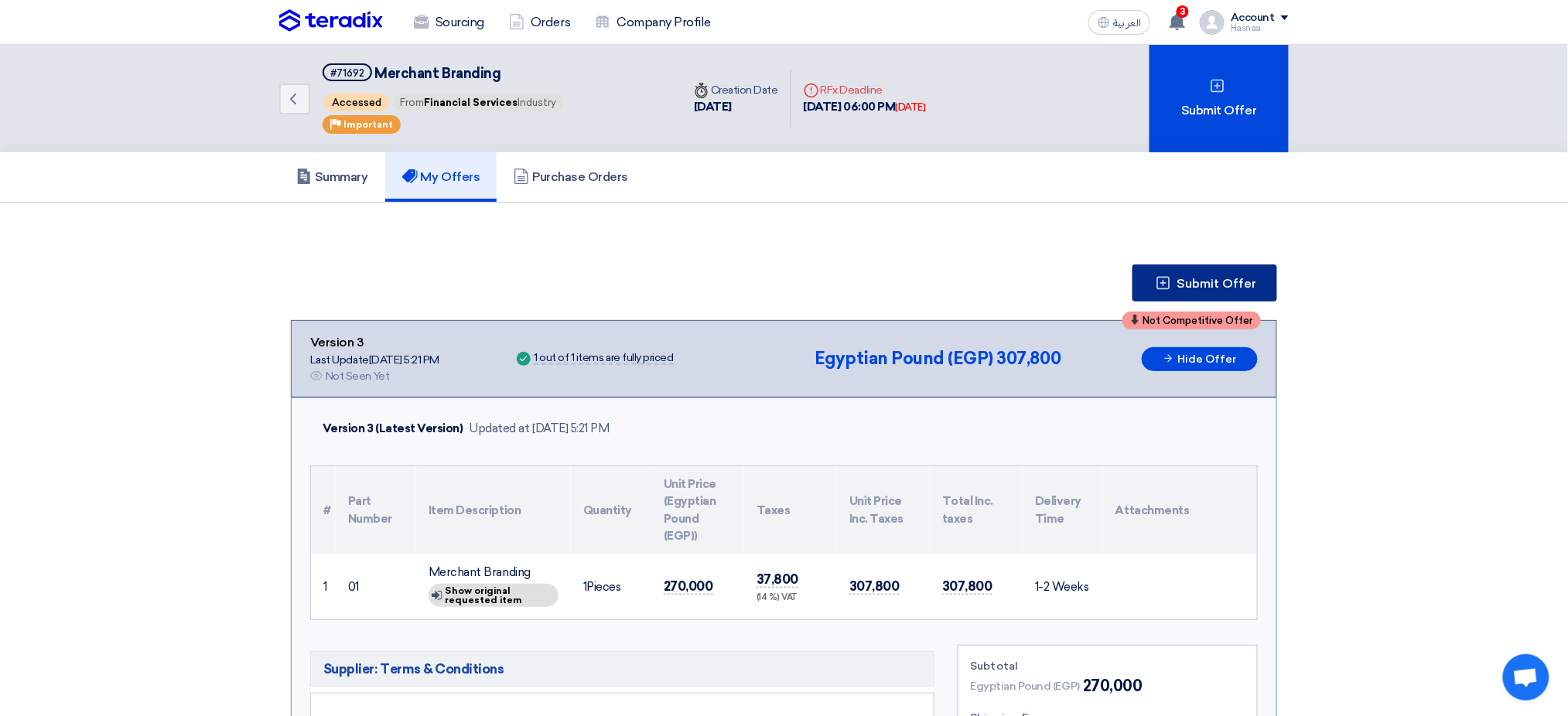
click at [1079, 279] on span "Submit Offer" at bounding box center [1217, 284] width 80 height 12
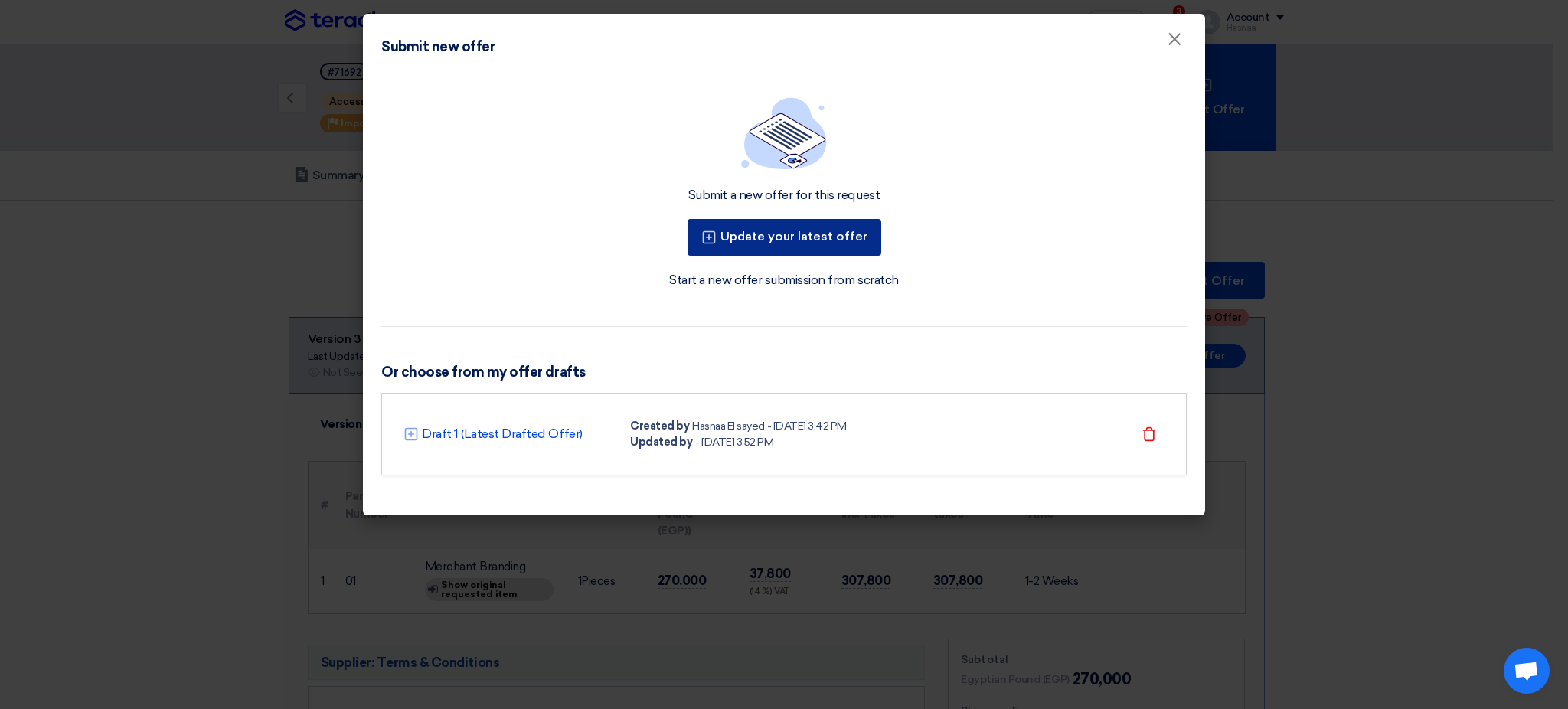
click at [803, 238] on button "Update your latest offer" at bounding box center [784, 238] width 193 height 37
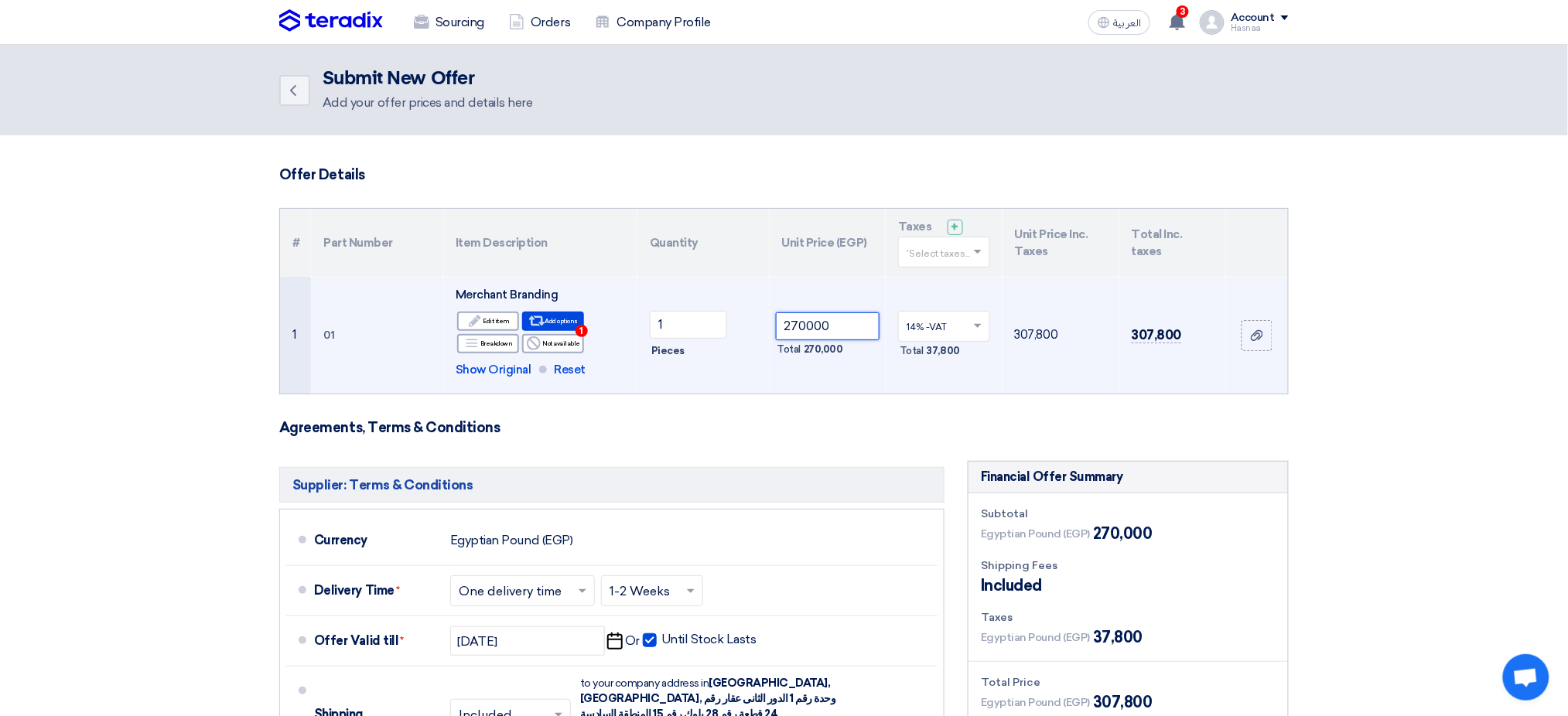
drag, startPoint x: 794, startPoint y: 320, endPoint x: 815, endPoint y: 320, distance: 21.0
click at [815, 320] on input "270000" at bounding box center [828, 326] width 105 height 28
drag, startPoint x: 841, startPoint y: 326, endPoint x: 782, endPoint y: 325, distance: 59.0
click at [782, 325] on input "270000" at bounding box center [828, 326] width 105 height 28
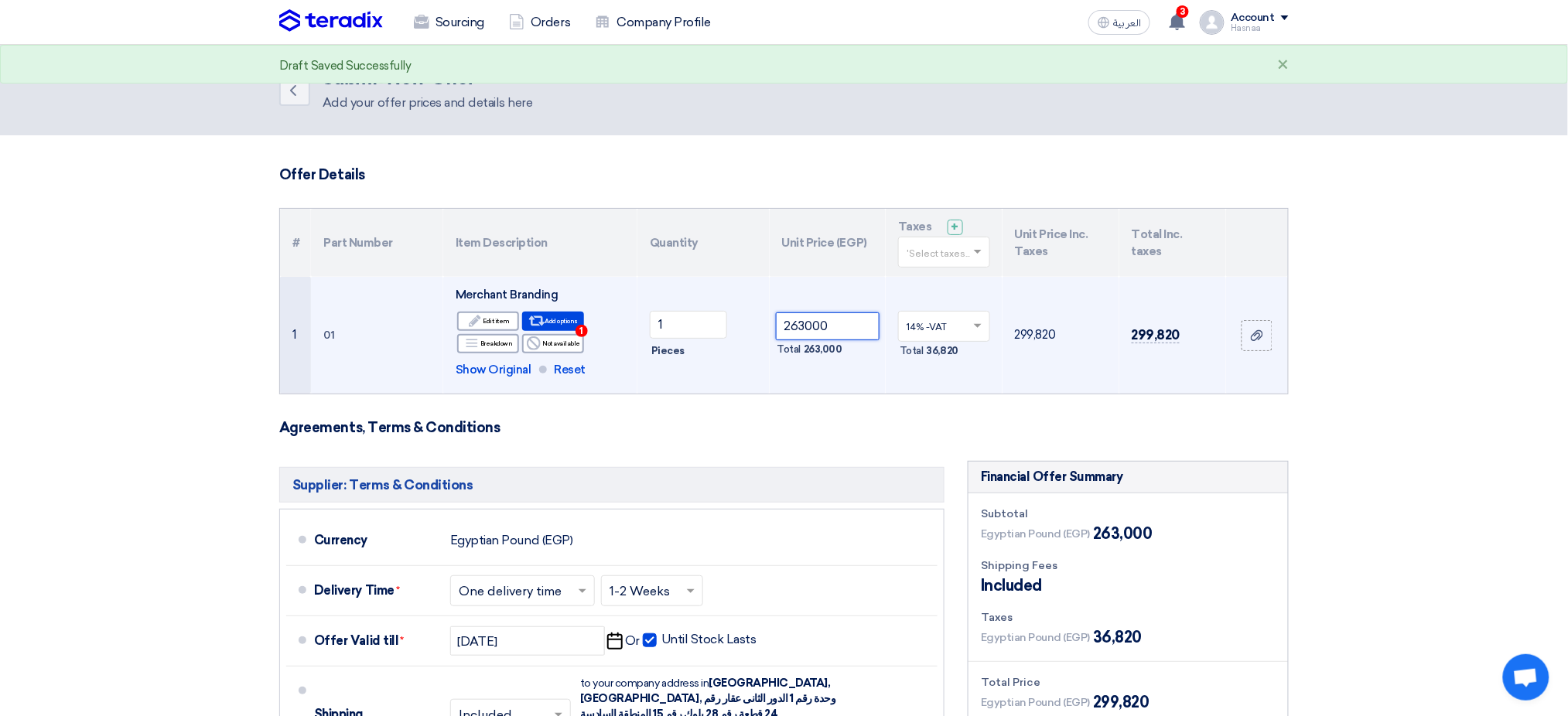
type input "263000"
click at [897, 368] on td "14% -VAT × Total 36,820" at bounding box center [943, 335] width 116 height 116
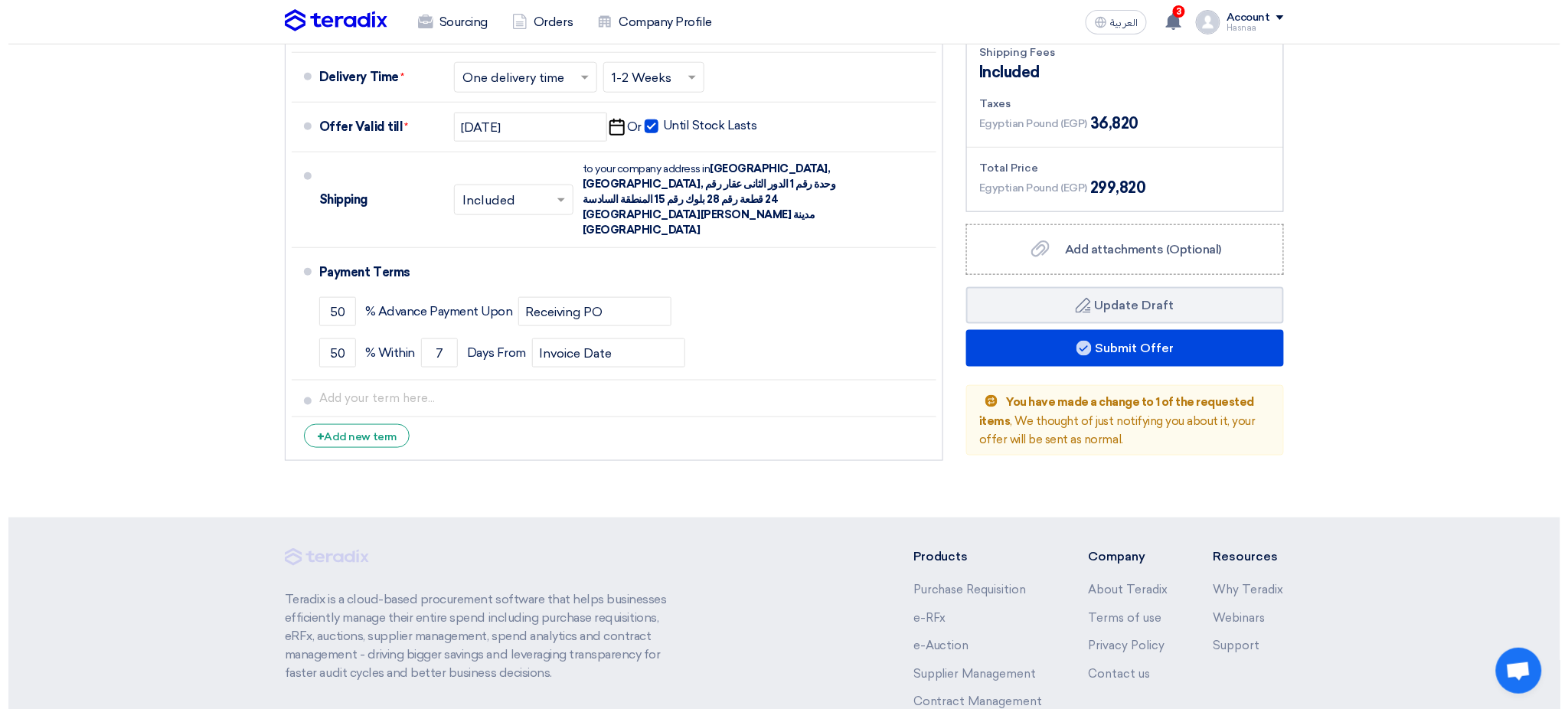
scroll to position [510, 0]
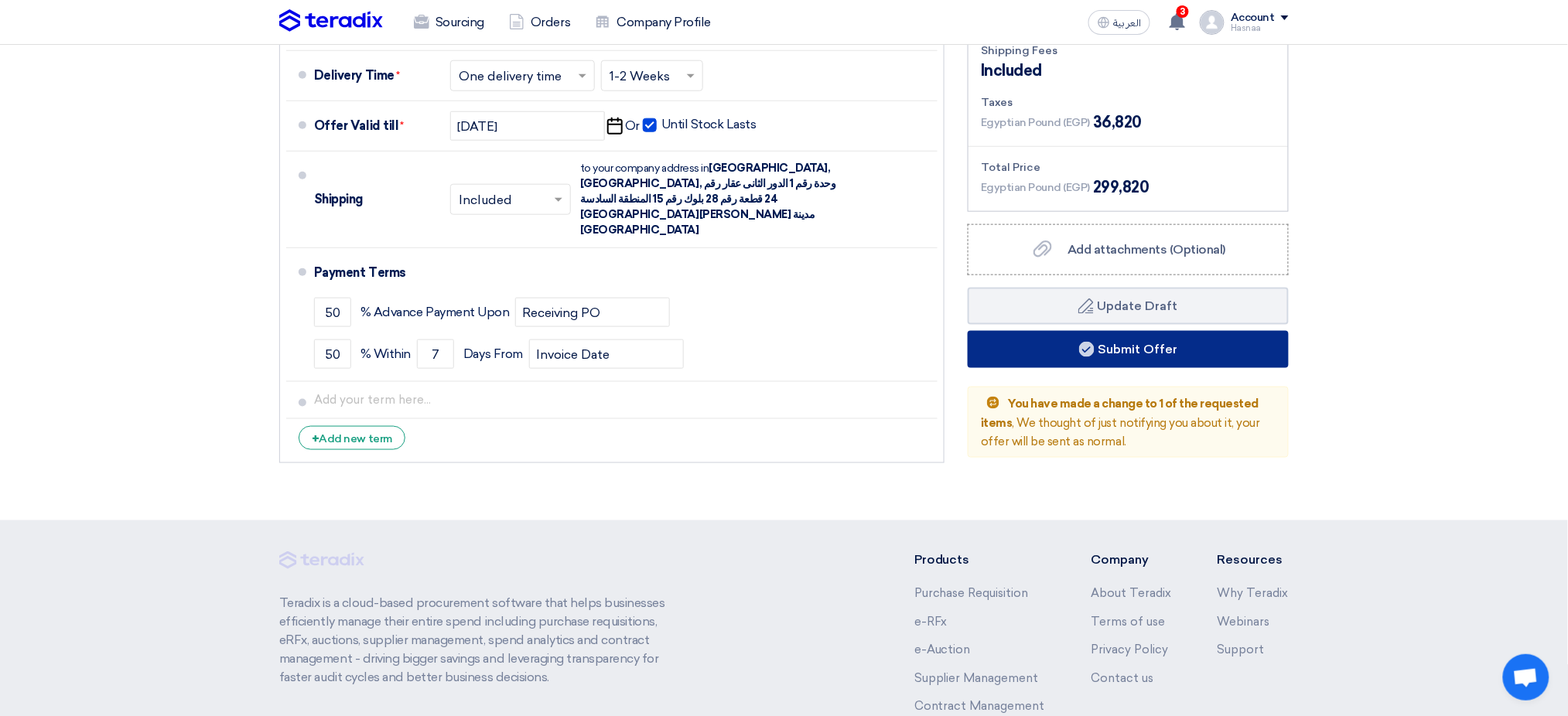
click at [1079, 353] on button "Submit Offer" at bounding box center [1127, 350] width 321 height 37
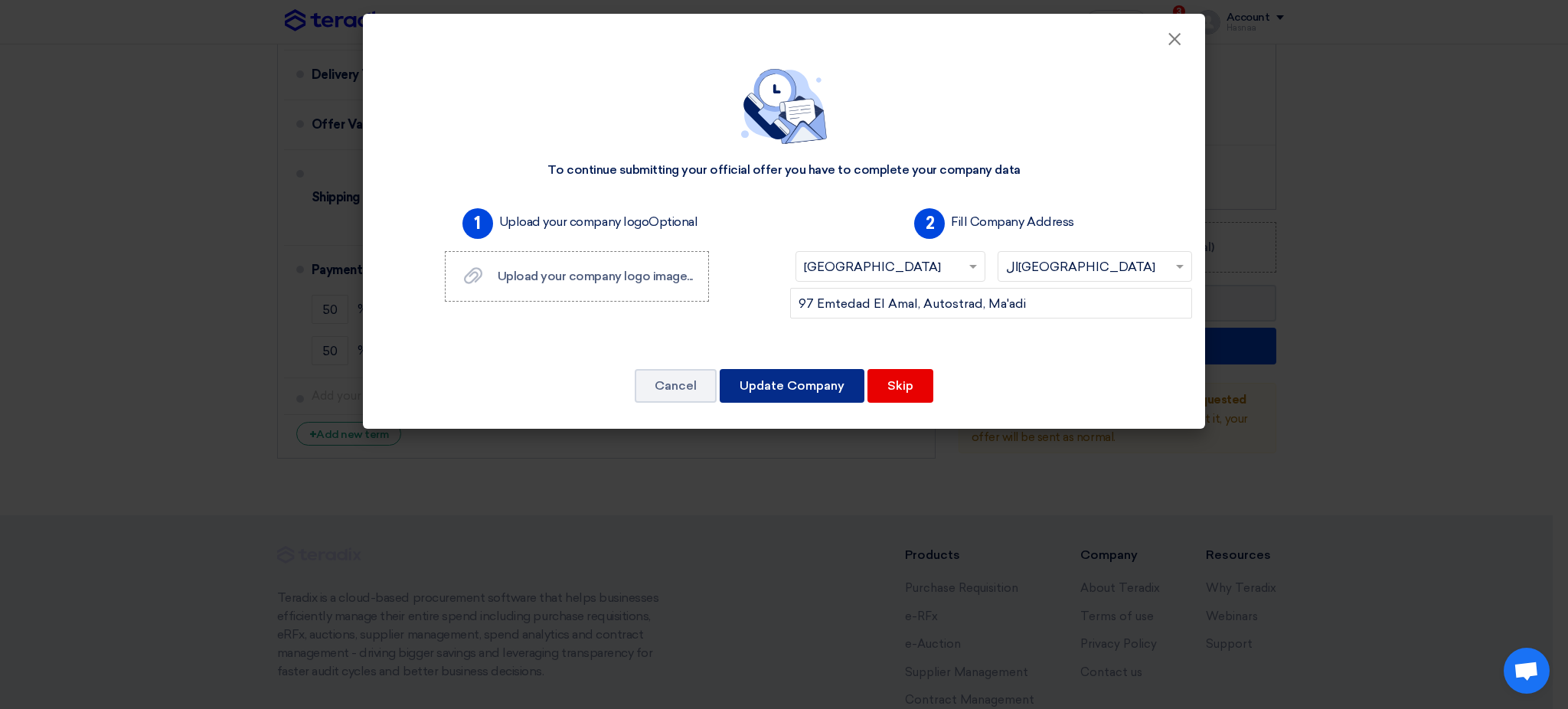
click at [774, 391] on button "Update Company" at bounding box center [791, 386] width 145 height 33
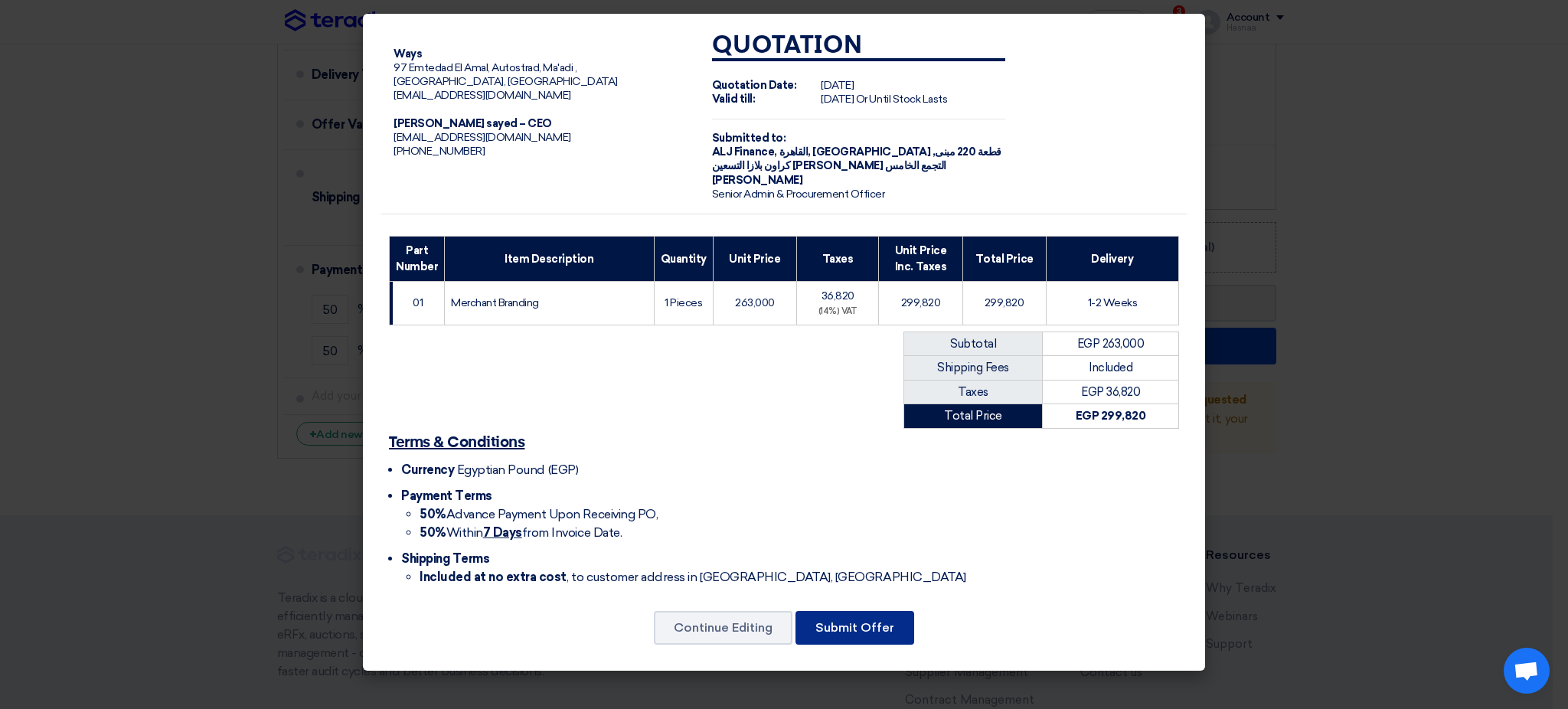
click at [904, 483] on button "Submit Offer" at bounding box center [855, 628] width 119 height 33
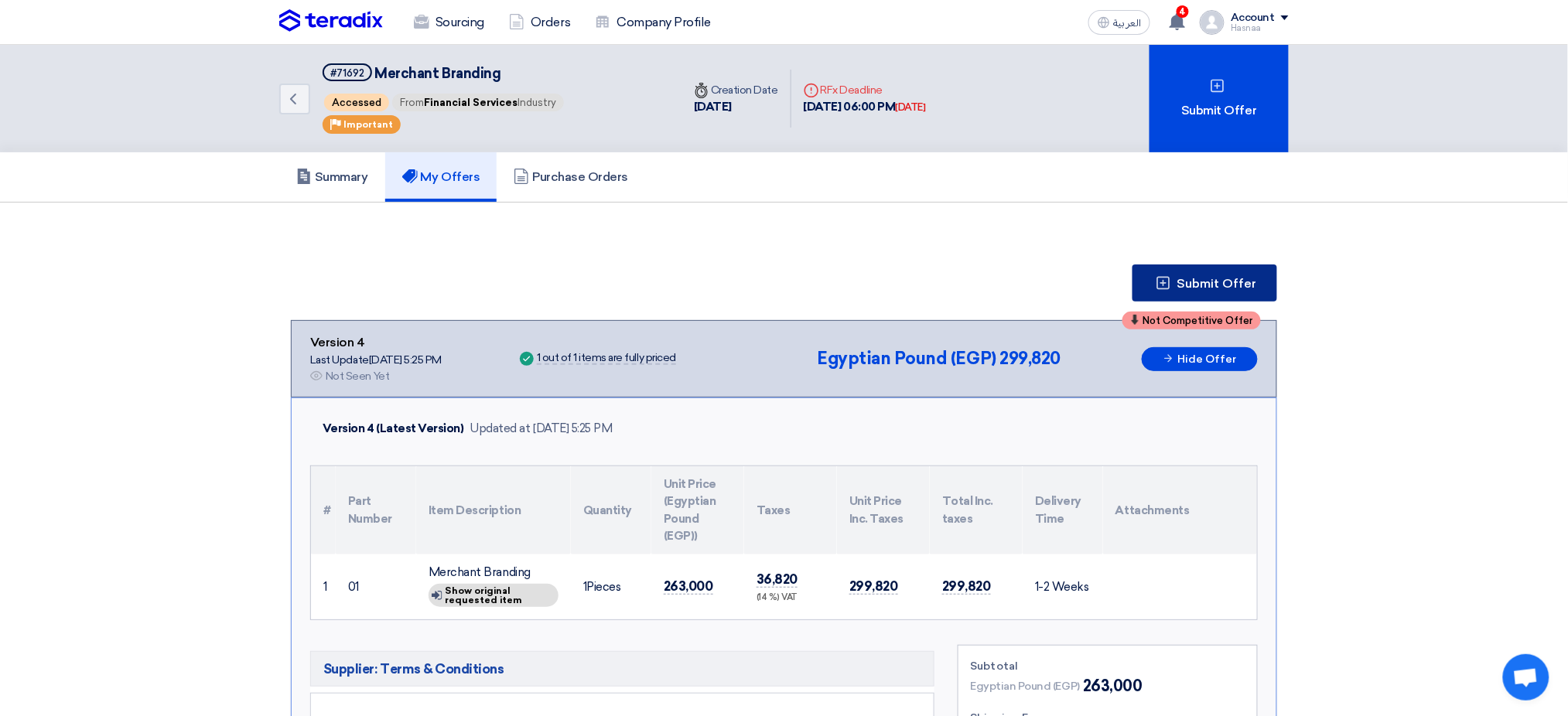
click at [1079, 294] on button "Submit Offer" at bounding box center [1205, 283] width 145 height 37
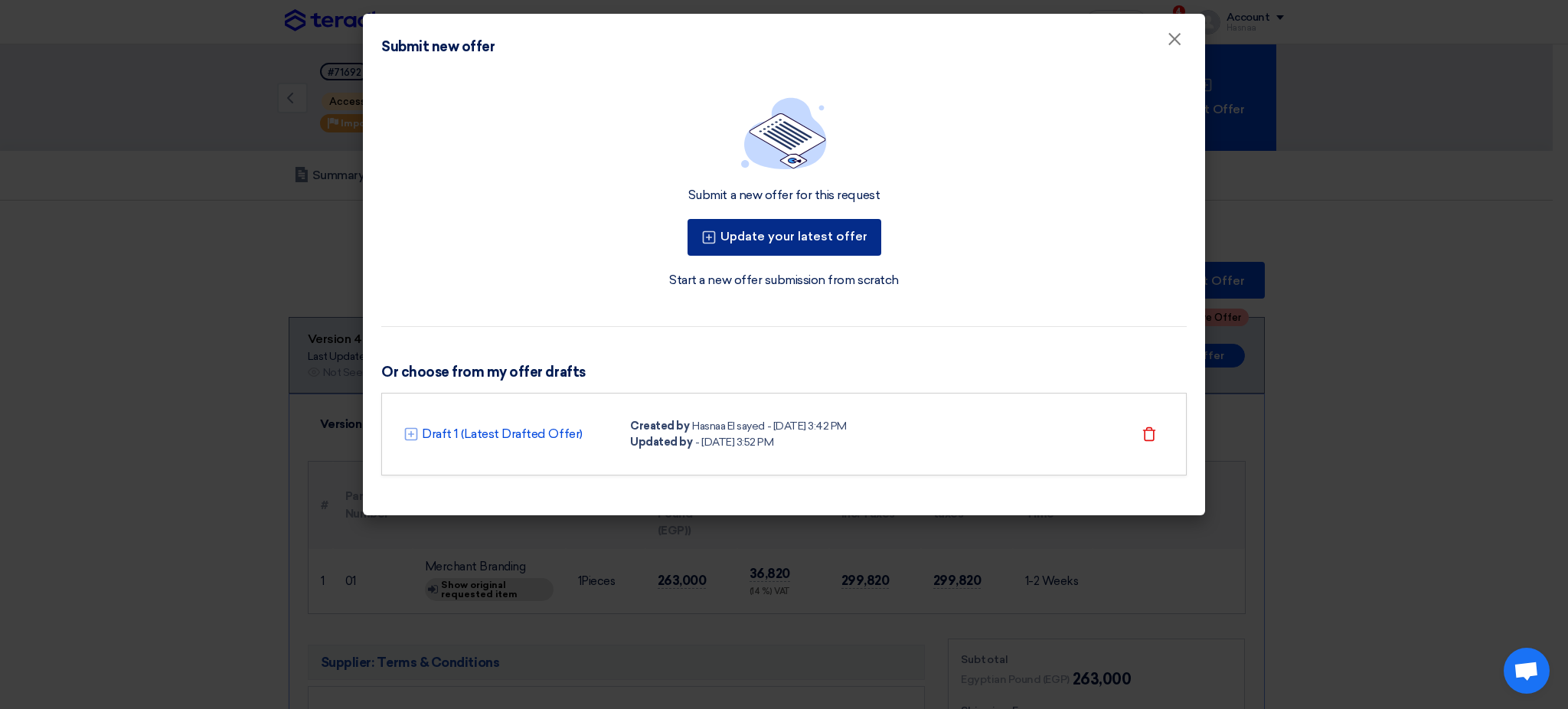
click at [729, 226] on button "Update your latest offer" at bounding box center [784, 238] width 193 height 37
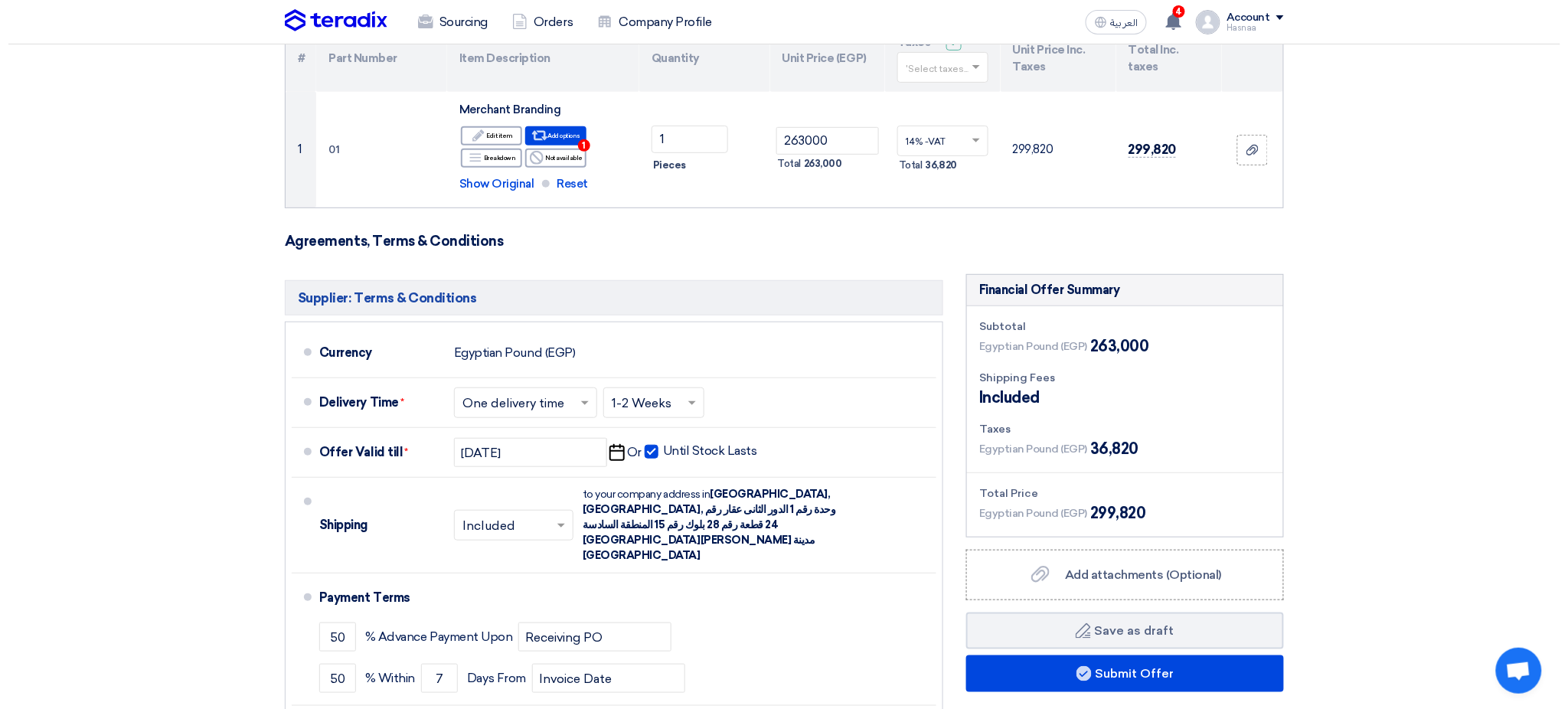
scroll to position [510, 0]
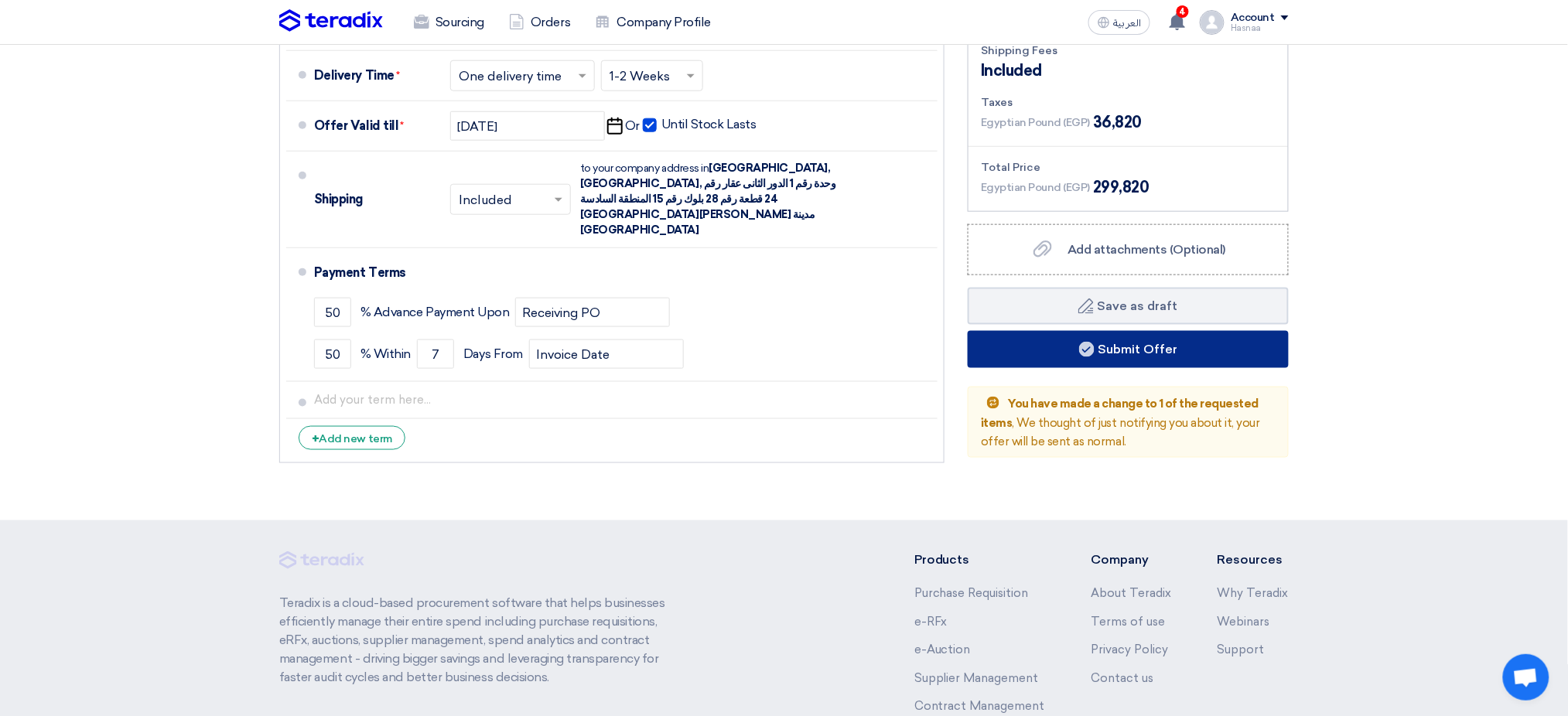
click at [1079, 353] on button "Submit Offer" at bounding box center [1127, 350] width 321 height 37
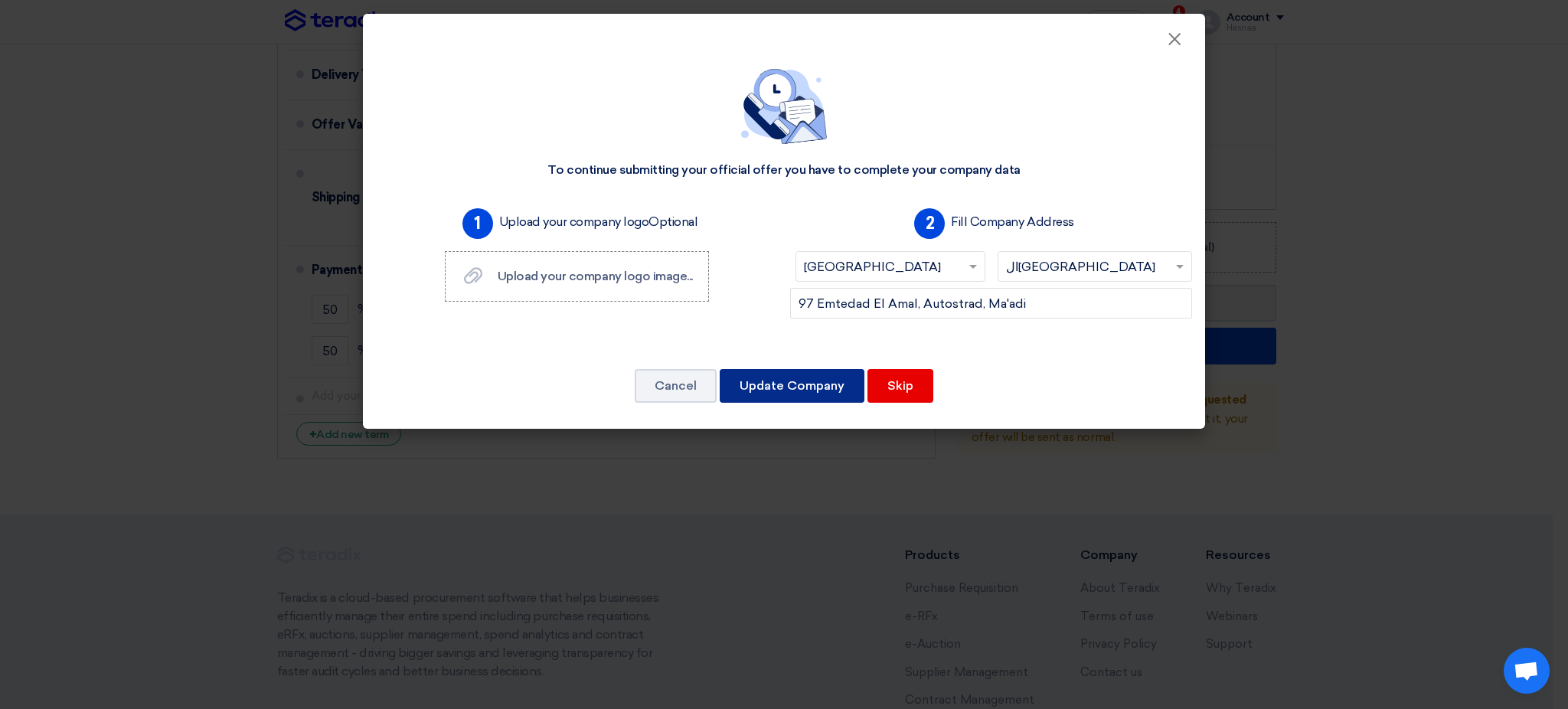
click at [814, 370] on button "Update Company" at bounding box center [791, 386] width 145 height 33
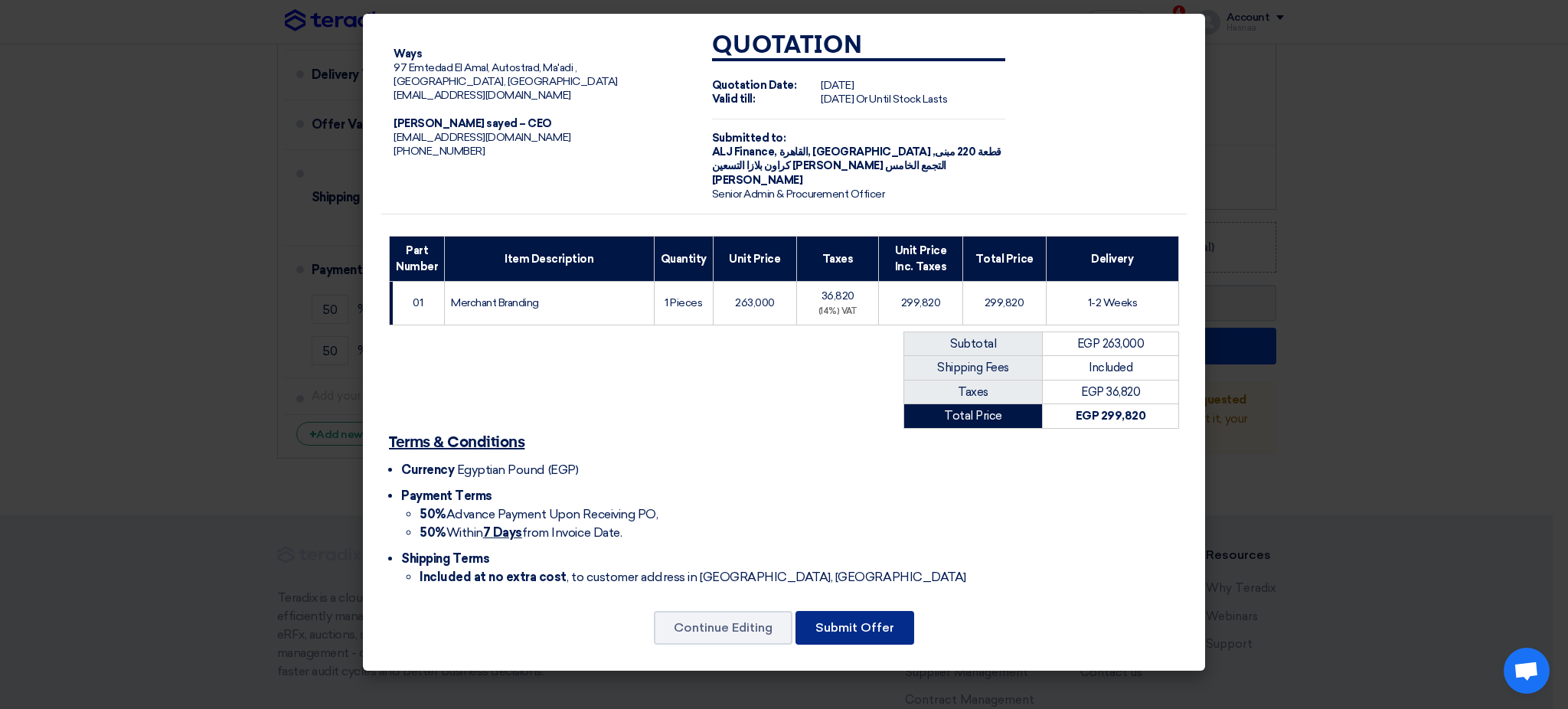
click at [877, 483] on button "Submit Offer" at bounding box center [855, 628] width 119 height 33
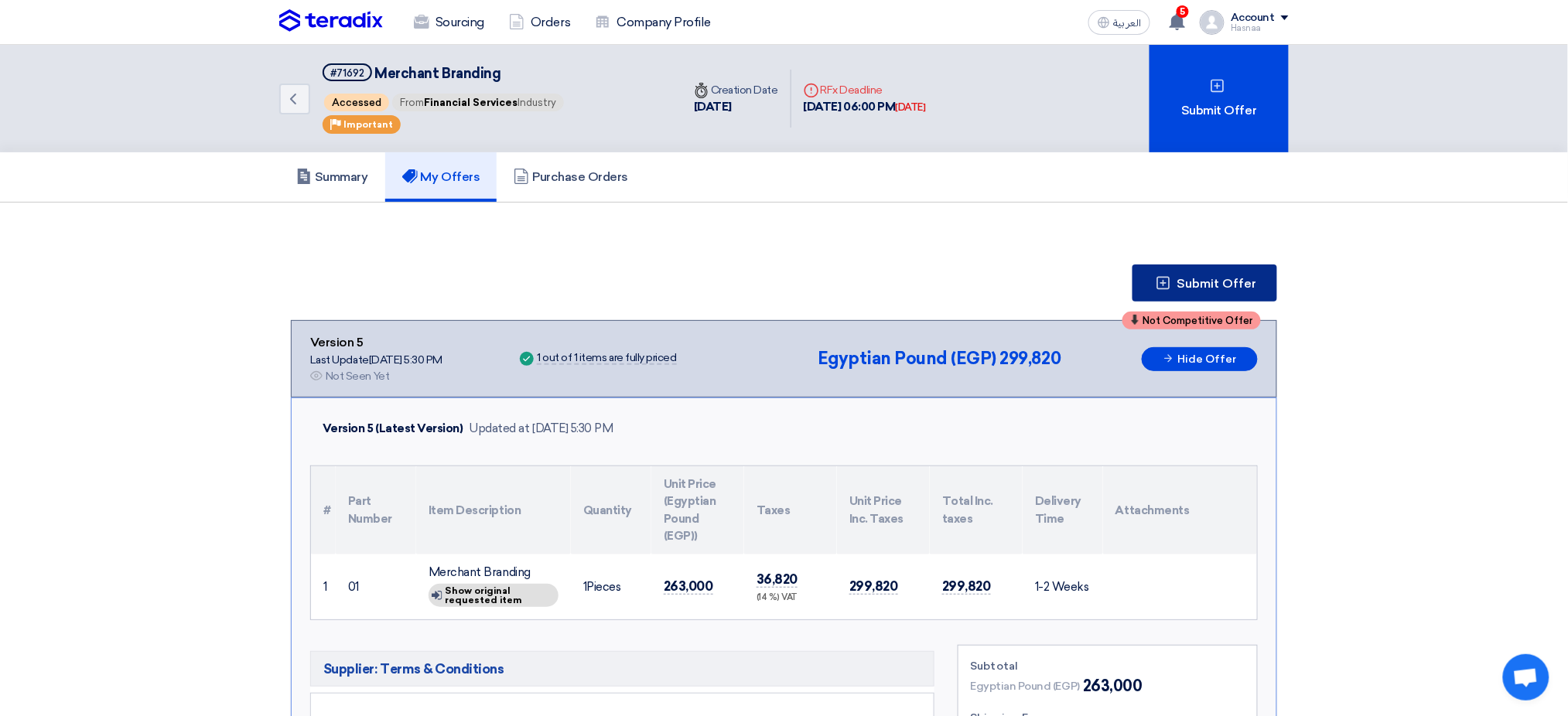
click at [1079, 284] on span "Submit Offer" at bounding box center [1217, 284] width 80 height 12
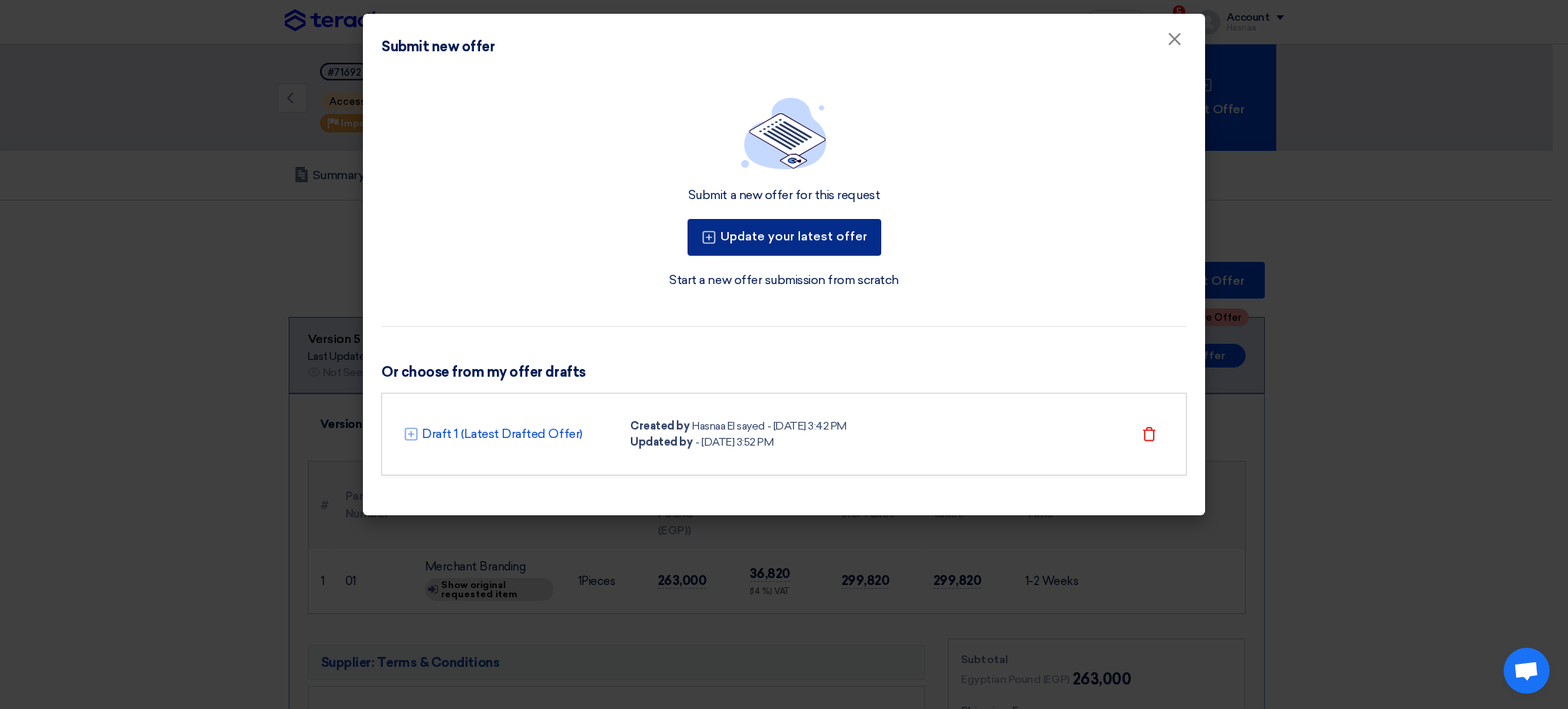
click at [821, 236] on button "Update your latest offer" at bounding box center [784, 238] width 193 height 37
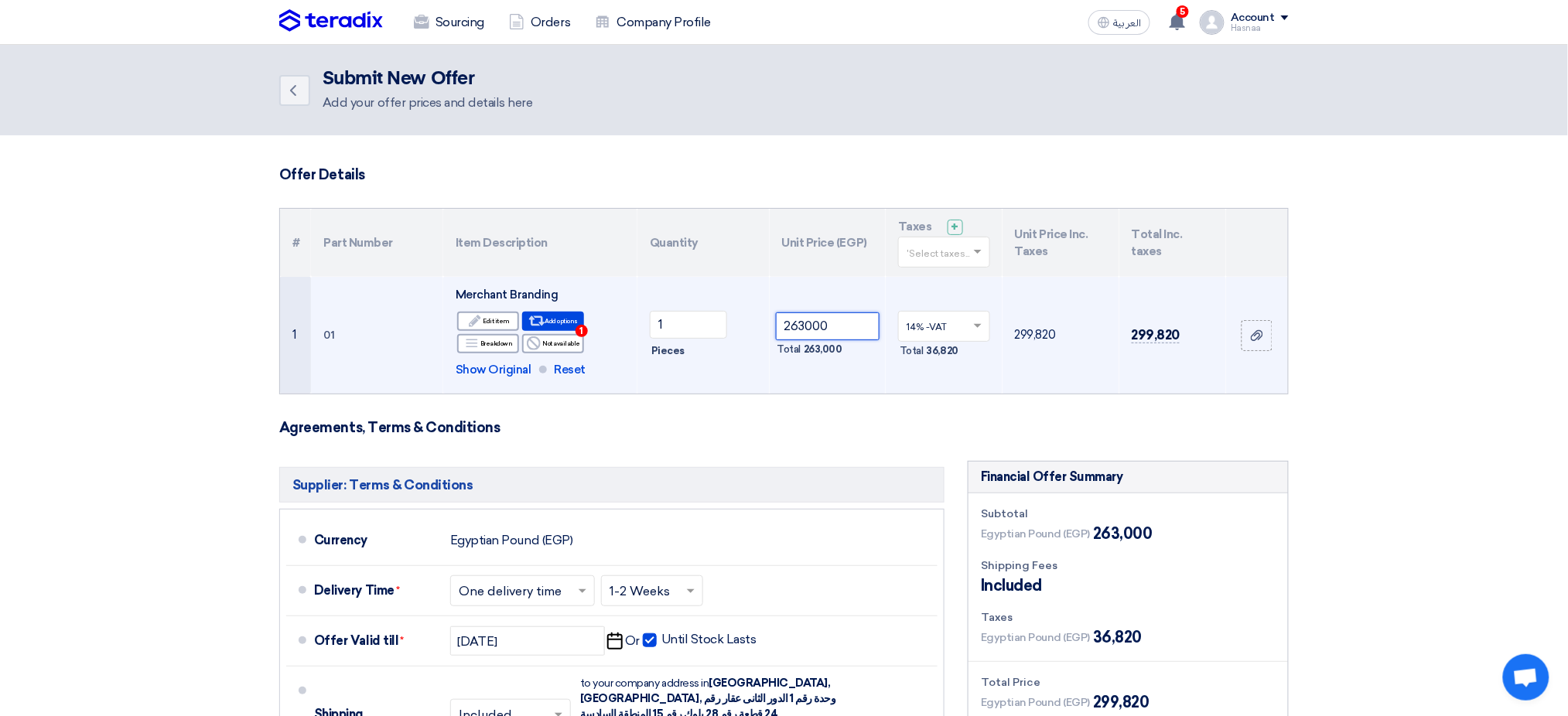
drag, startPoint x: 845, startPoint y: 328, endPoint x: 774, endPoint y: 323, distance: 71.2
click at [774, 326] on td "263000 Total 263,000" at bounding box center [827, 335] width 116 height 116
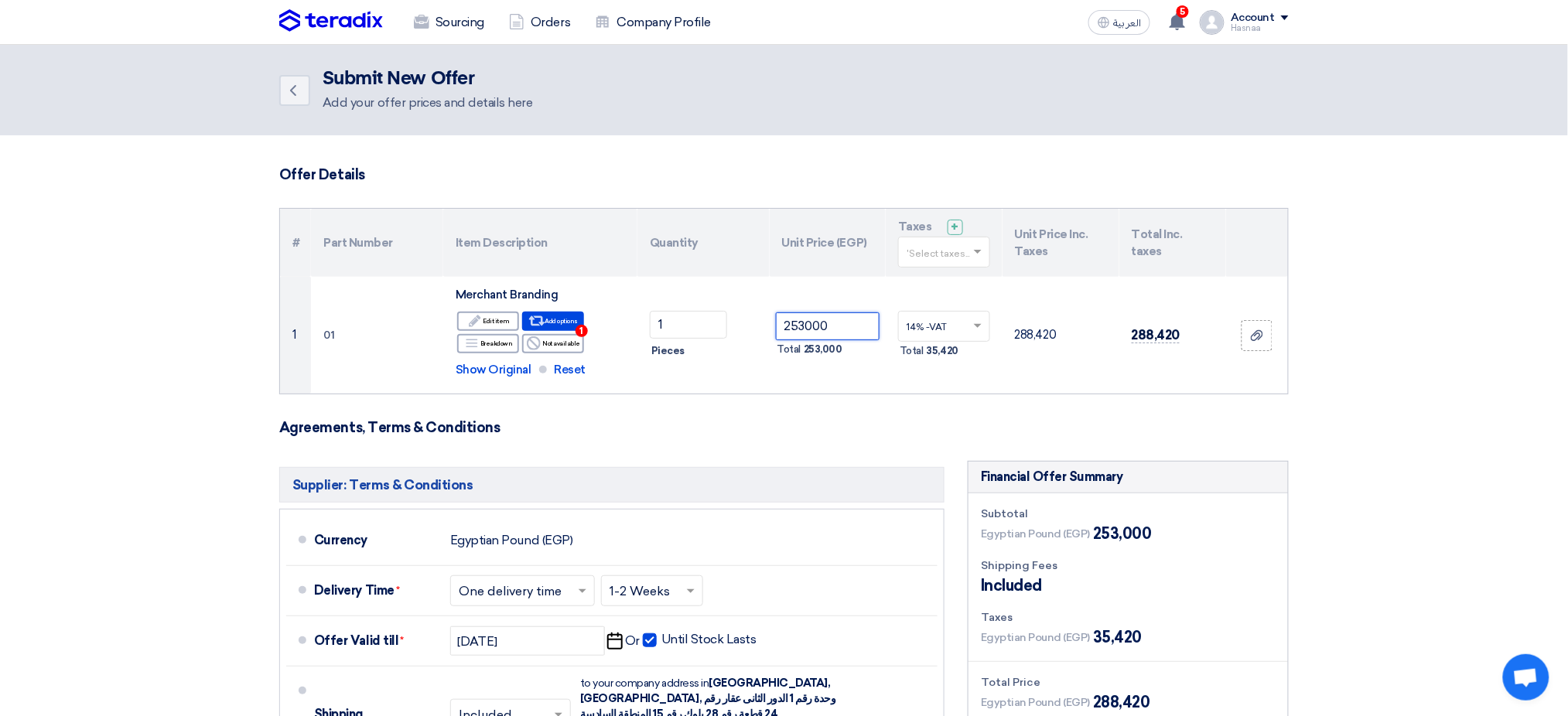
type input "253000"
click at [869, 411] on form "Offer Details # Part Number Item Description Quantity Unit Price (EGP) Taxes + …" at bounding box center [784, 576] width 1009 height 820
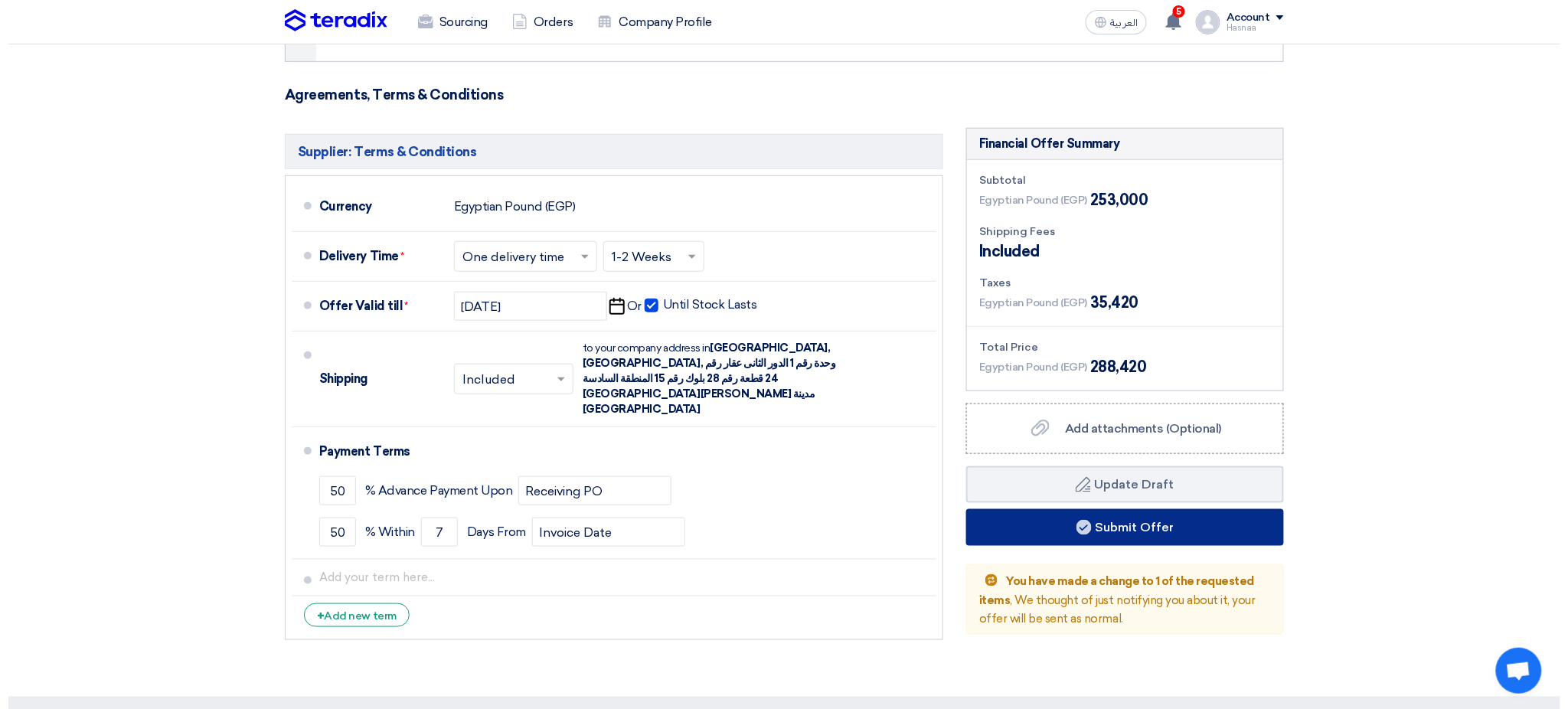
scroll to position [306, 0]
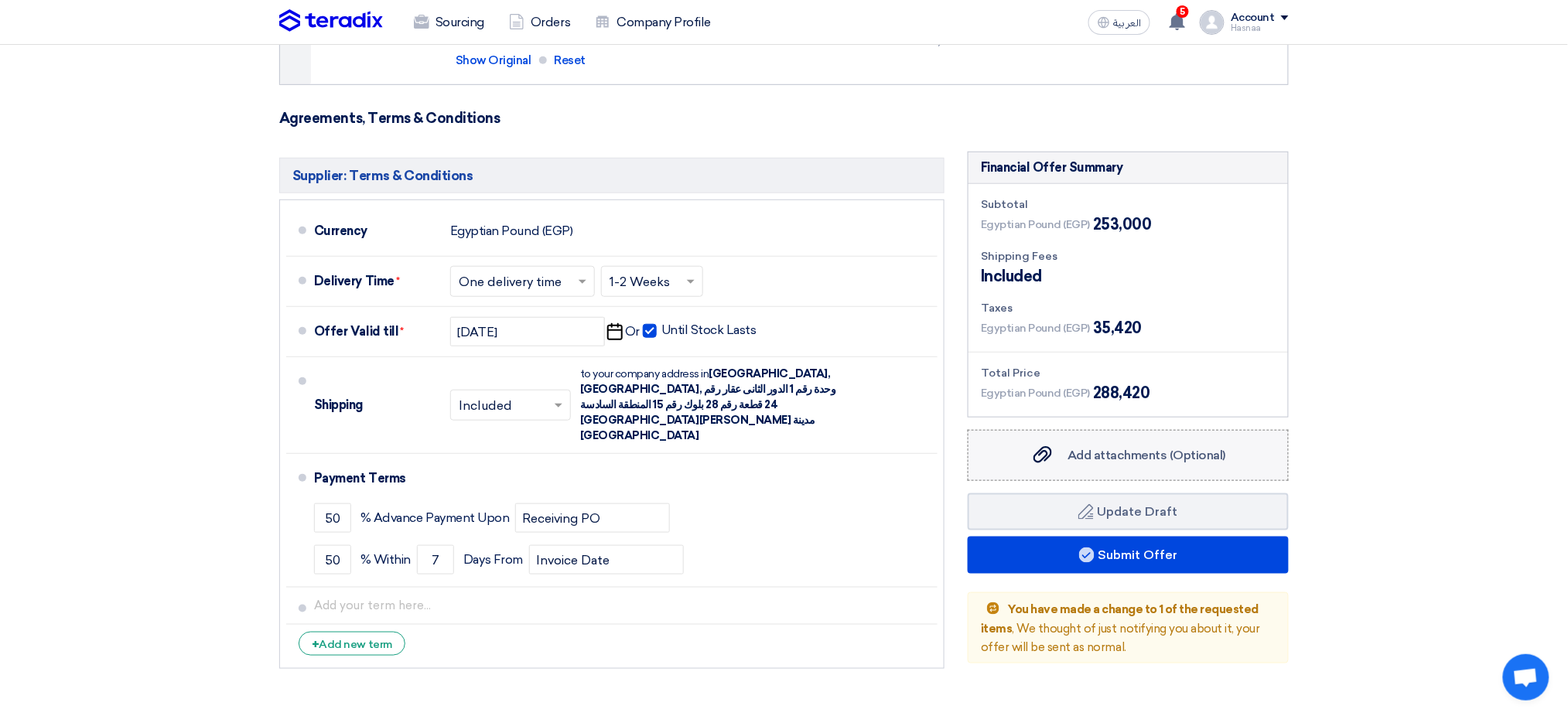
click at [1079, 453] on span "Add attachments (Optional)" at bounding box center [1146, 455] width 158 height 15
click at [0, 0] on input "Add attachments (Optional) Add attachments (Optional)" at bounding box center [0, 0] width 0 height 0
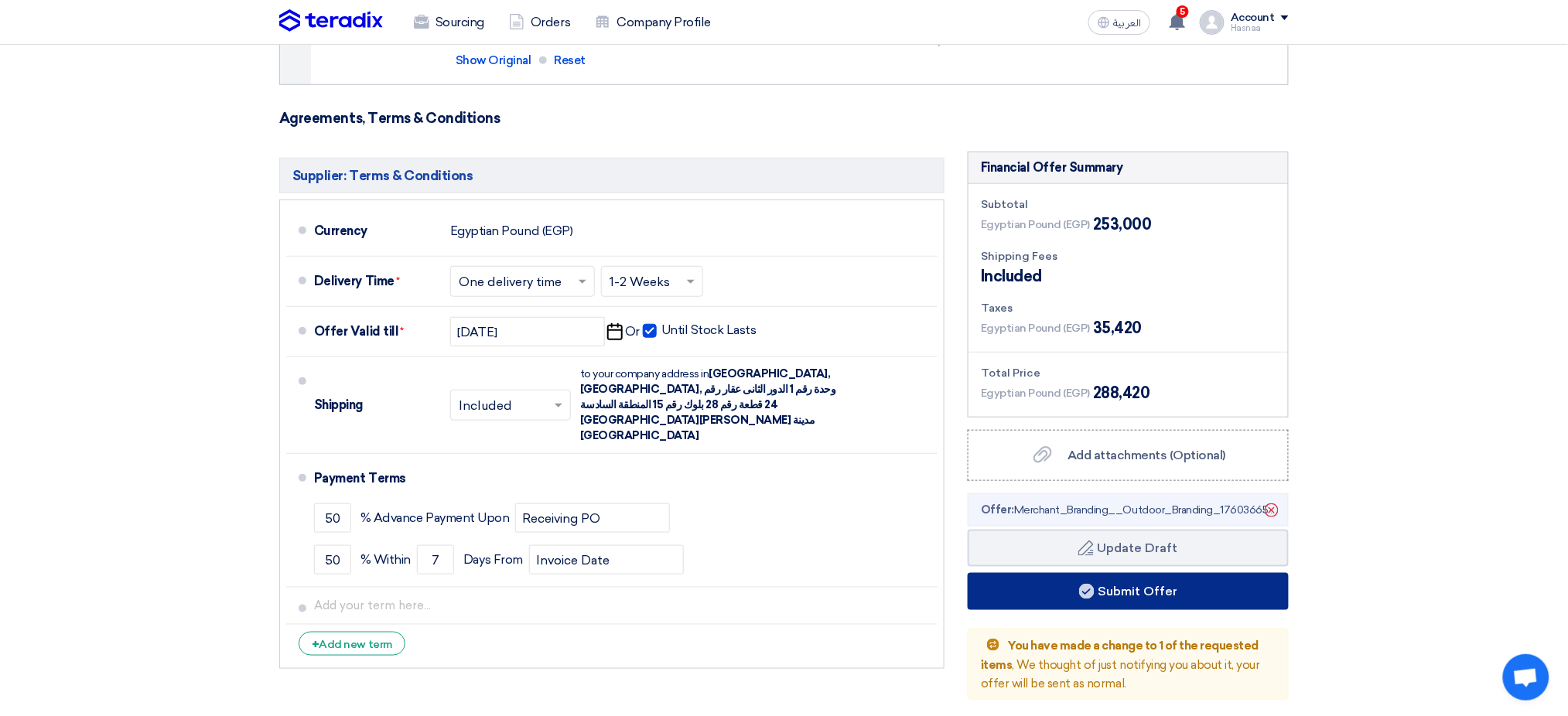
click at [1079, 488] on button "Submit Offer" at bounding box center [1127, 592] width 321 height 37
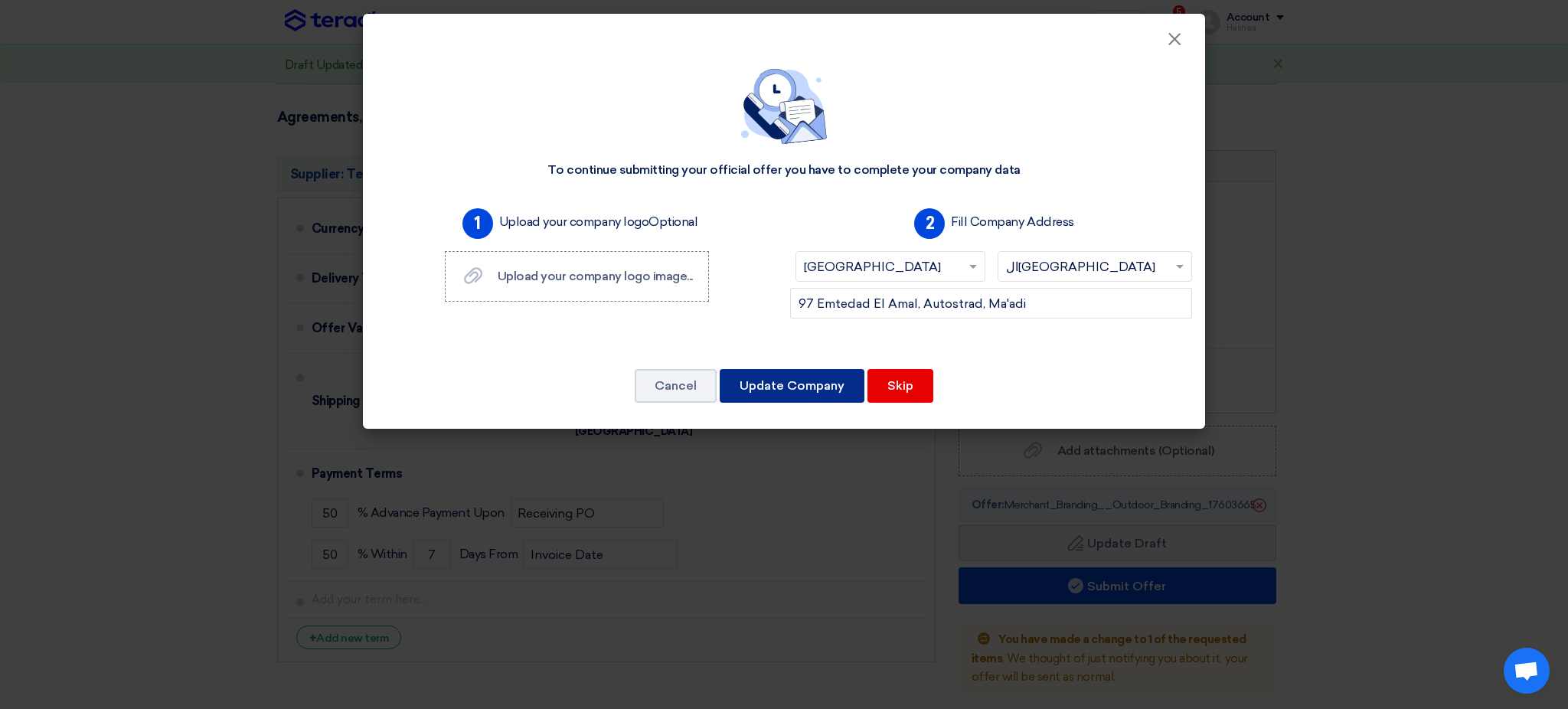
click at [748, 393] on button "Update Company" at bounding box center [791, 386] width 145 height 33
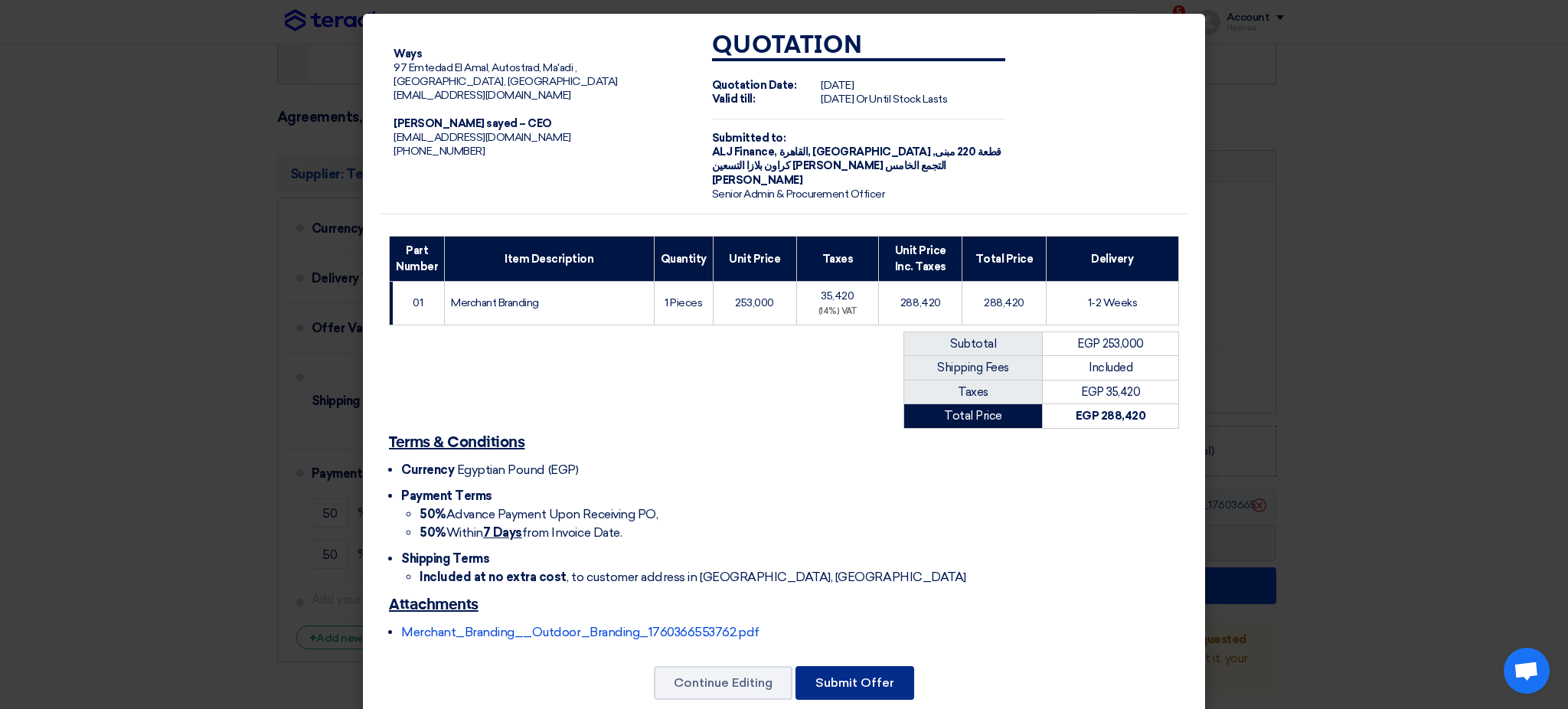
click at [833, 483] on button "Submit Offer" at bounding box center [855, 683] width 119 height 33
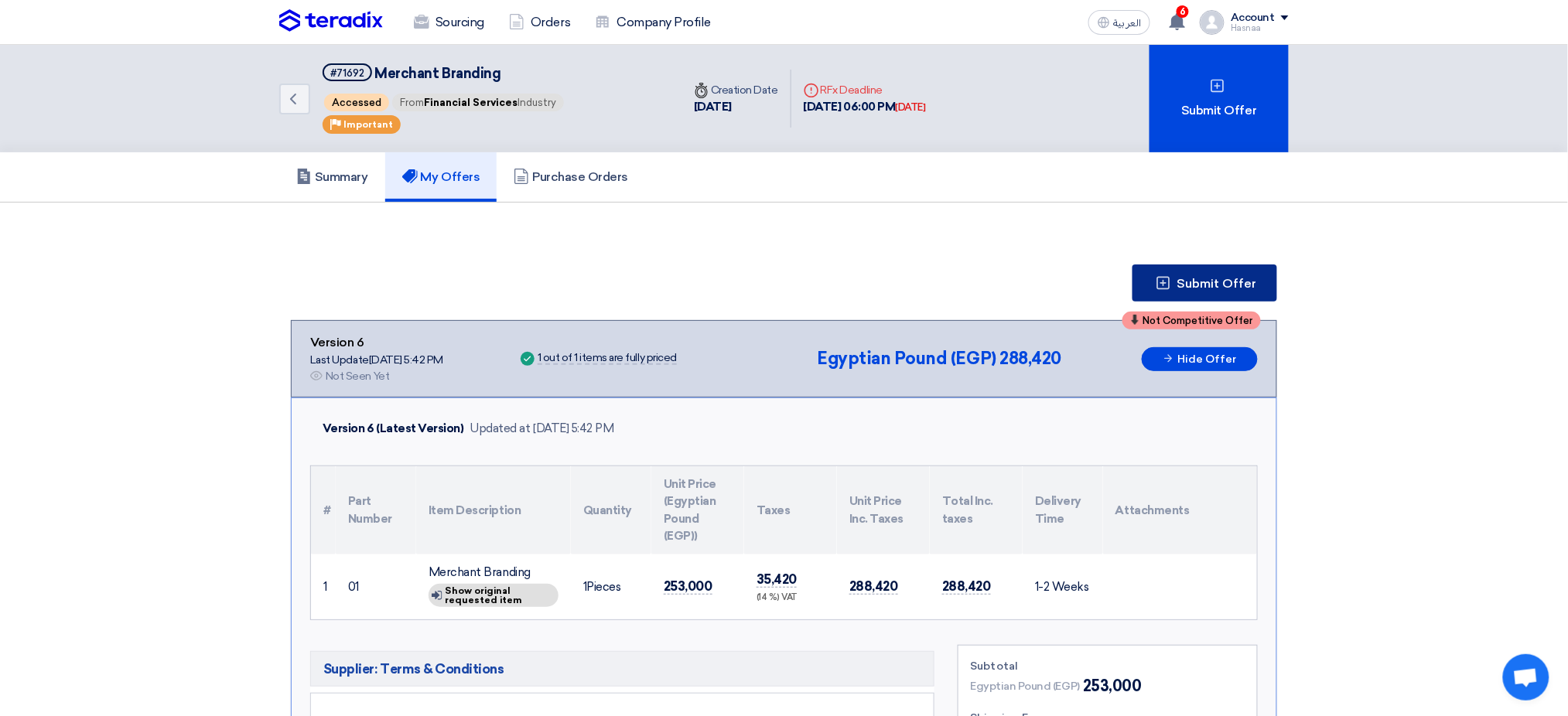
click at [1079, 278] on span "Submit Offer" at bounding box center [1217, 284] width 80 height 12
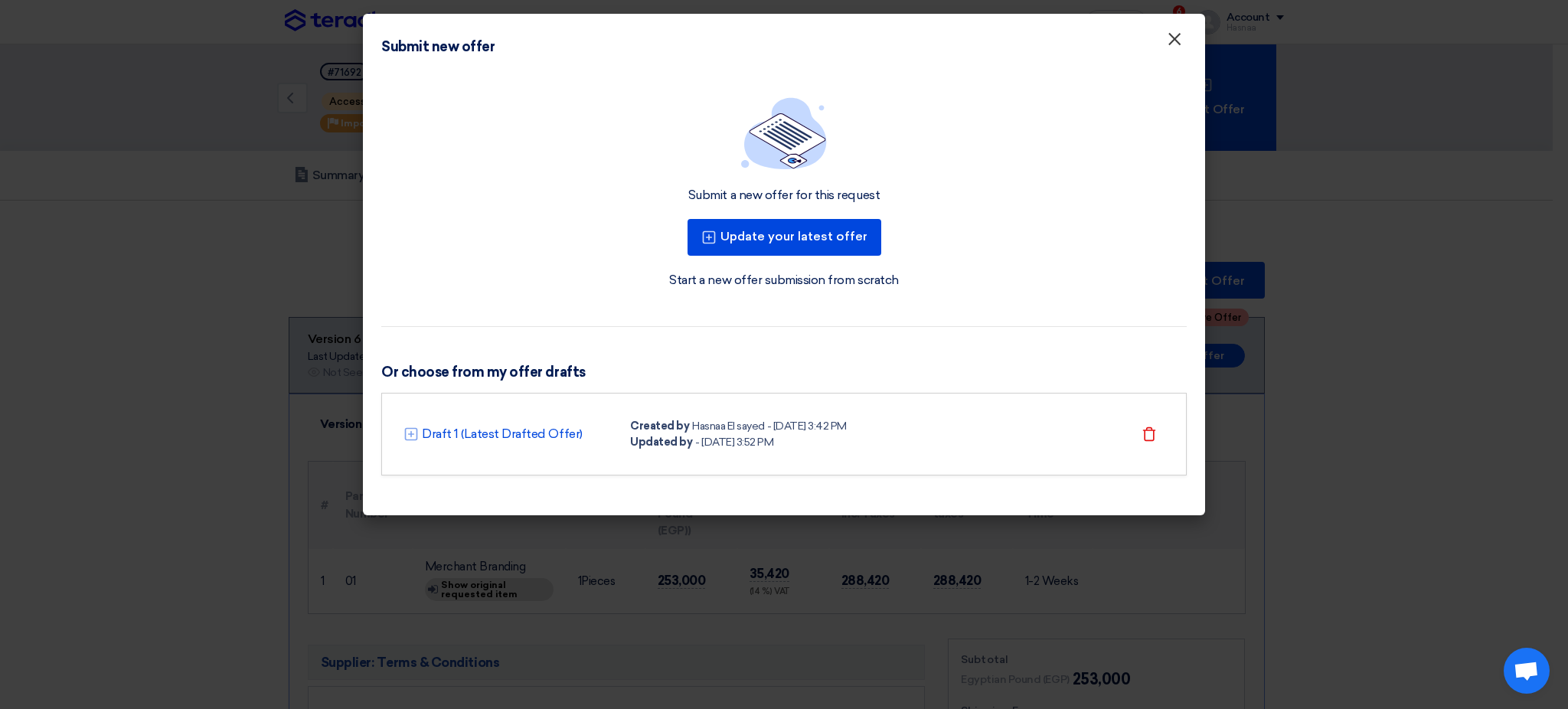
click at [1068, 32] on button "×" at bounding box center [1174, 40] width 40 height 31
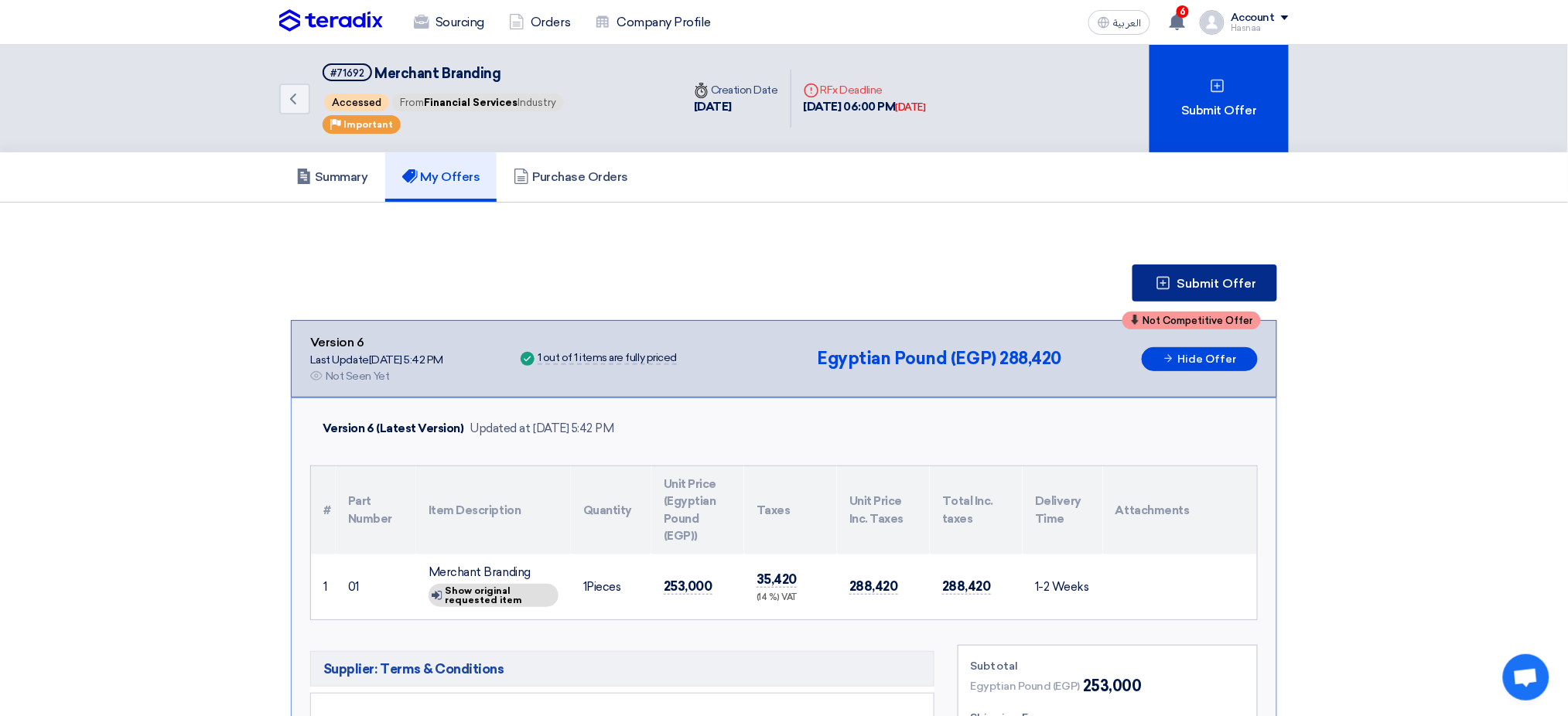
click at [1079, 278] on span "Submit Offer" at bounding box center [1217, 284] width 80 height 12
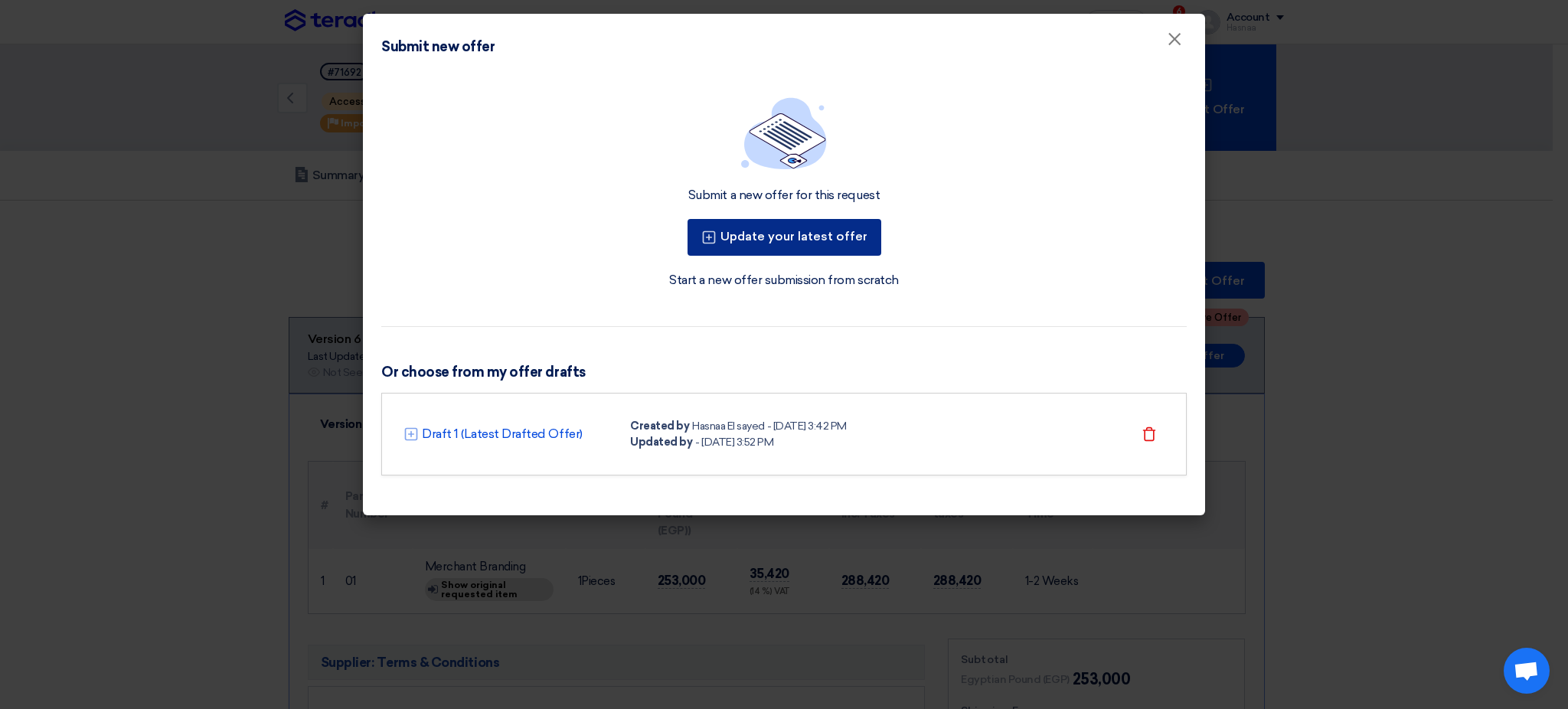
click at [814, 239] on button "Update your latest offer" at bounding box center [784, 238] width 193 height 37
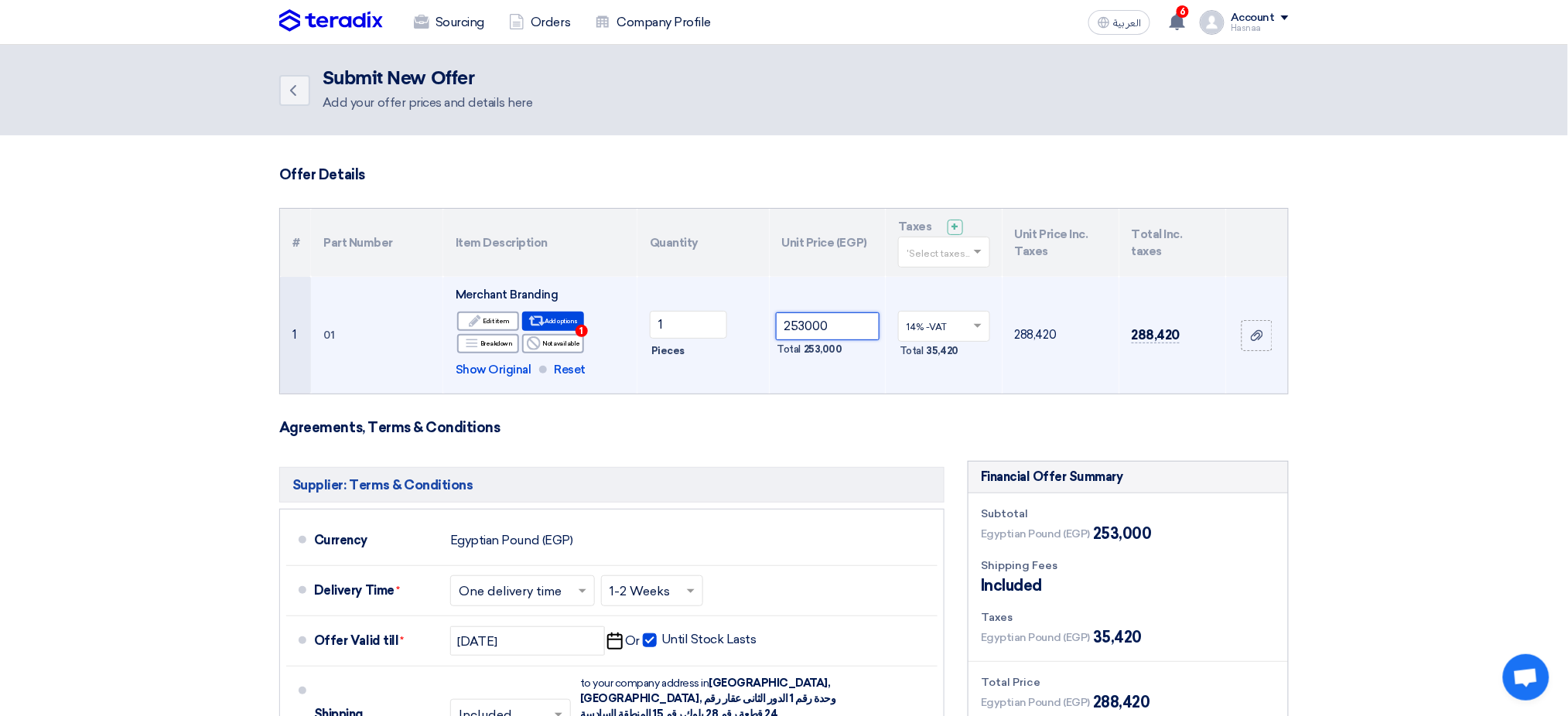
drag, startPoint x: 799, startPoint y: 322, endPoint x: 791, endPoint y: 320, distance: 8.2
click at [791, 320] on input "253000" at bounding box center [828, 326] width 105 height 28
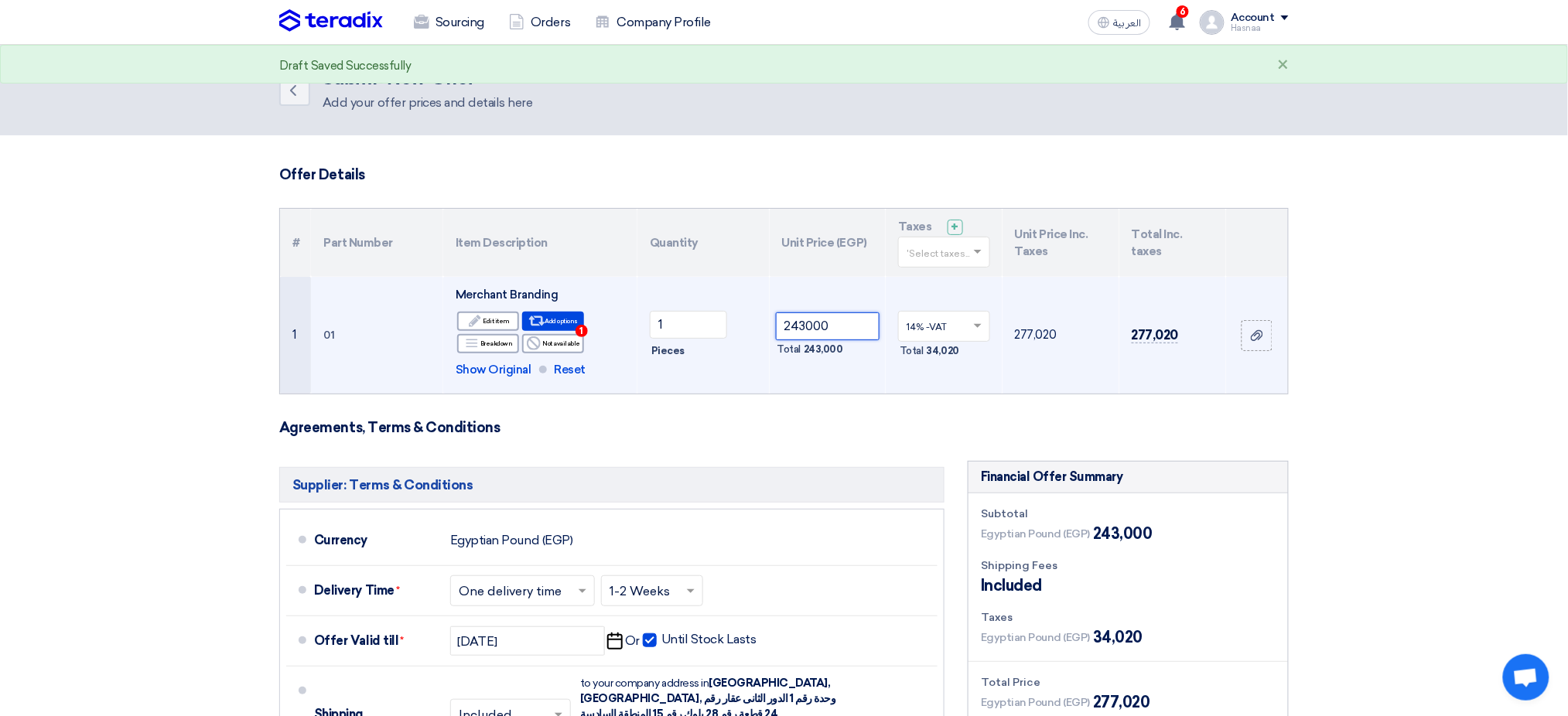
type input "243000"
click at [1079, 370] on td "277,020" at bounding box center [1060, 335] width 116 height 116
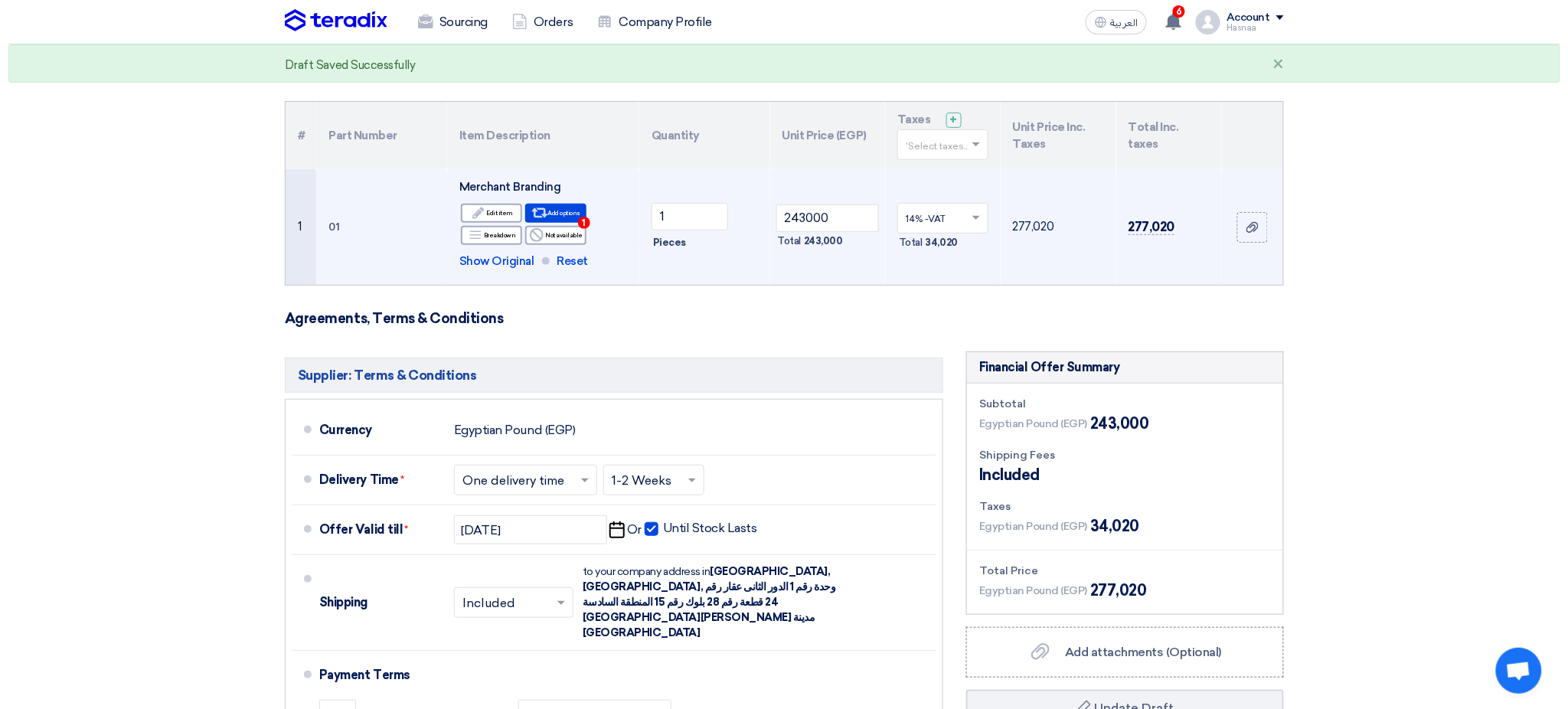
scroll to position [306, 0]
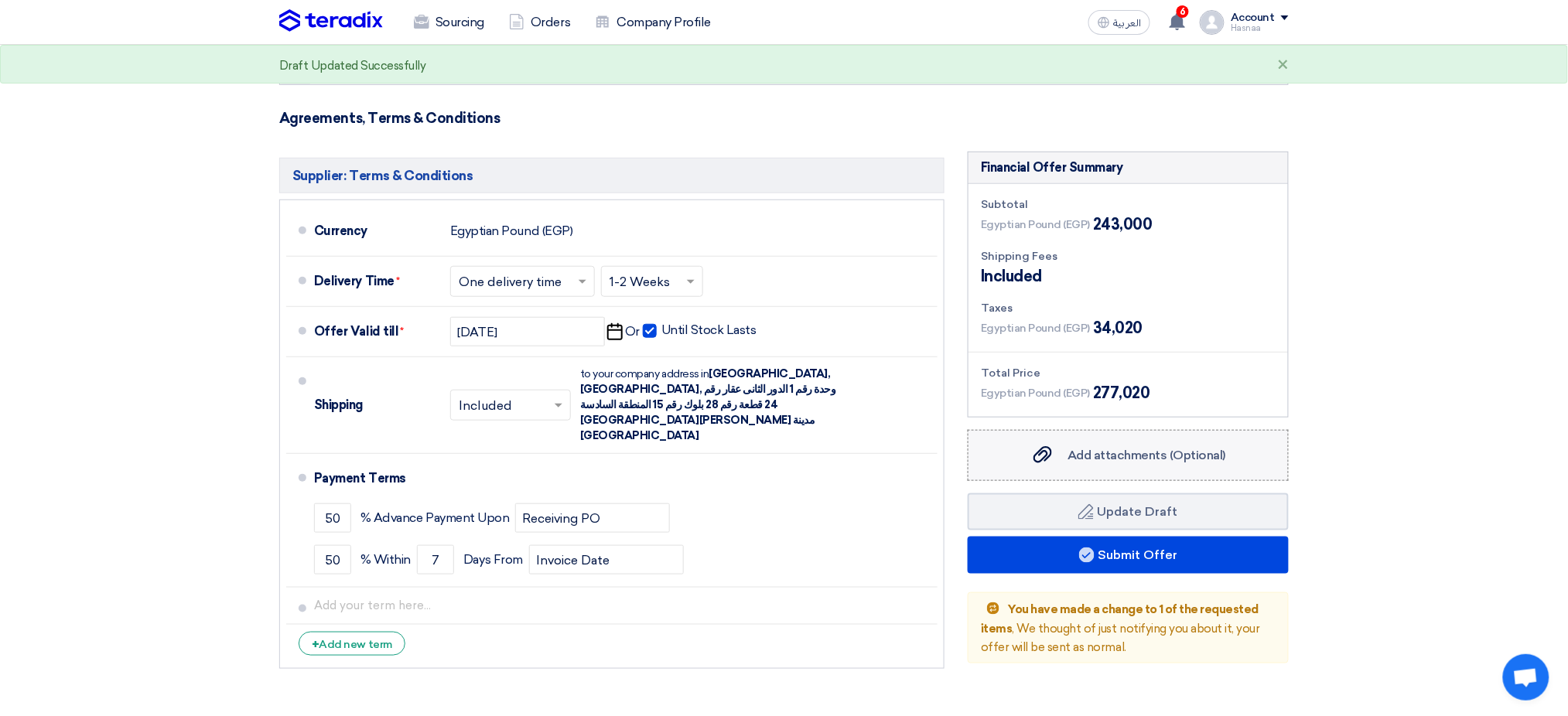
click at [1079, 464] on div "Add attachments (Optional) Add attachments (Optional)" at bounding box center [1127, 455] width 195 height 19
click at [0, 0] on input "Add attachments (Optional) Add attachments (Optional)" at bounding box center [0, 0] width 0 height 0
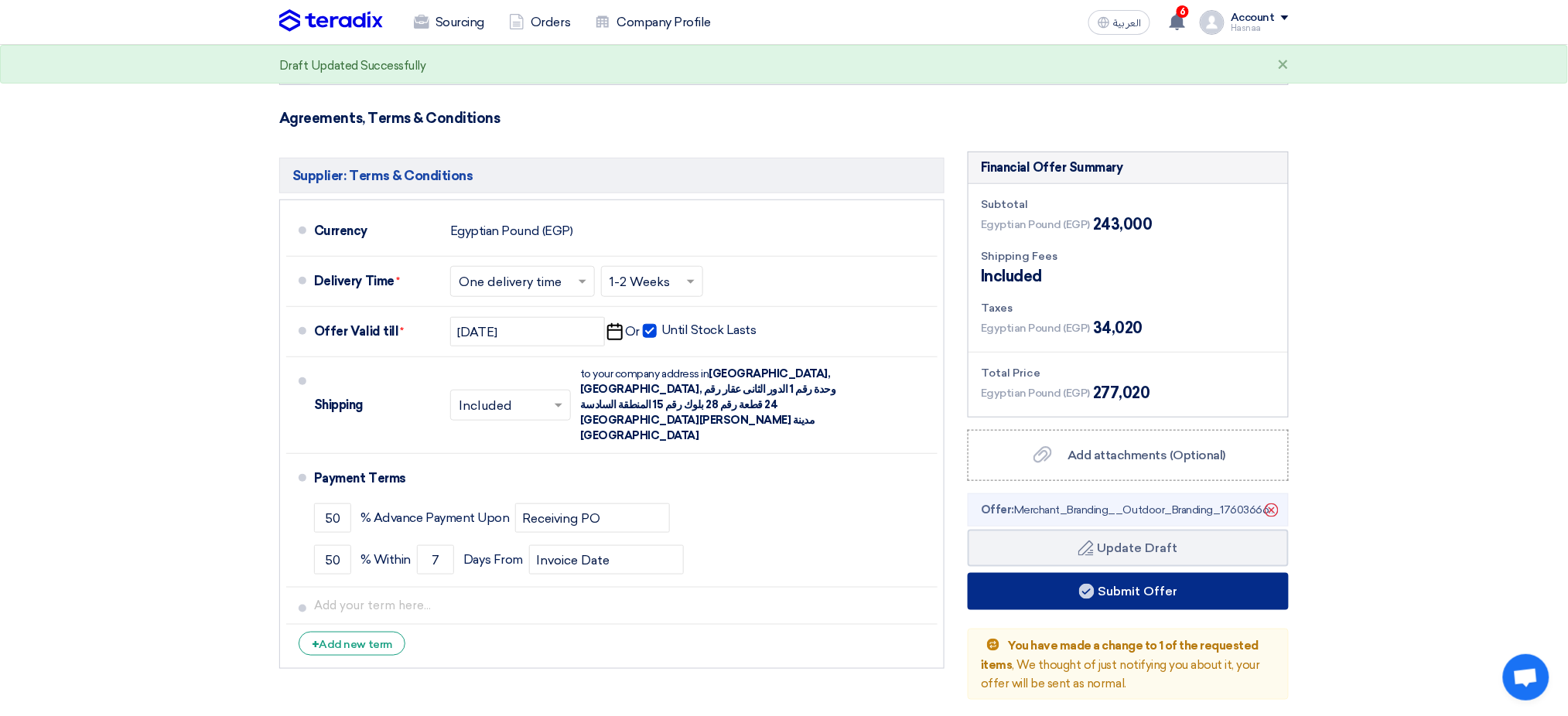
click at [1079, 488] on button "Submit Offer" at bounding box center [1127, 592] width 321 height 37
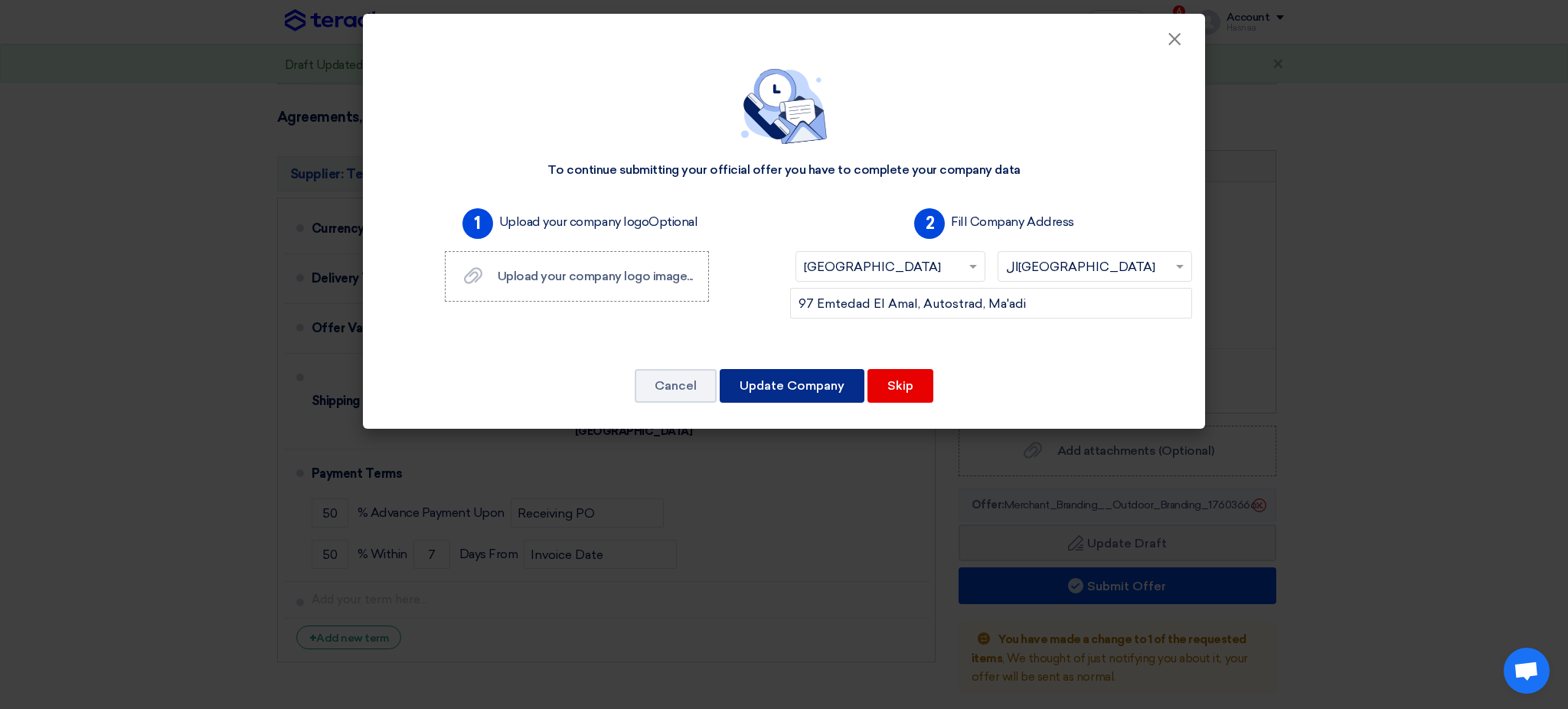
click at [782, 386] on button "Update Company" at bounding box center [791, 386] width 145 height 33
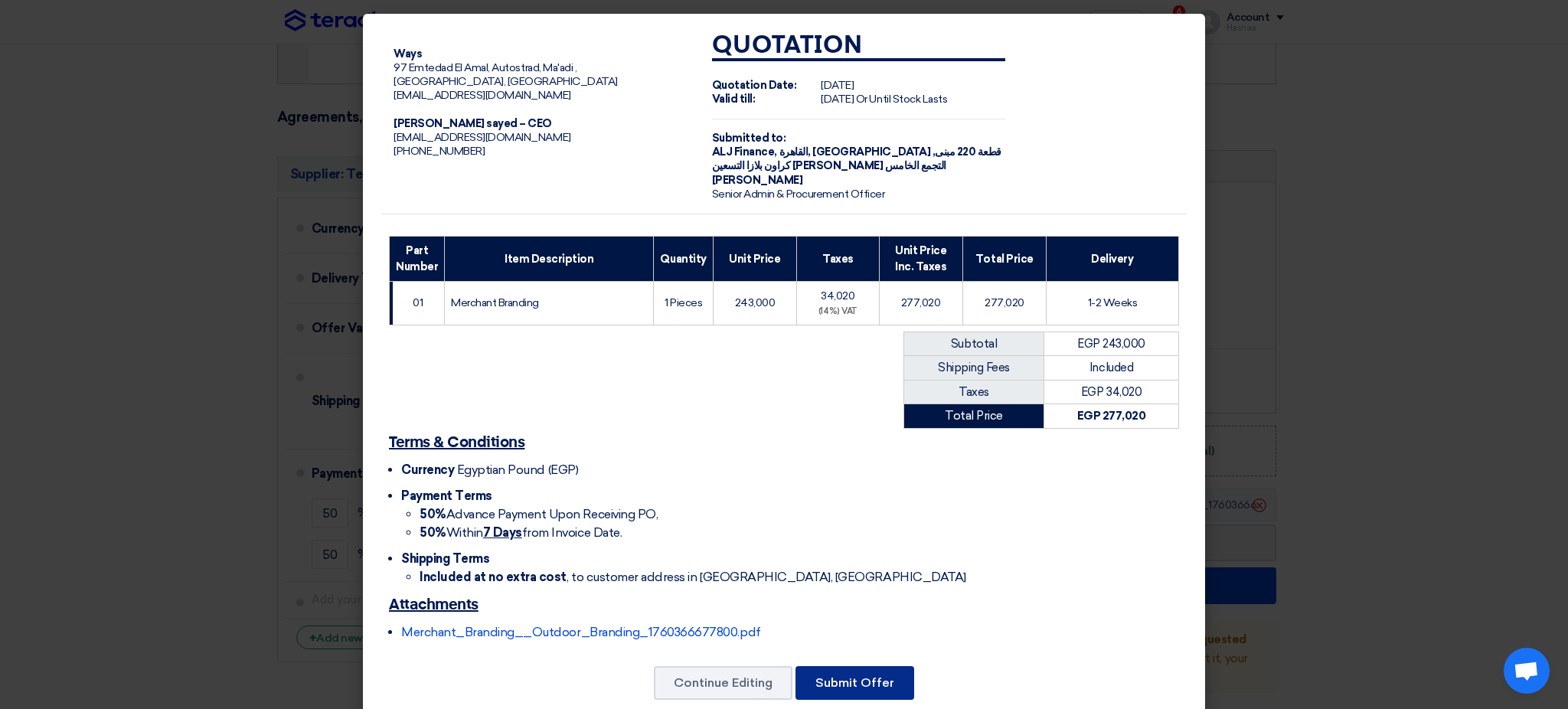
click at [855, 483] on button "Submit Offer" at bounding box center [855, 683] width 119 height 33
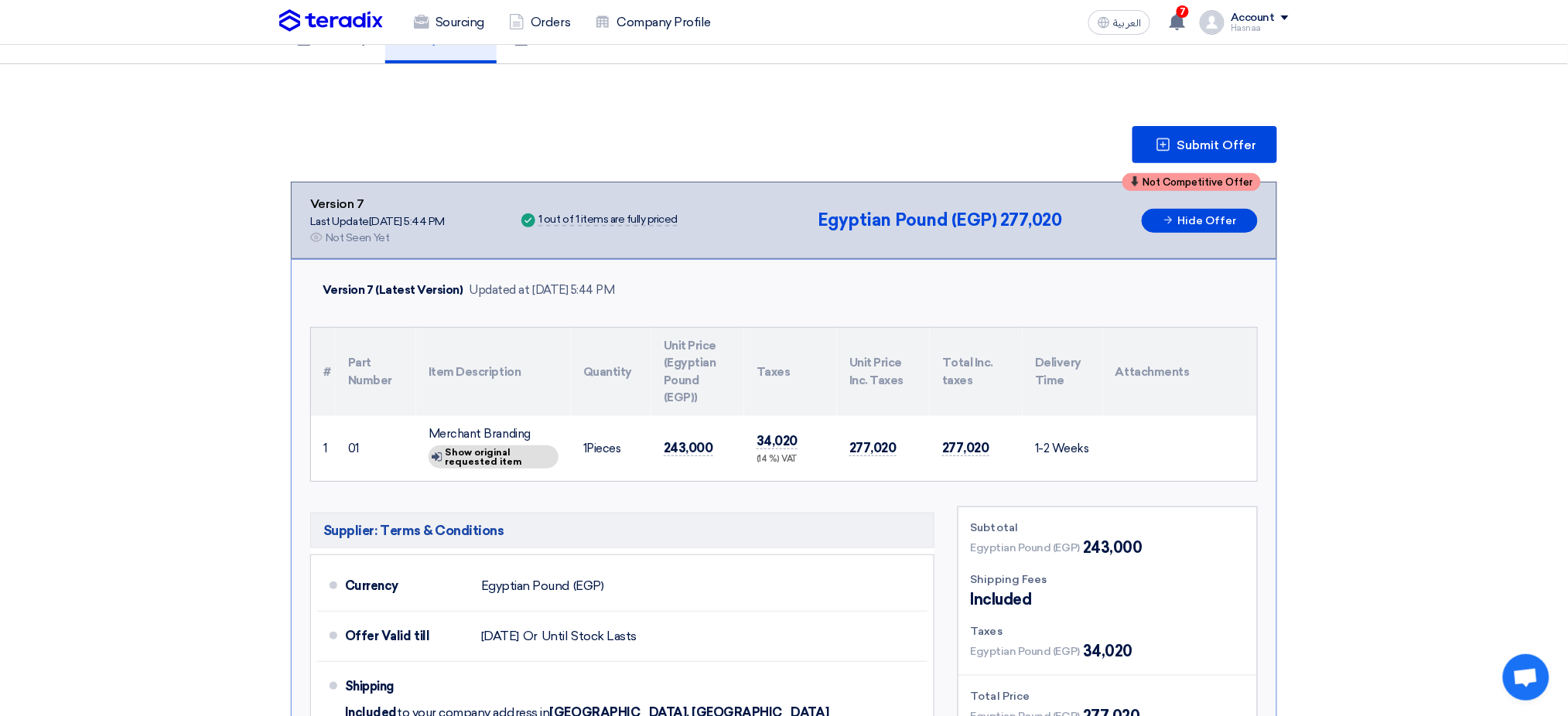
scroll to position [139, 0]
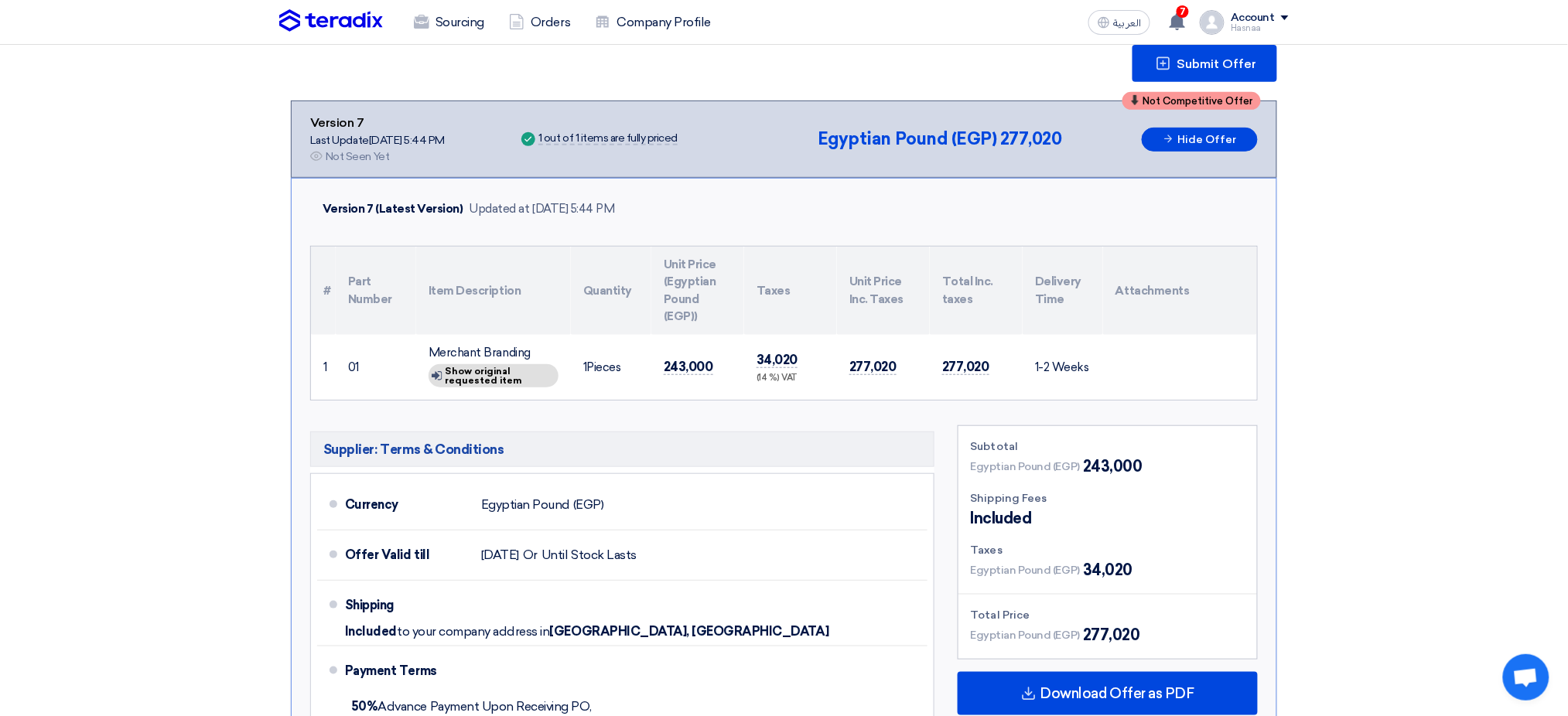
scroll to position [0, 0]
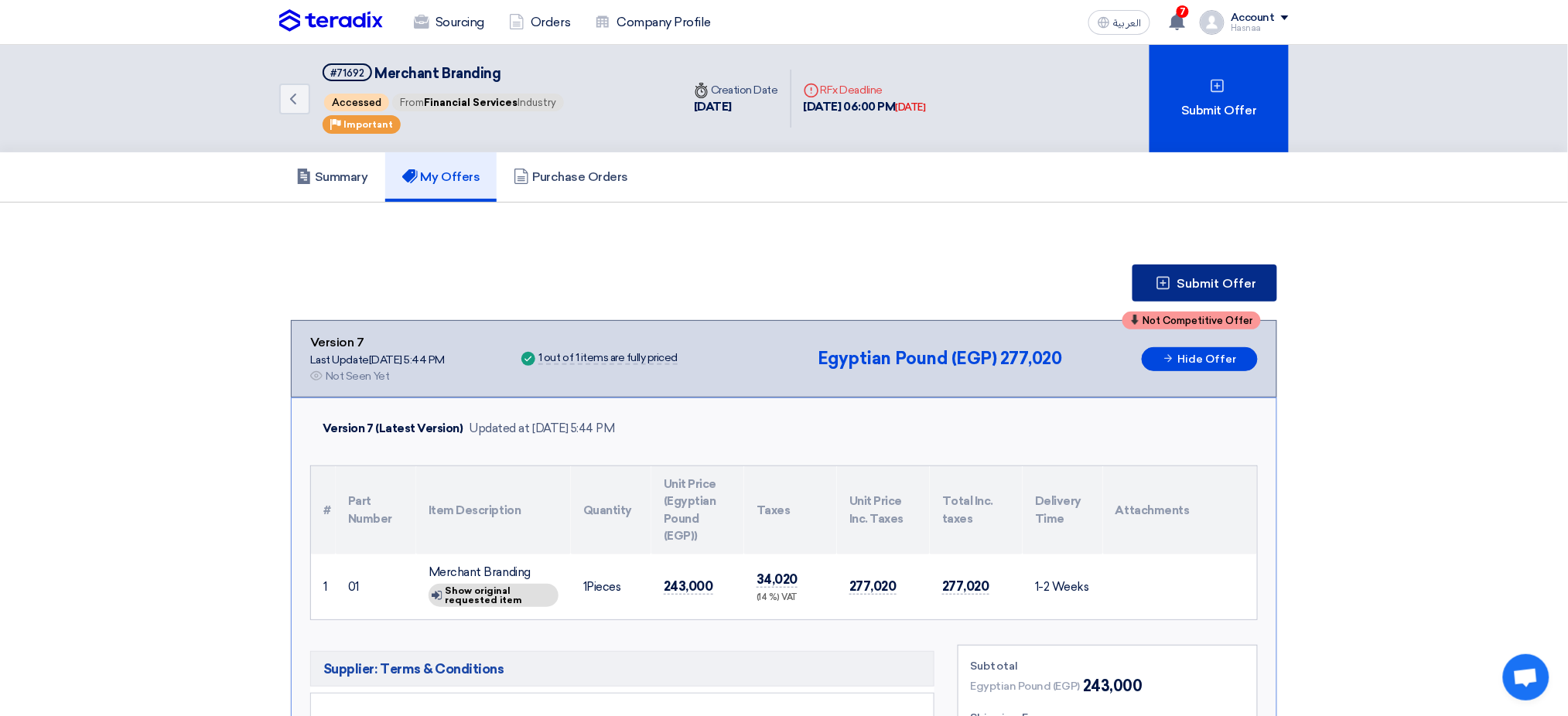
click at [1079, 278] on span "Submit Offer" at bounding box center [1217, 284] width 80 height 12
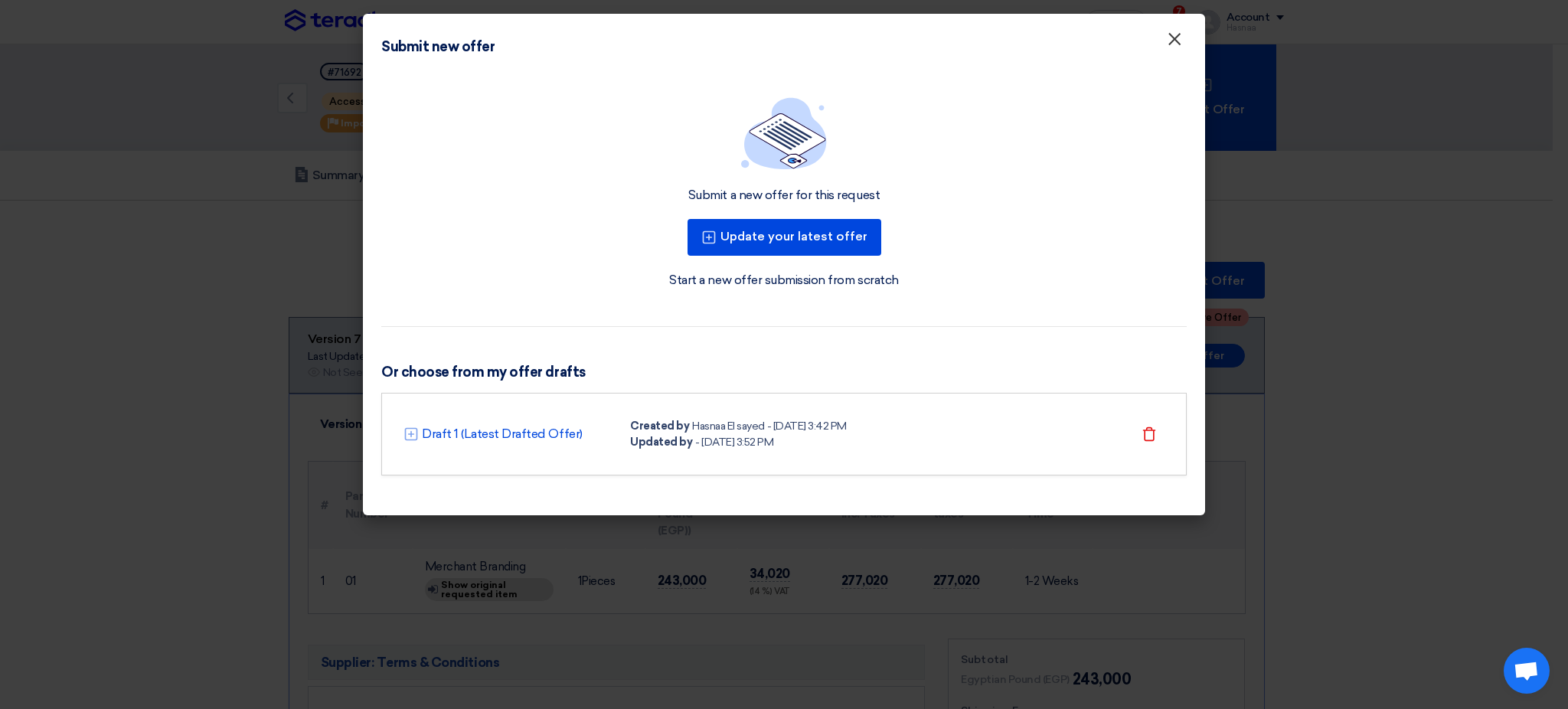
click at [1068, 33] on button "×" at bounding box center [1174, 40] width 40 height 31
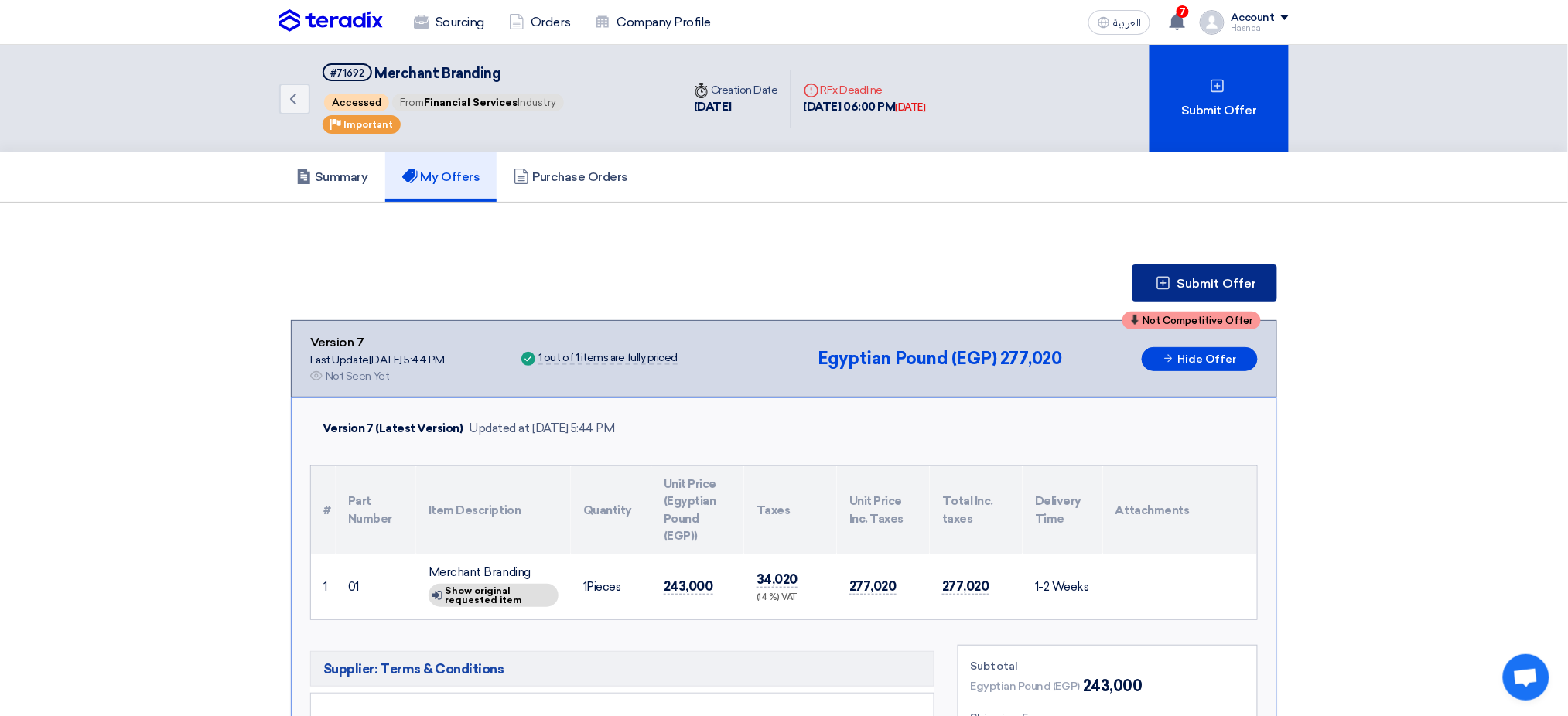
click at [1079, 269] on button "Submit Offer" at bounding box center [1205, 283] width 145 height 37
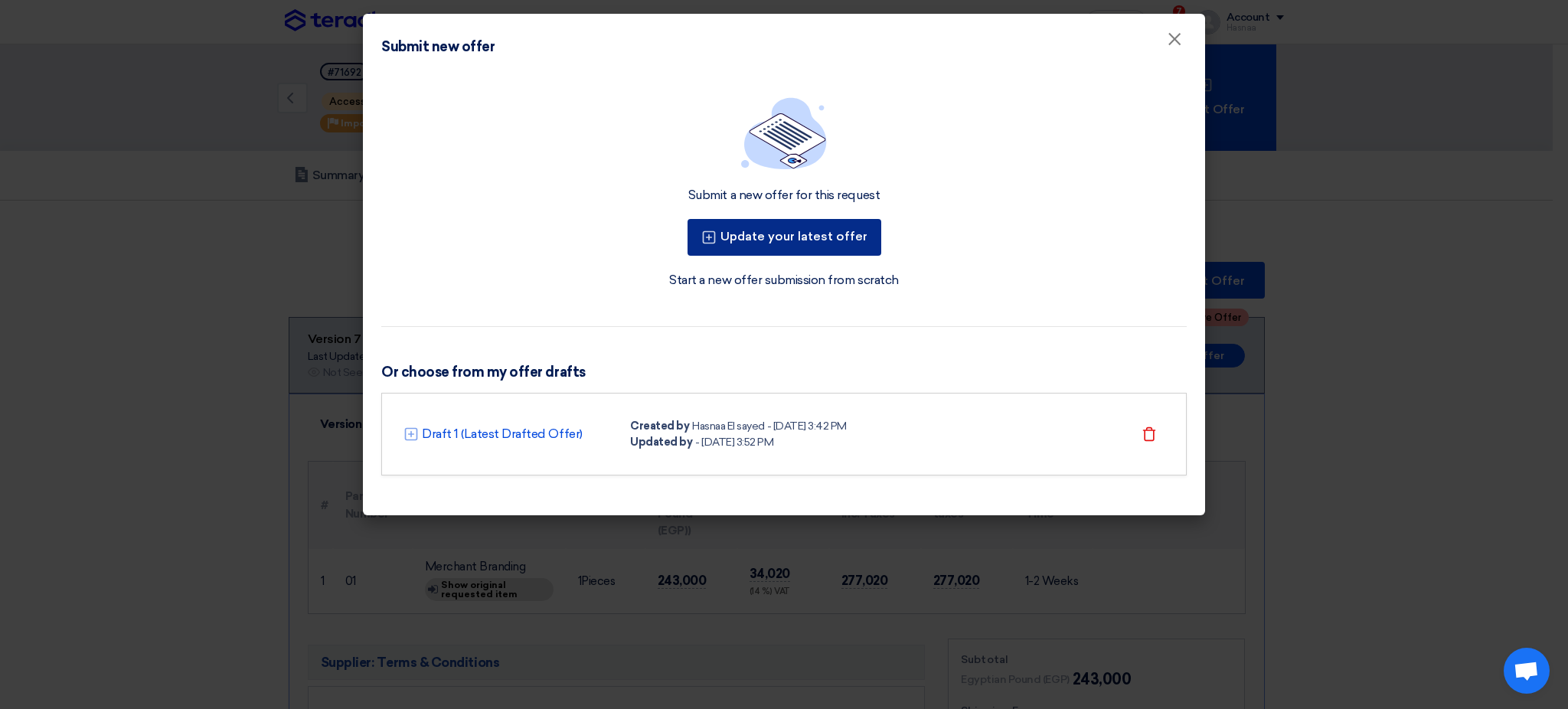
click at [813, 236] on button "Update your latest offer" at bounding box center [784, 238] width 193 height 37
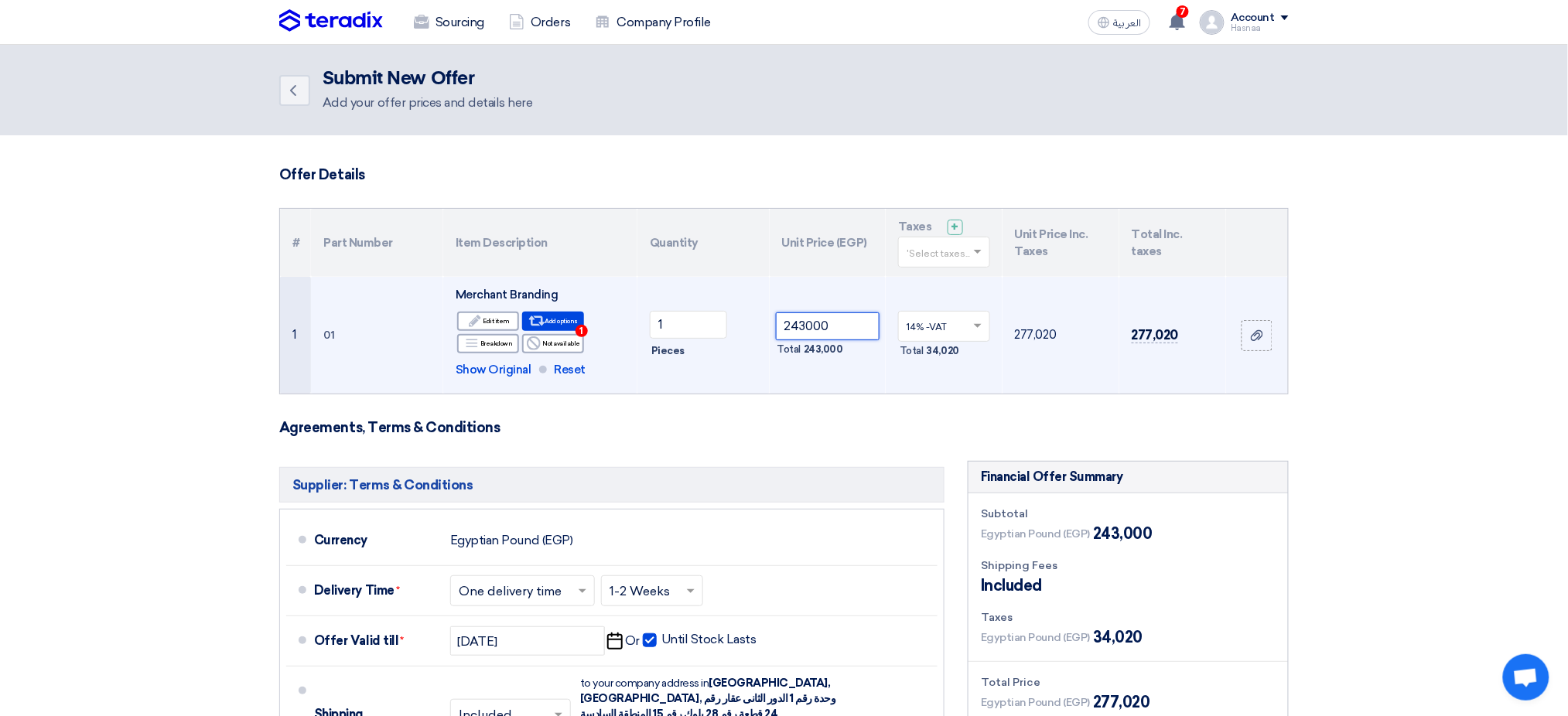
click at [826, 327] on input "243000" at bounding box center [828, 326] width 105 height 28
drag, startPoint x: 851, startPoint y: 322, endPoint x: 768, endPoint y: 315, distance: 83.3
click at [768, 315] on tr "1 01 Merchant Branding Edit Edit item Alternative 1 1" at bounding box center [784, 335] width 1007 height 116
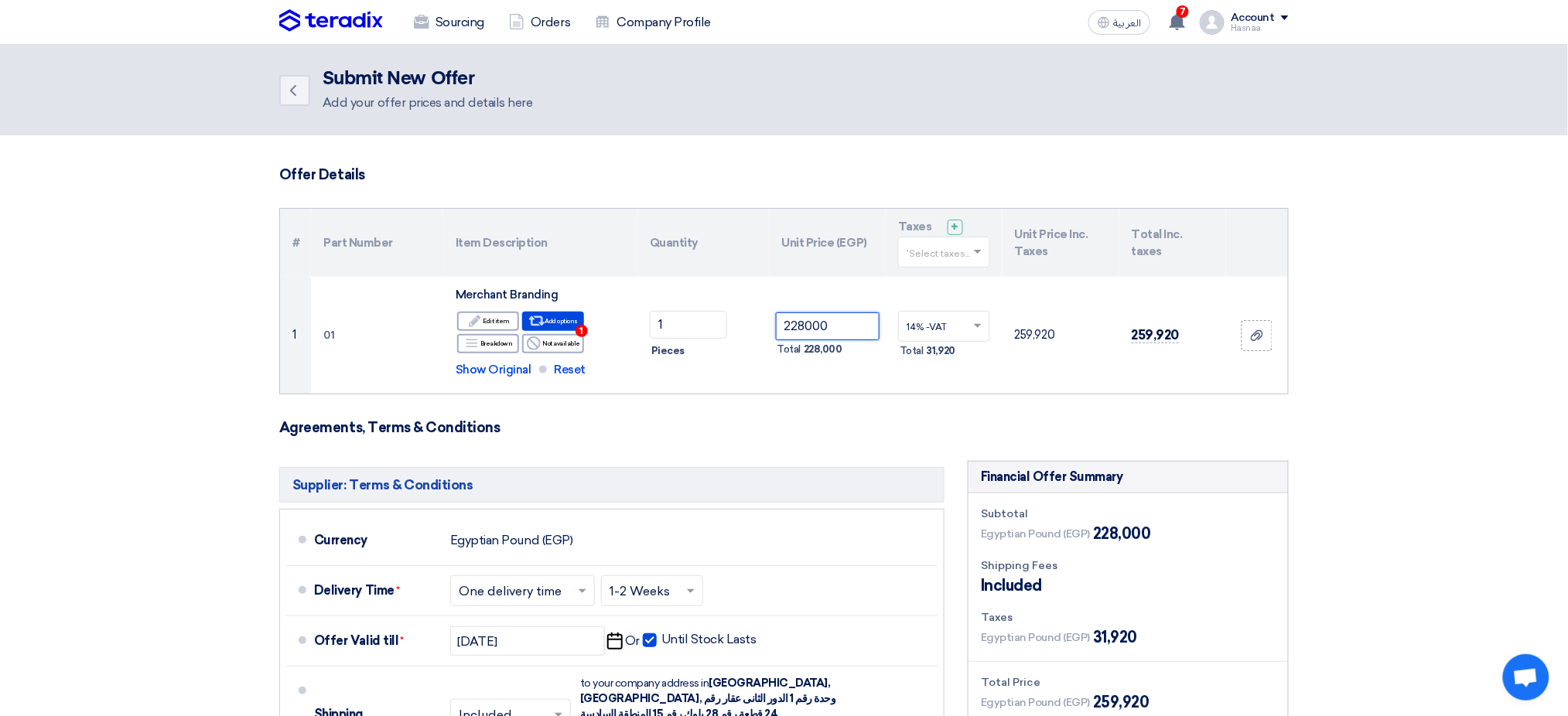
type input "228000"
click at [870, 429] on h3 "Agreements, Terms & Conditions" at bounding box center [784, 427] width 1009 height 17
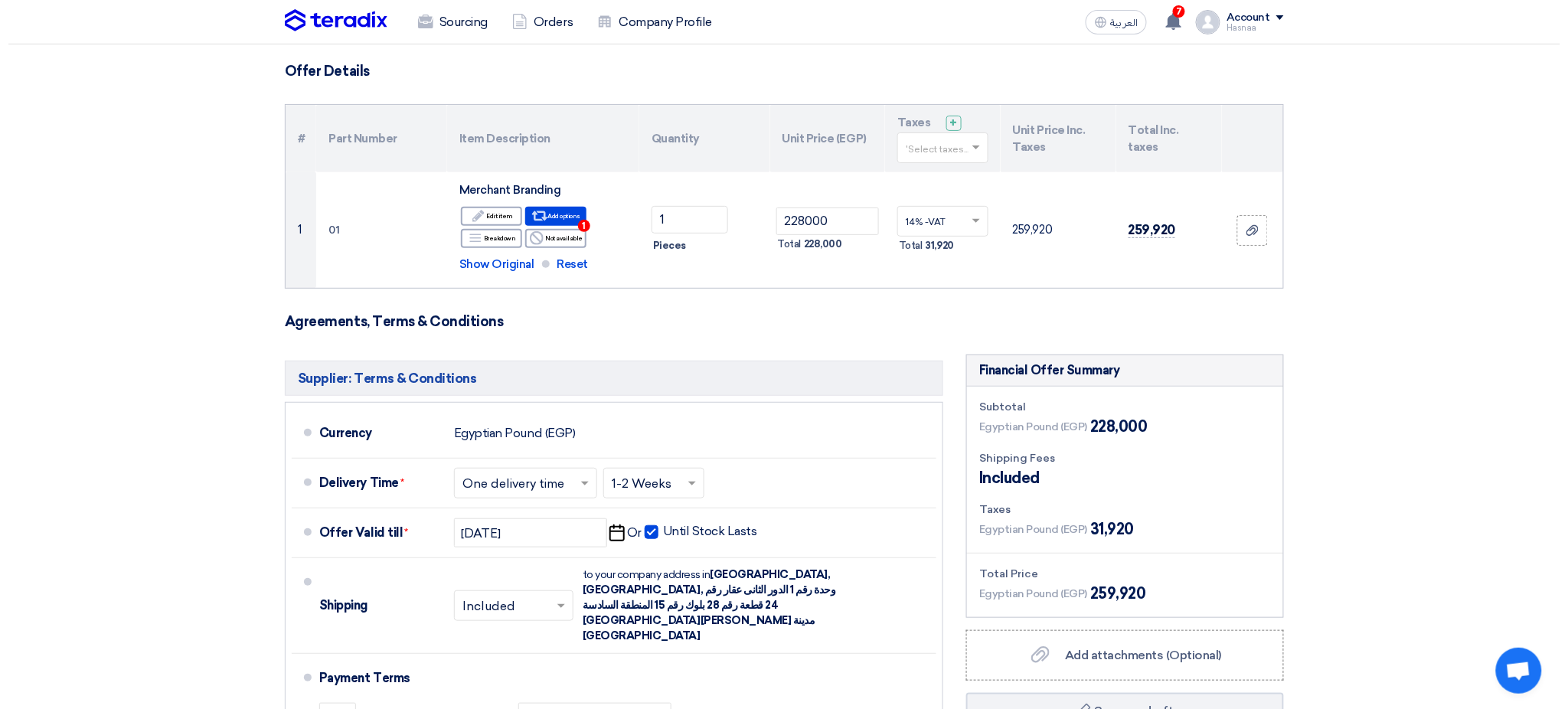
scroll to position [306, 0]
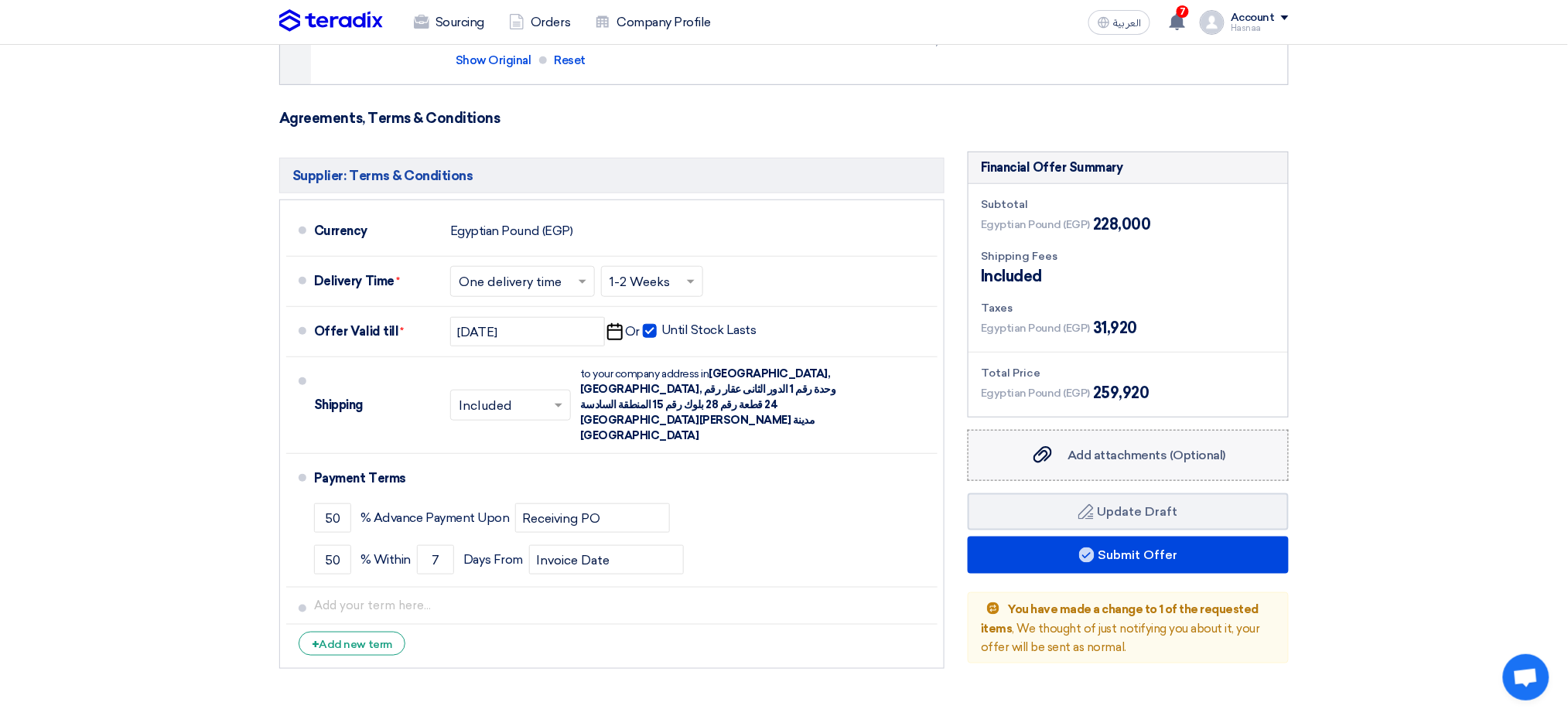
click at [1079, 458] on span "Add attachments (Optional)" at bounding box center [1146, 455] width 158 height 15
click at [0, 0] on input "Add attachments (Optional) Add attachments (Optional)" at bounding box center [0, 0] width 0 height 0
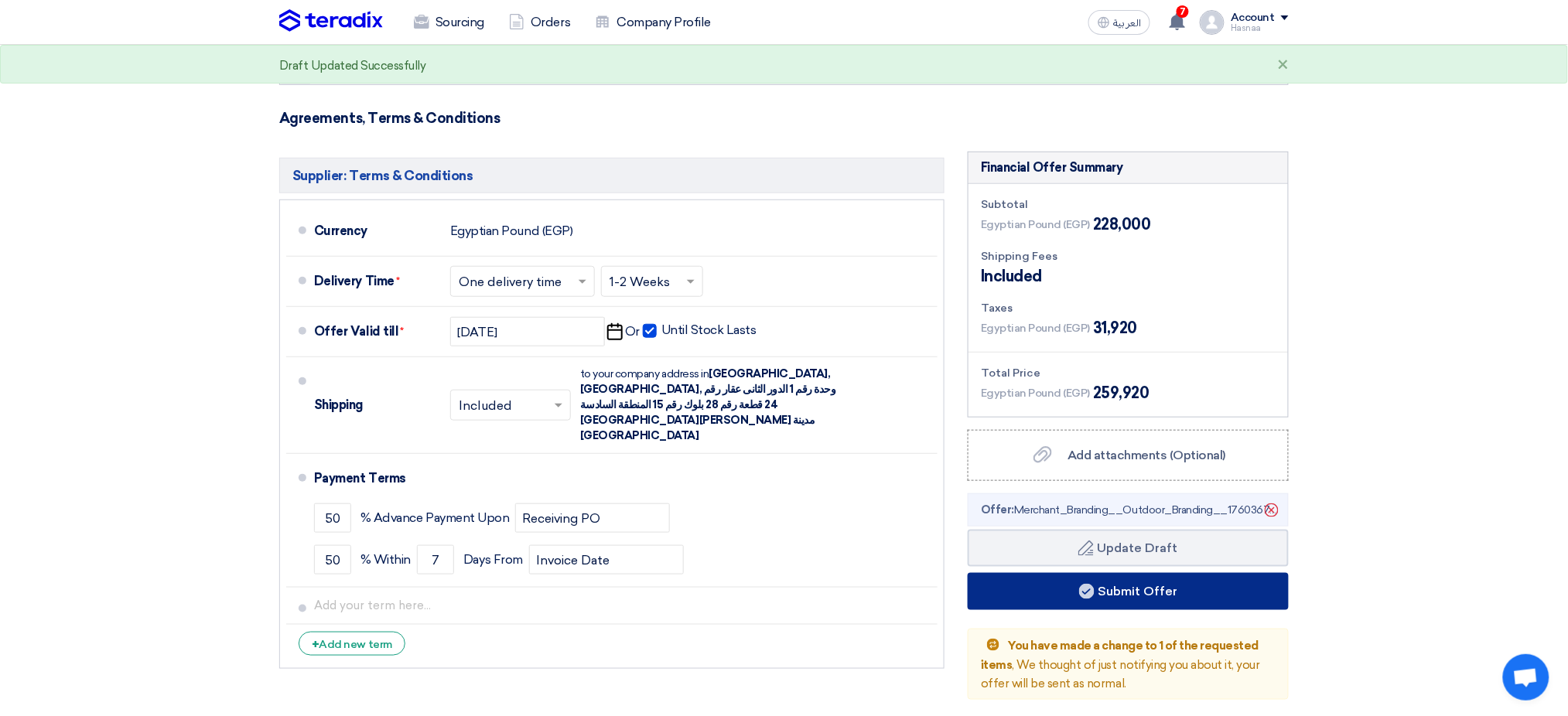
click at [1079, 488] on button "Submit Offer" at bounding box center [1127, 592] width 321 height 37
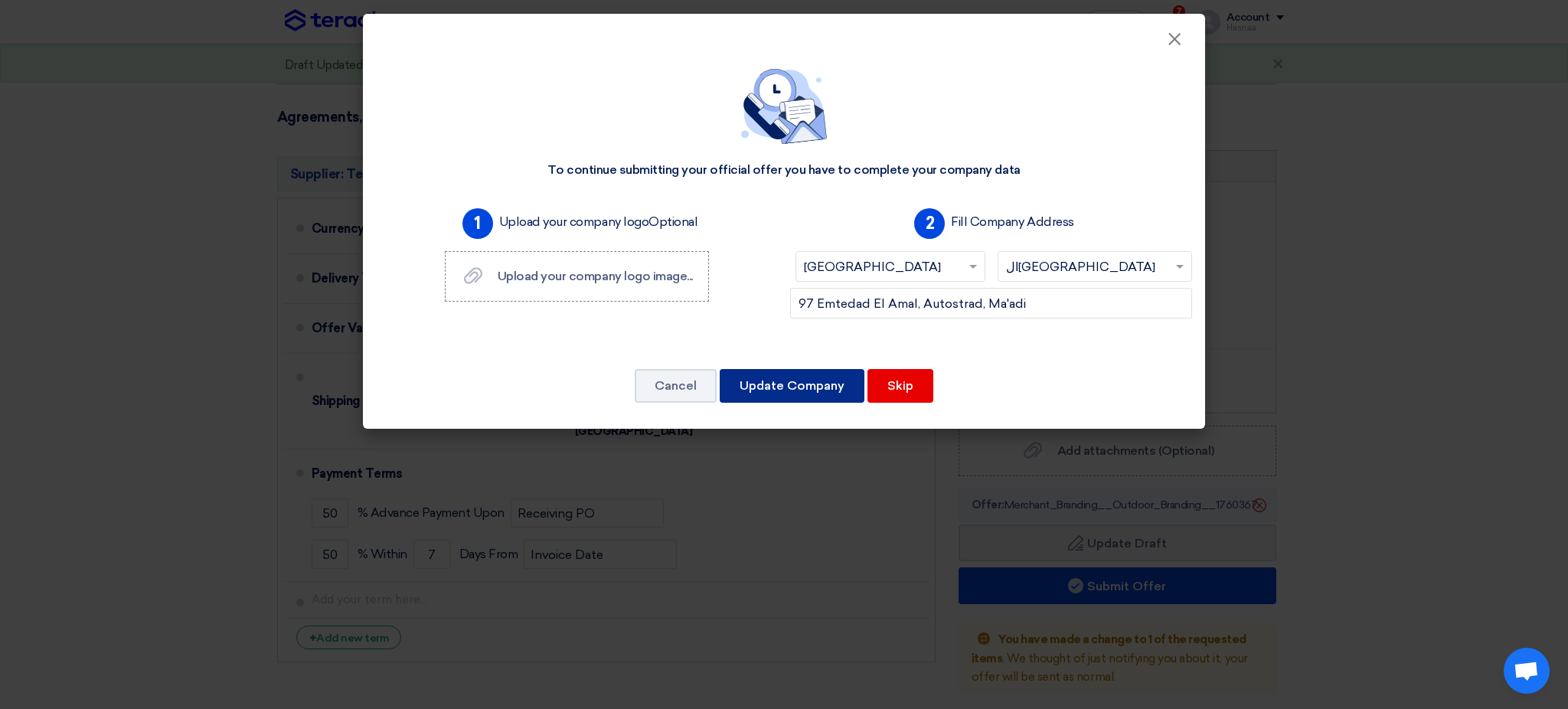
click at [791, 383] on button "Update Company" at bounding box center [791, 386] width 145 height 33
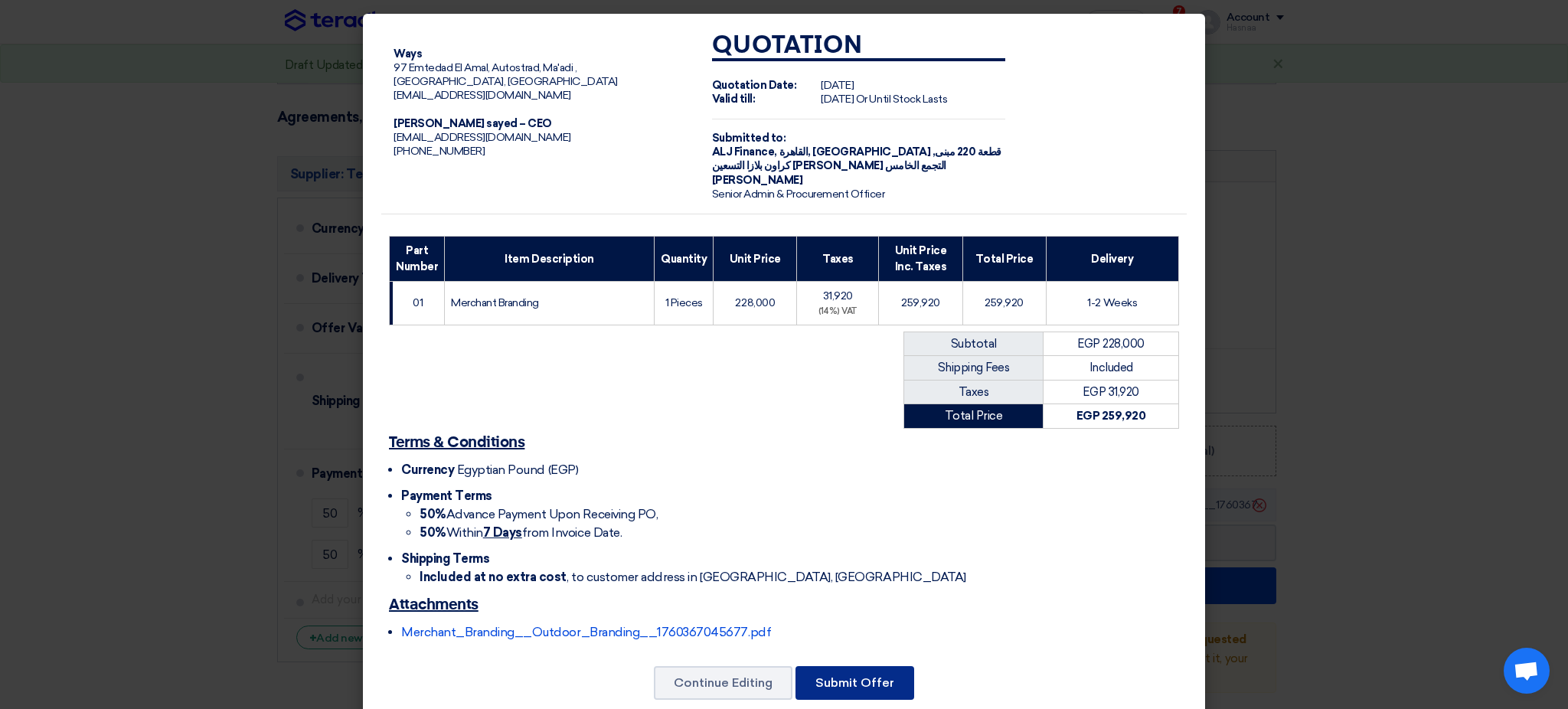
click at [841, 483] on button "Submit Offer" at bounding box center [855, 683] width 119 height 33
